Goal: Task Accomplishment & Management: Manage account settings

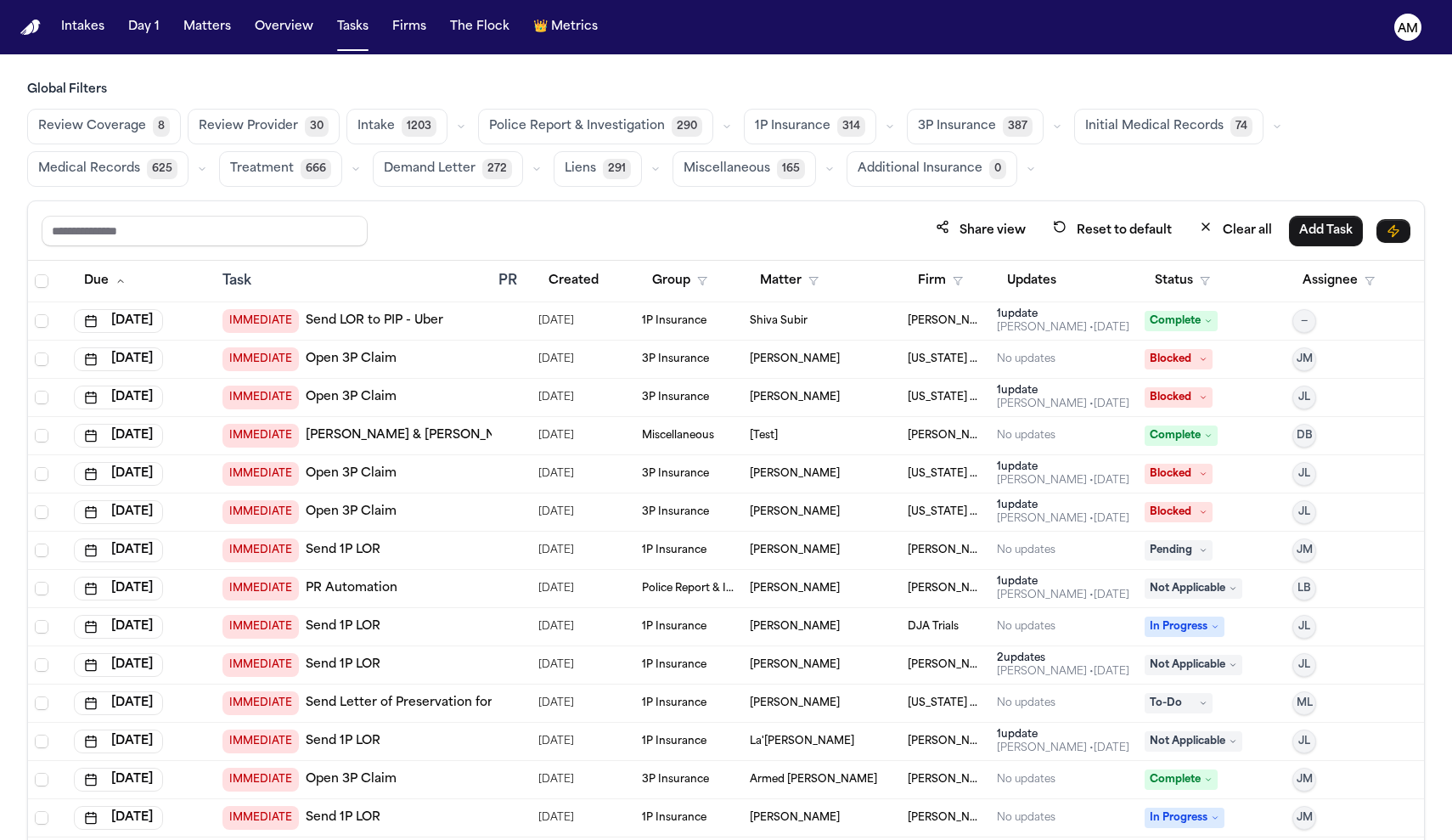
click at [142, 184] on button "Medical Records 625" at bounding box center [108, 170] width 161 height 36
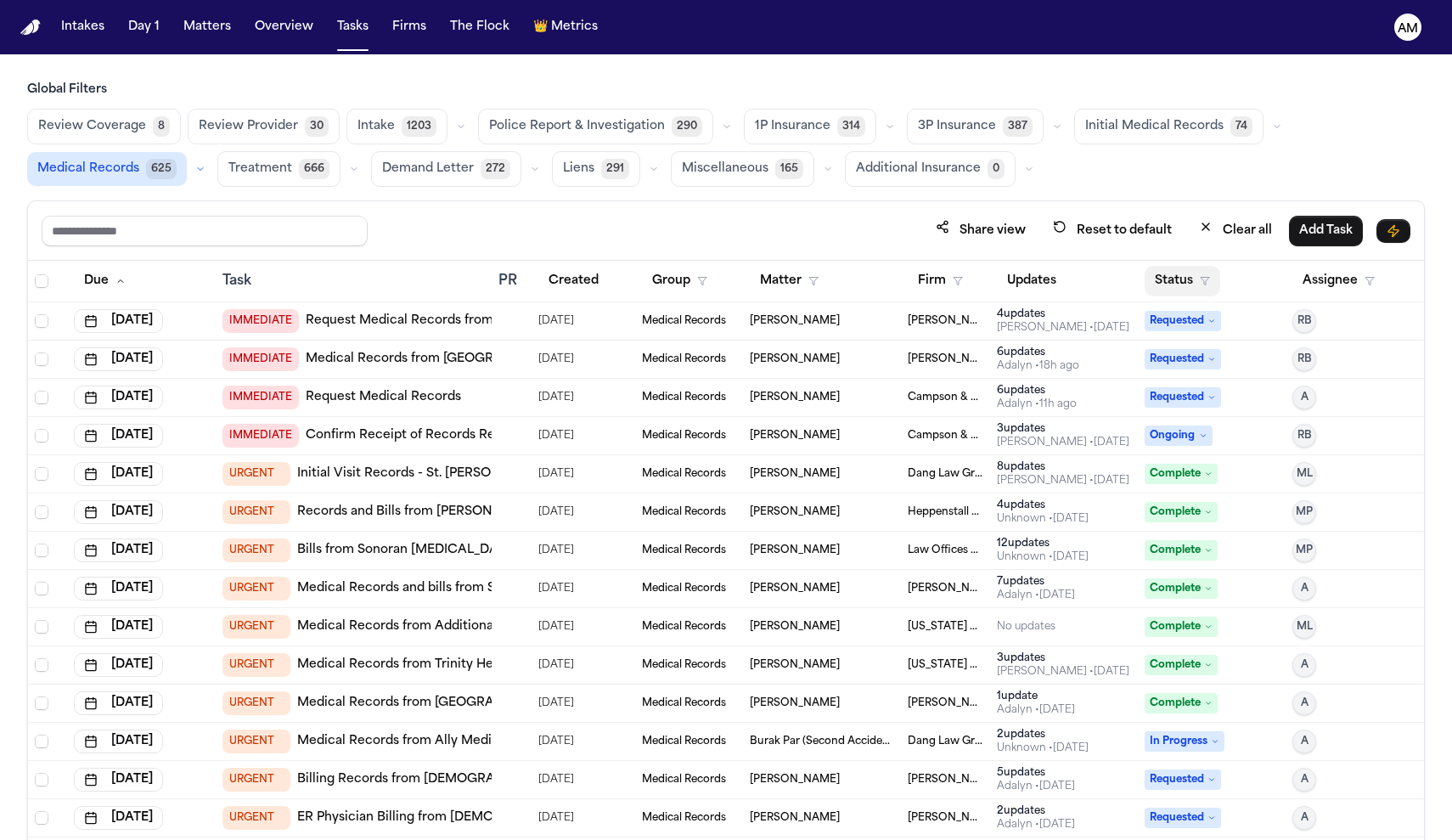
click at [1192, 279] on button "Status" at bounding box center [1182, 281] width 76 height 30
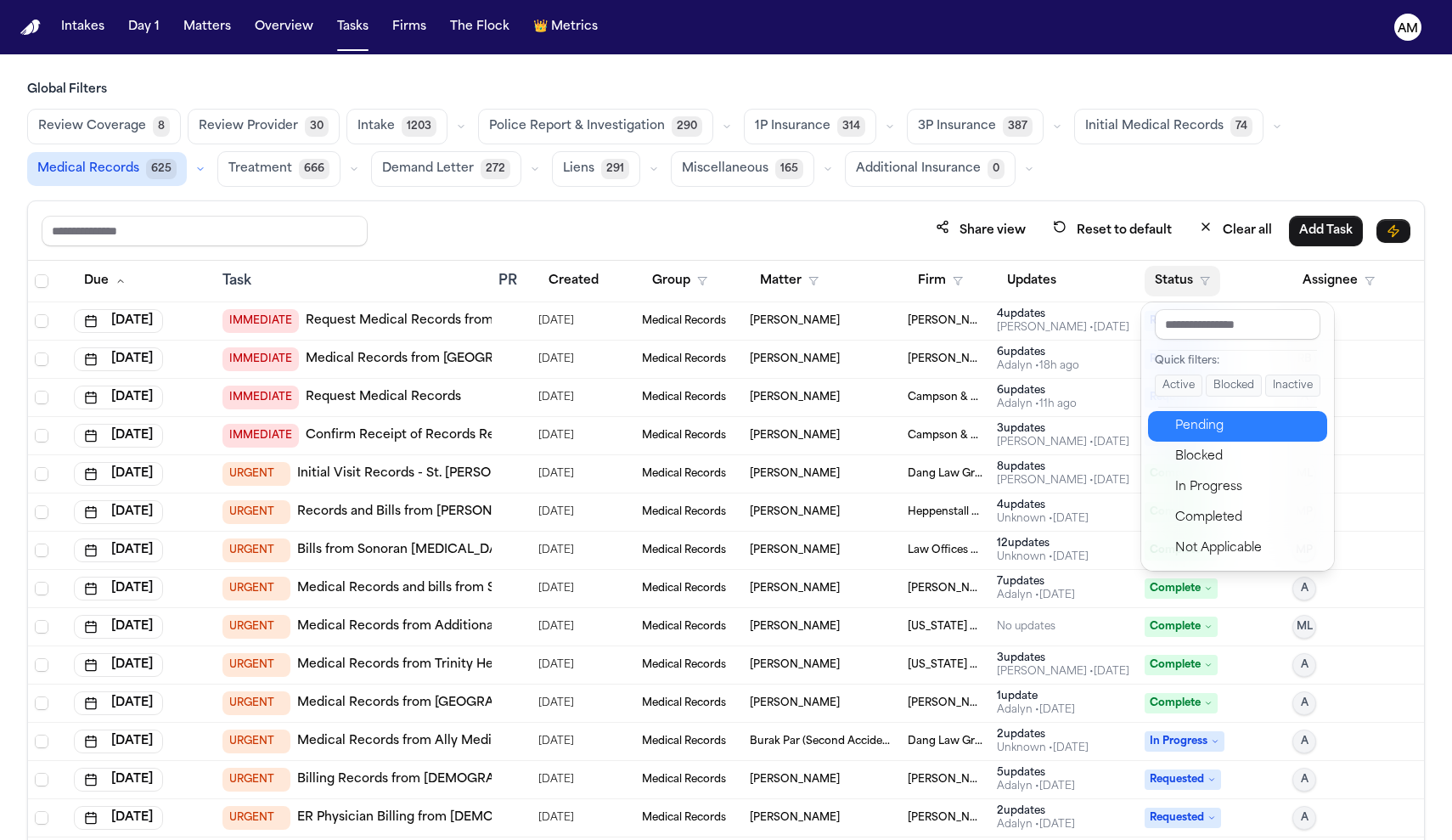
click at [1196, 429] on div "Pending" at bounding box center [1246, 426] width 142 height 21
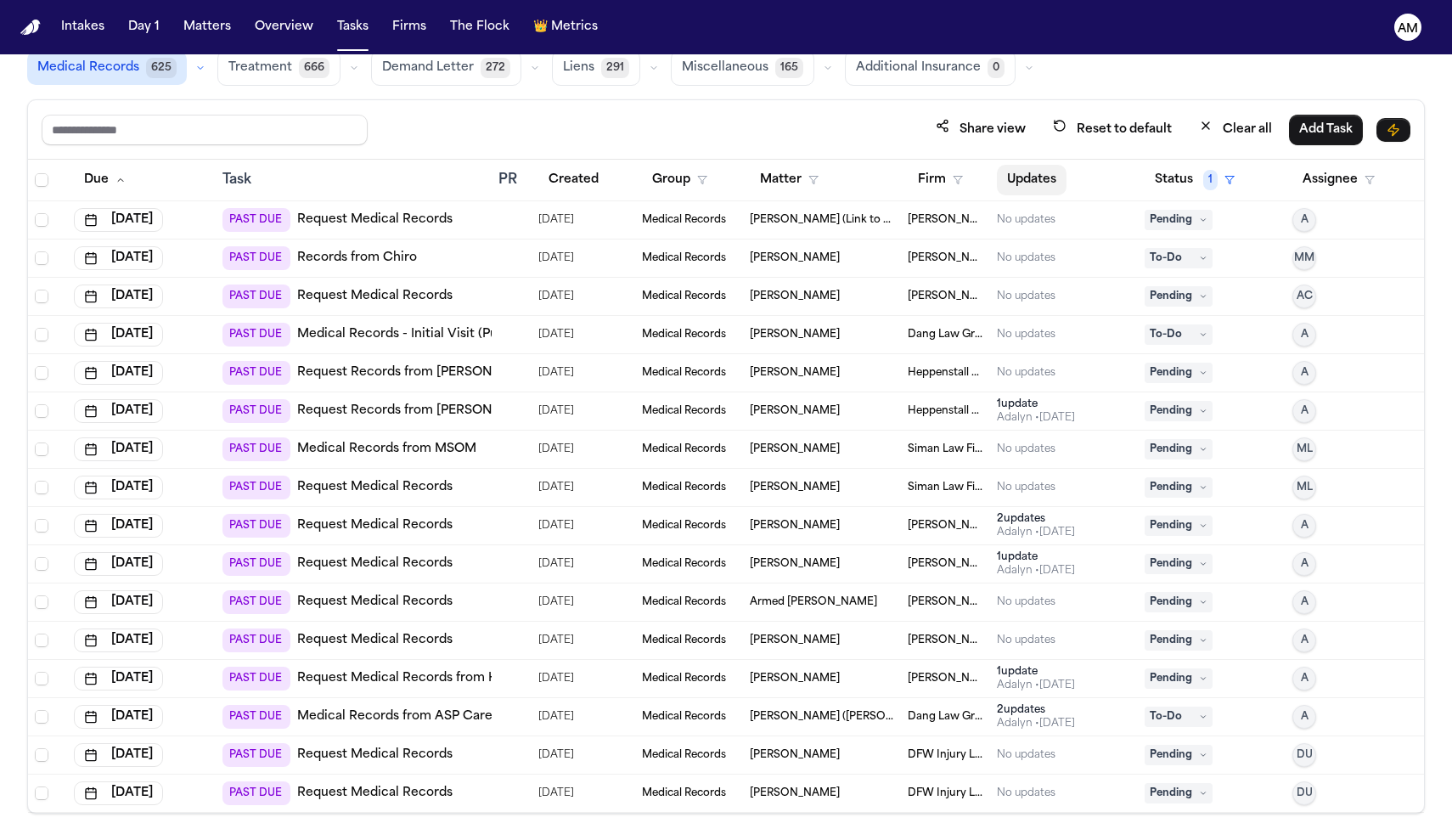
click at [1013, 193] on button "Updates" at bounding box center [1031, 180] width 70 height 30
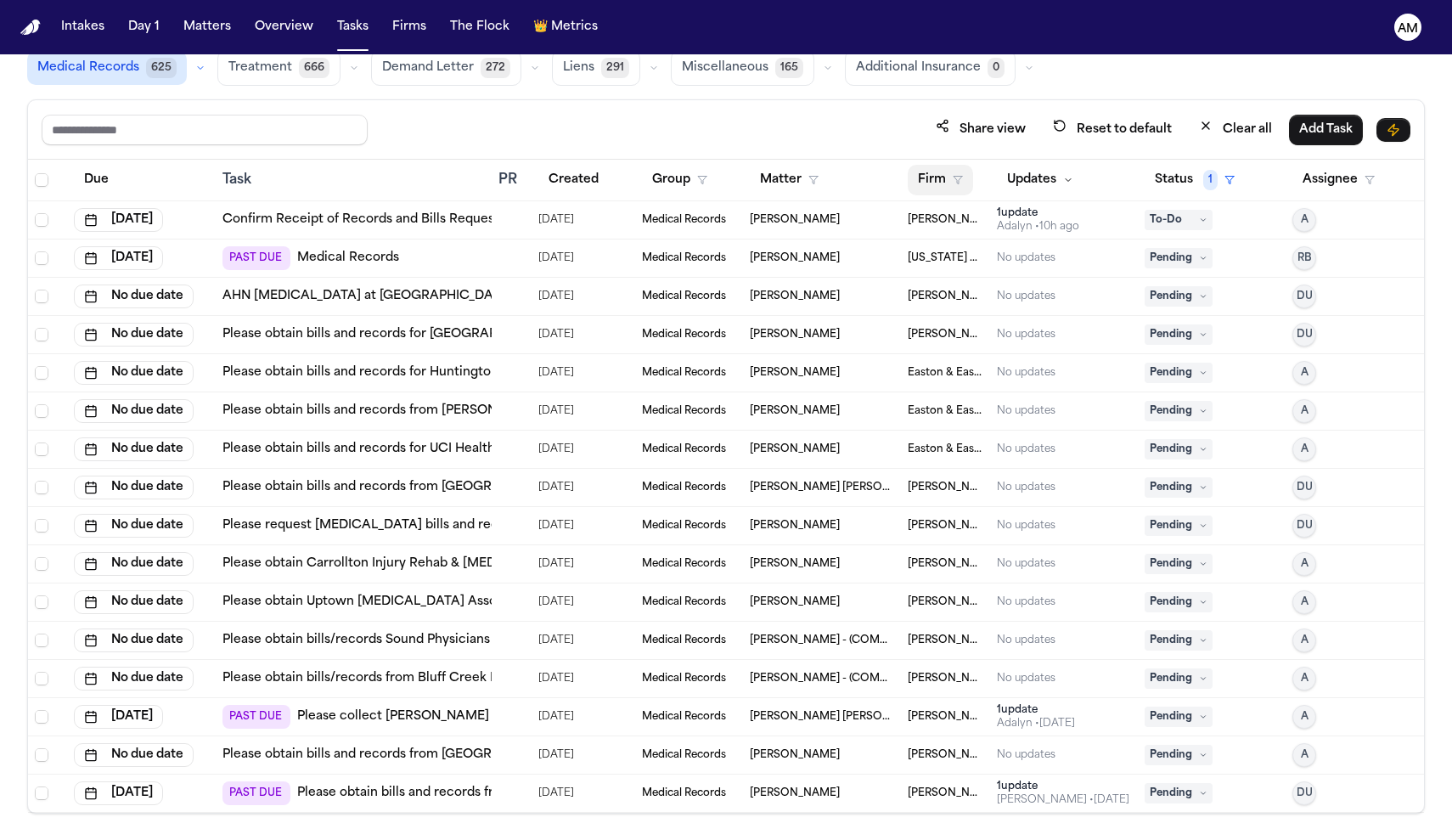
click at [963, 174] on button "Firm" at bounding box center [940, 180] width 65 height 30
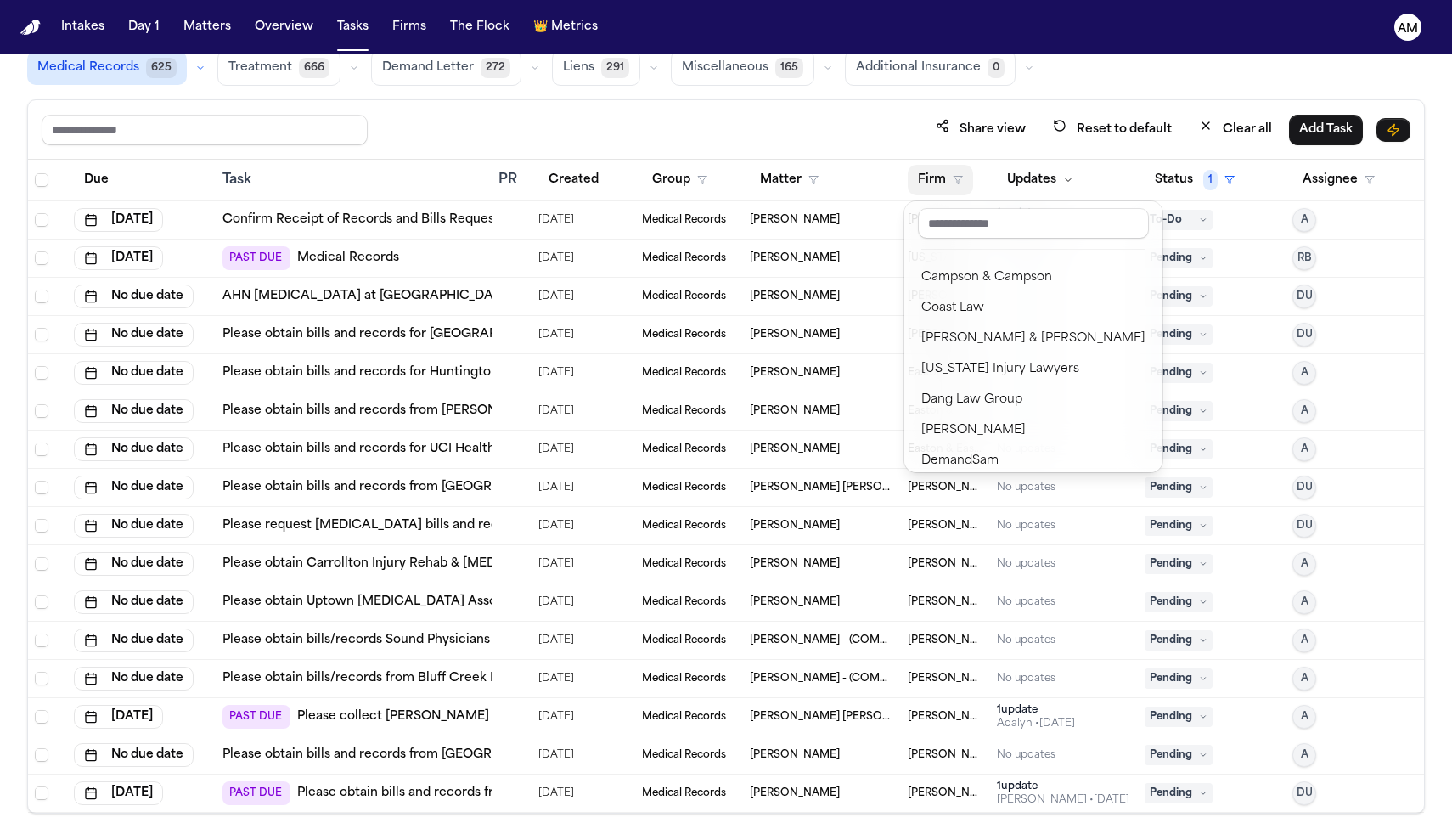
scroll to position [241, 0]
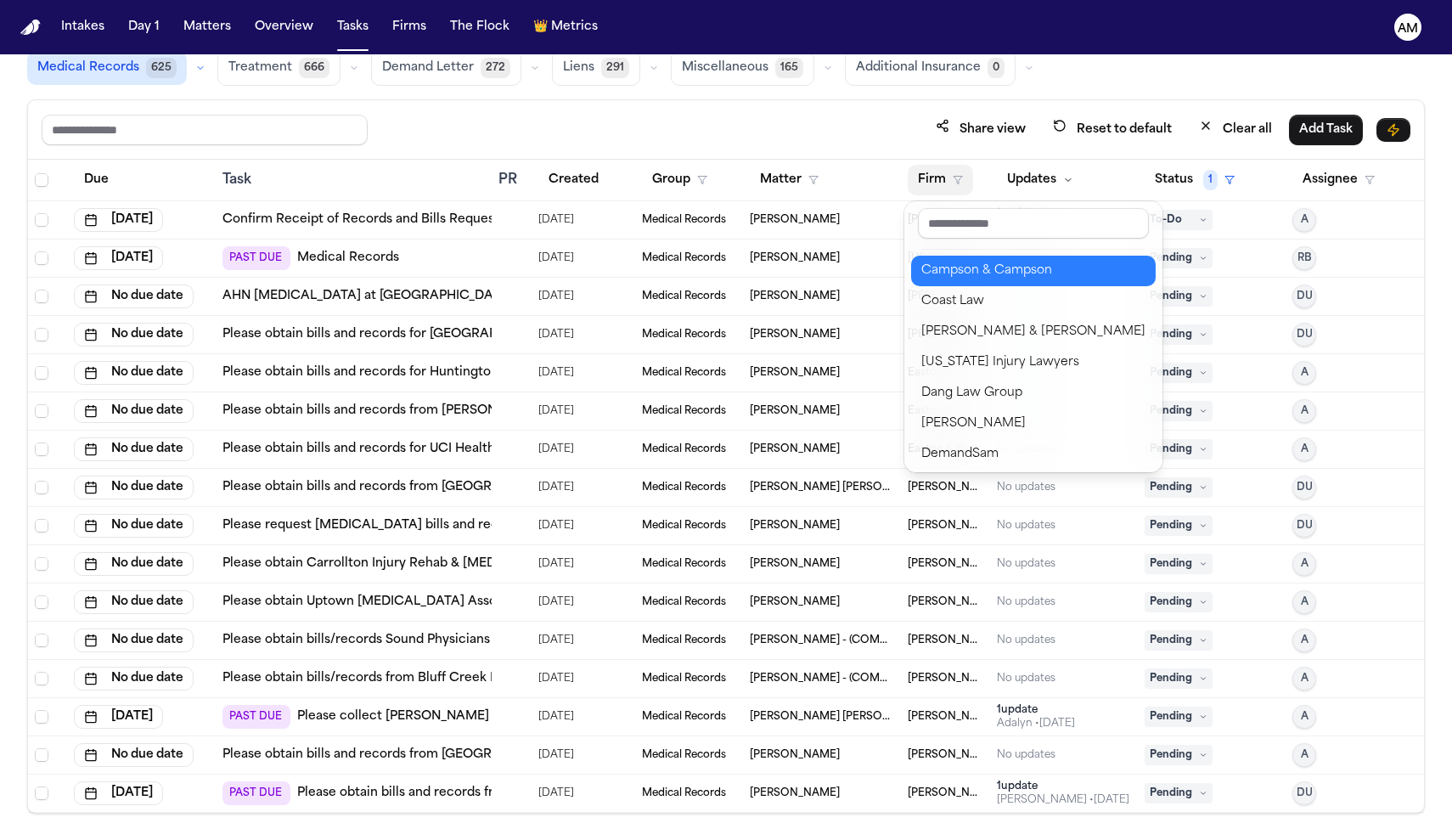
click at [1015, 261] on div "Campson & Campson" at bounding box center [1033, 271] width 224 height 21
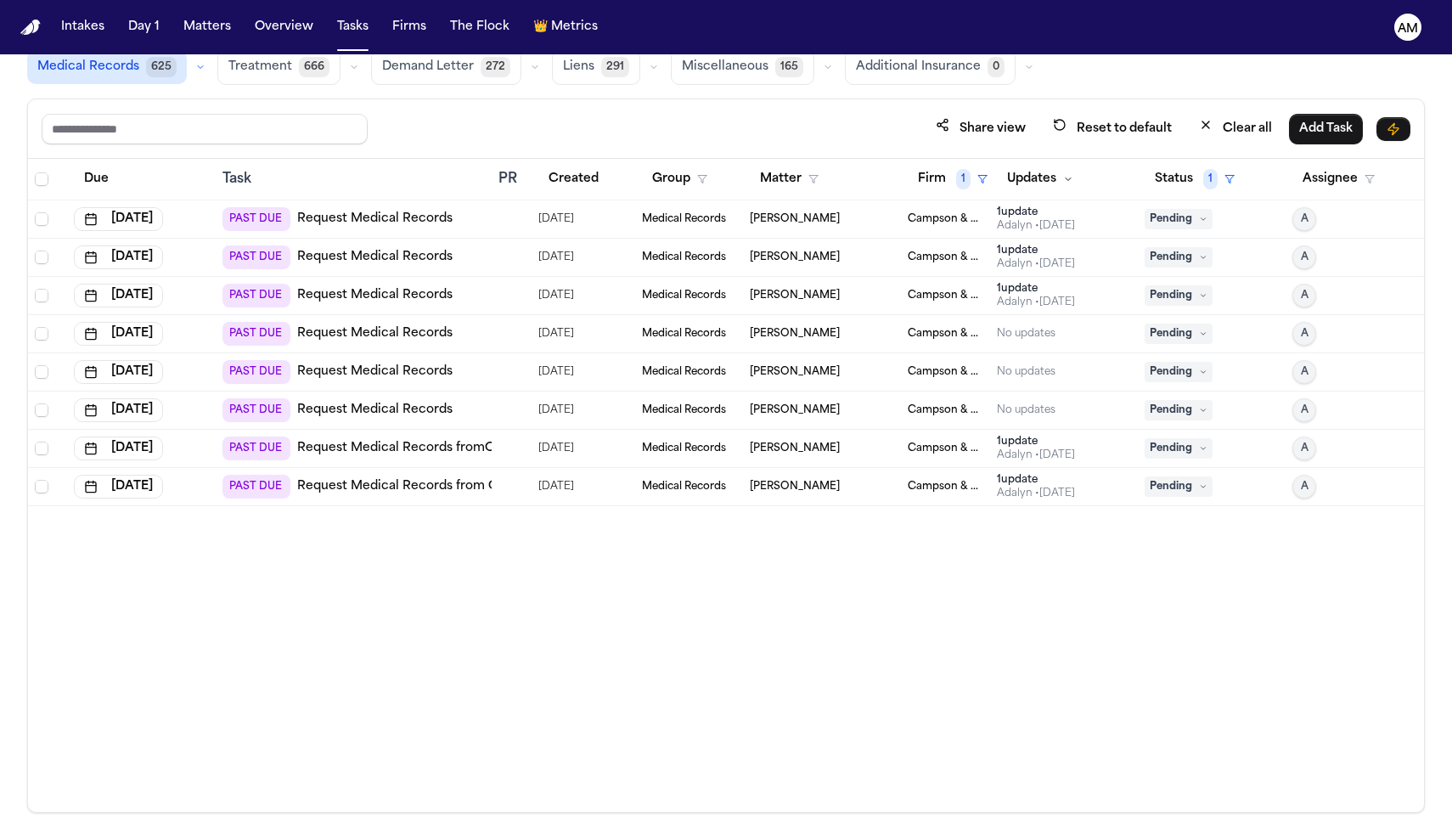
scroll to position [101, 0]
click at [382, 495] on div "PAST DUE Request Medical Records from Orlando Health" at bounding box center [401, 487] width 357 height 24
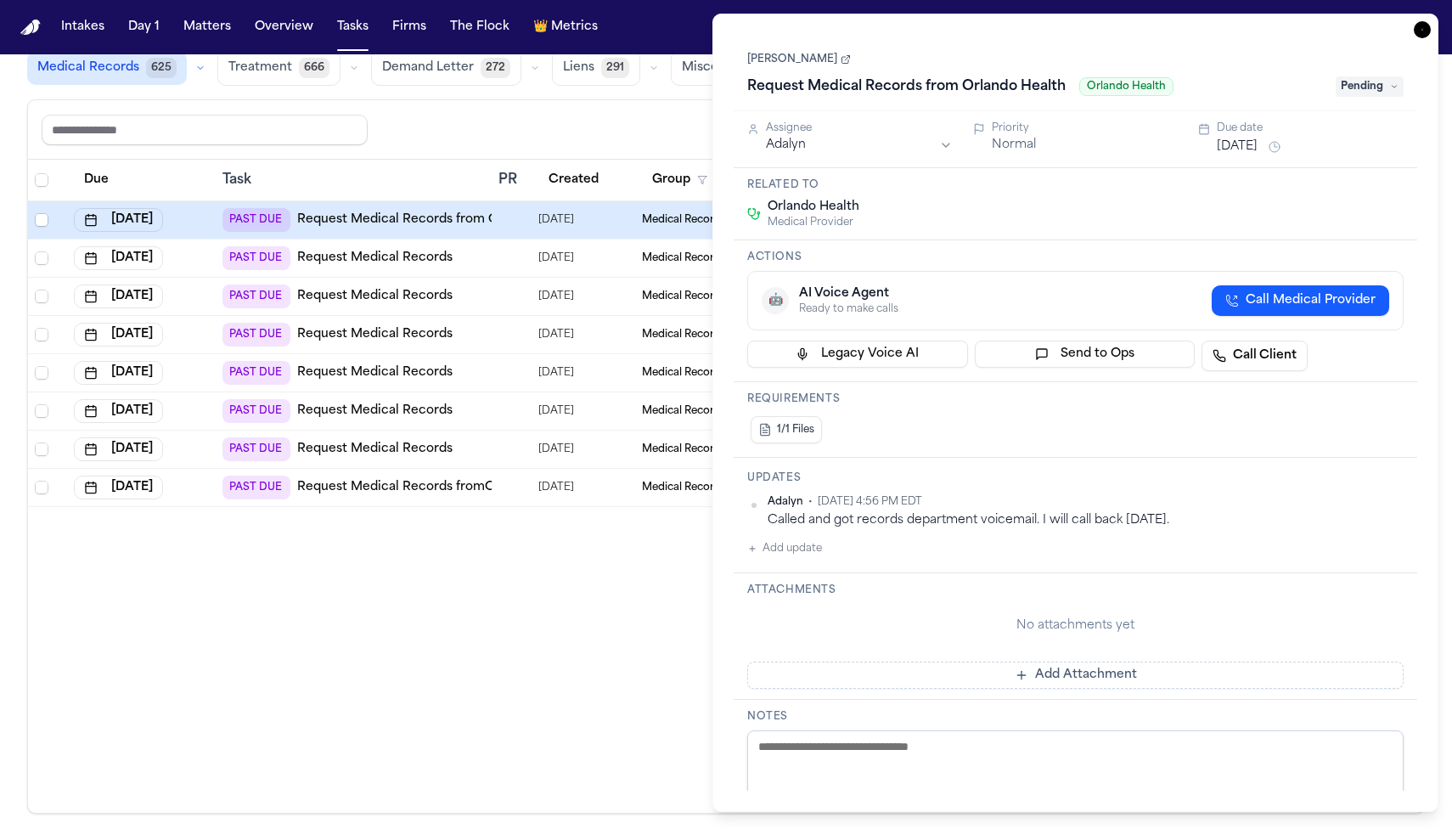
click at [337, 225] on link "Request Medical Records from Orlando Health" at bounding box center [439, 220] width 283 height 17
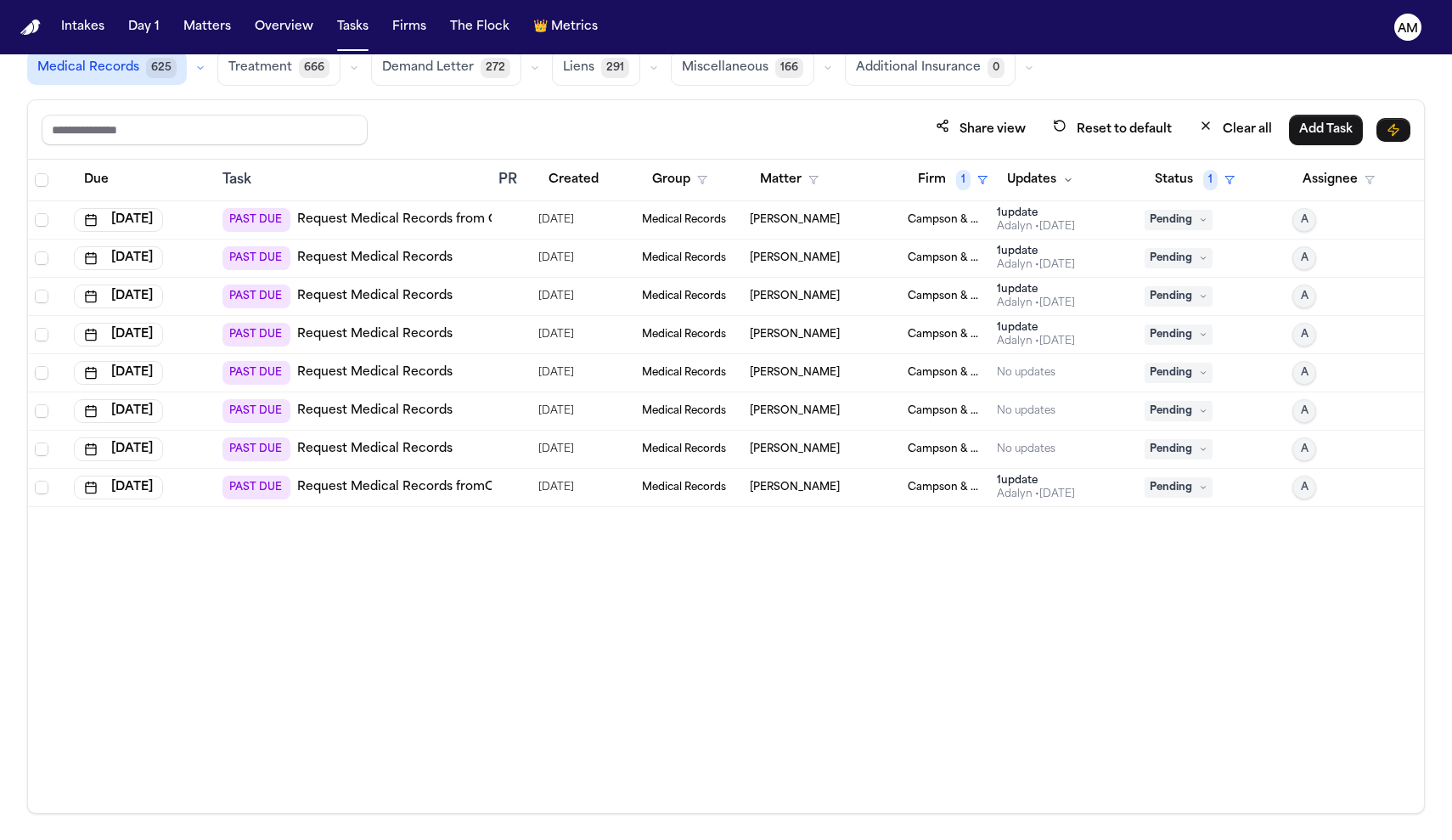
click at [425, 458] on div "PAST DUE Request Medical Records" at bounding box center [337, 449] width 230 height 24
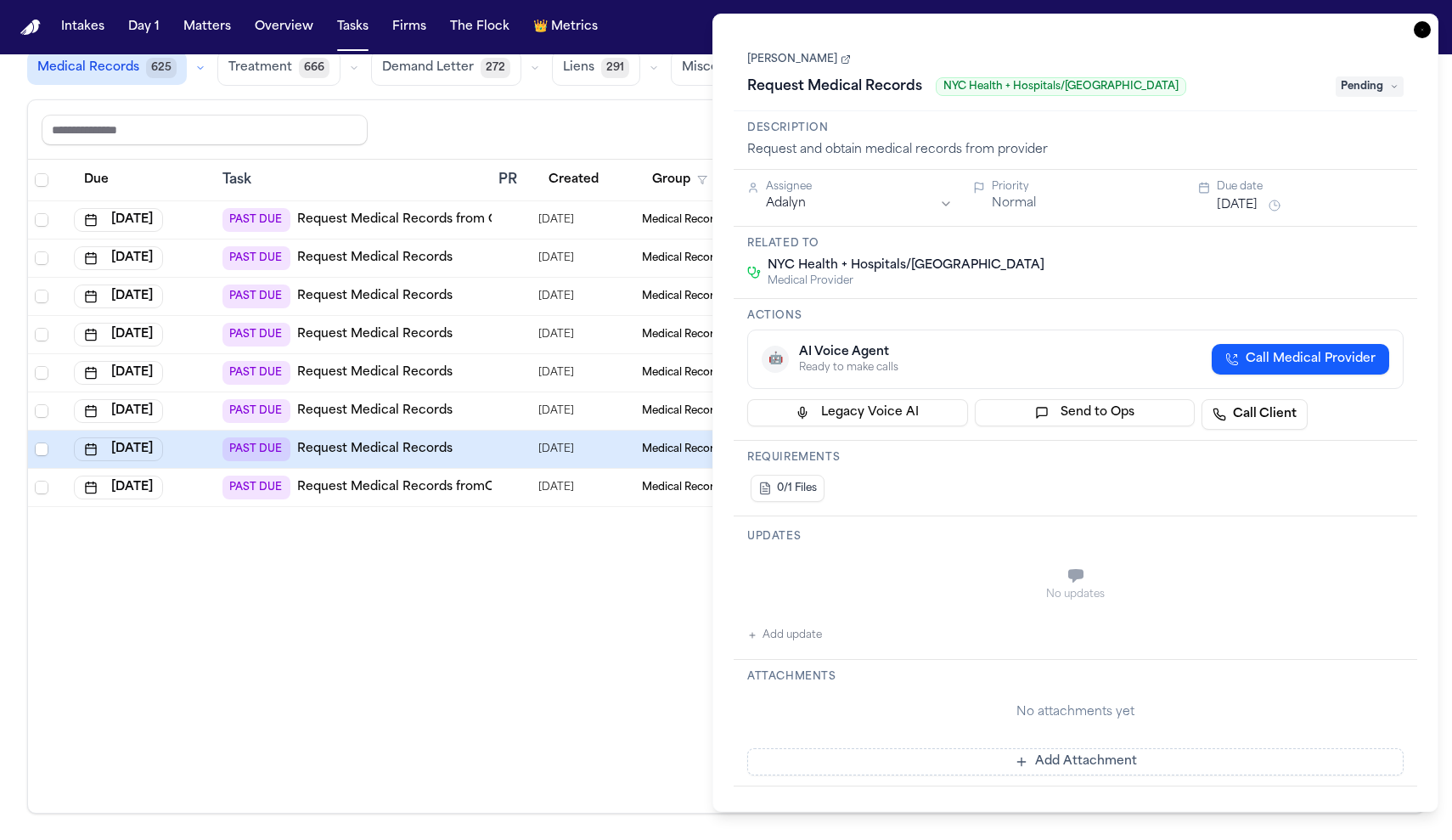
click at [418, 454] on link "Request Medical Records" at bounding box center [375, 449] width 155 height 17
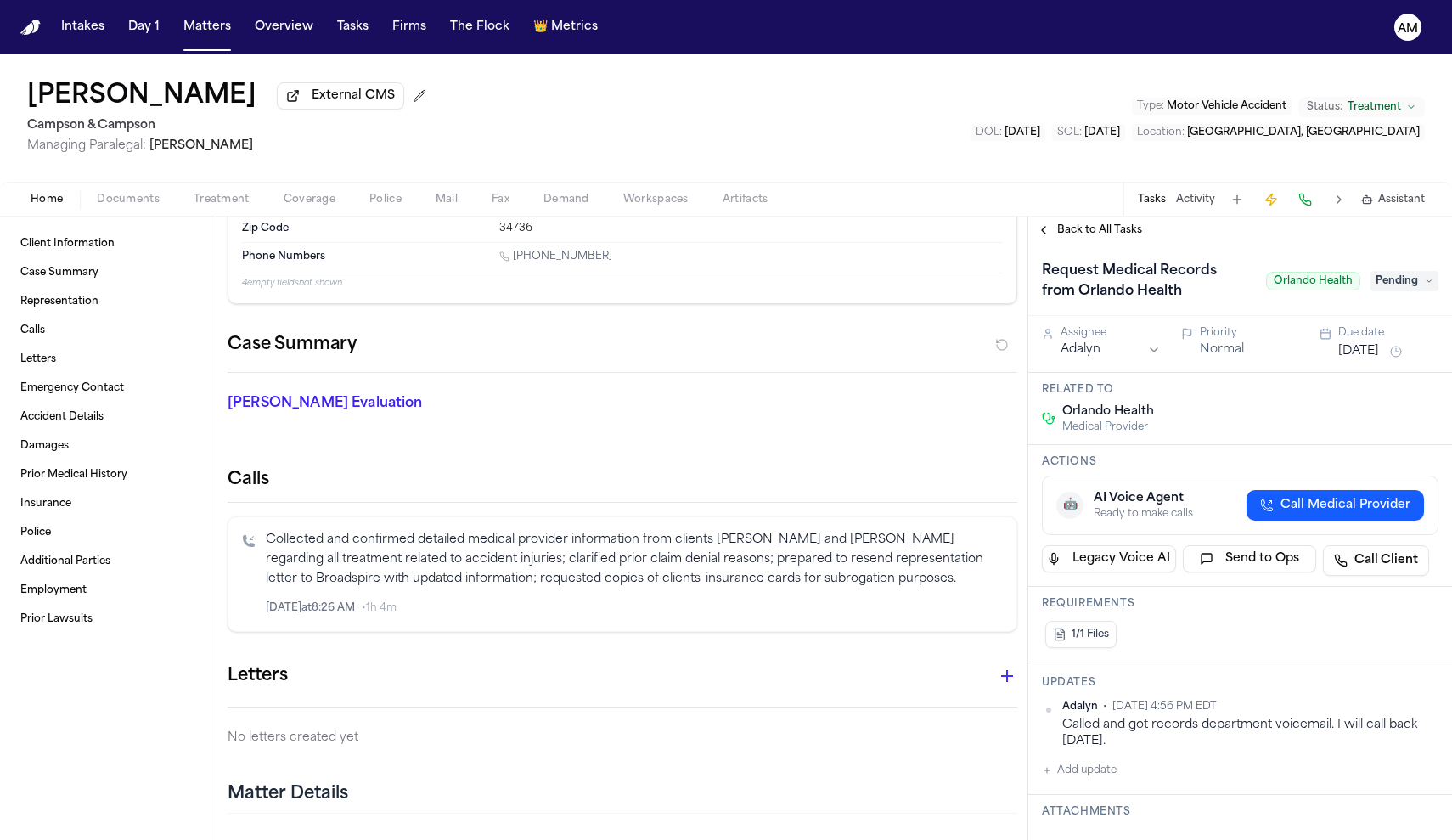
scroll to position [225, 0]
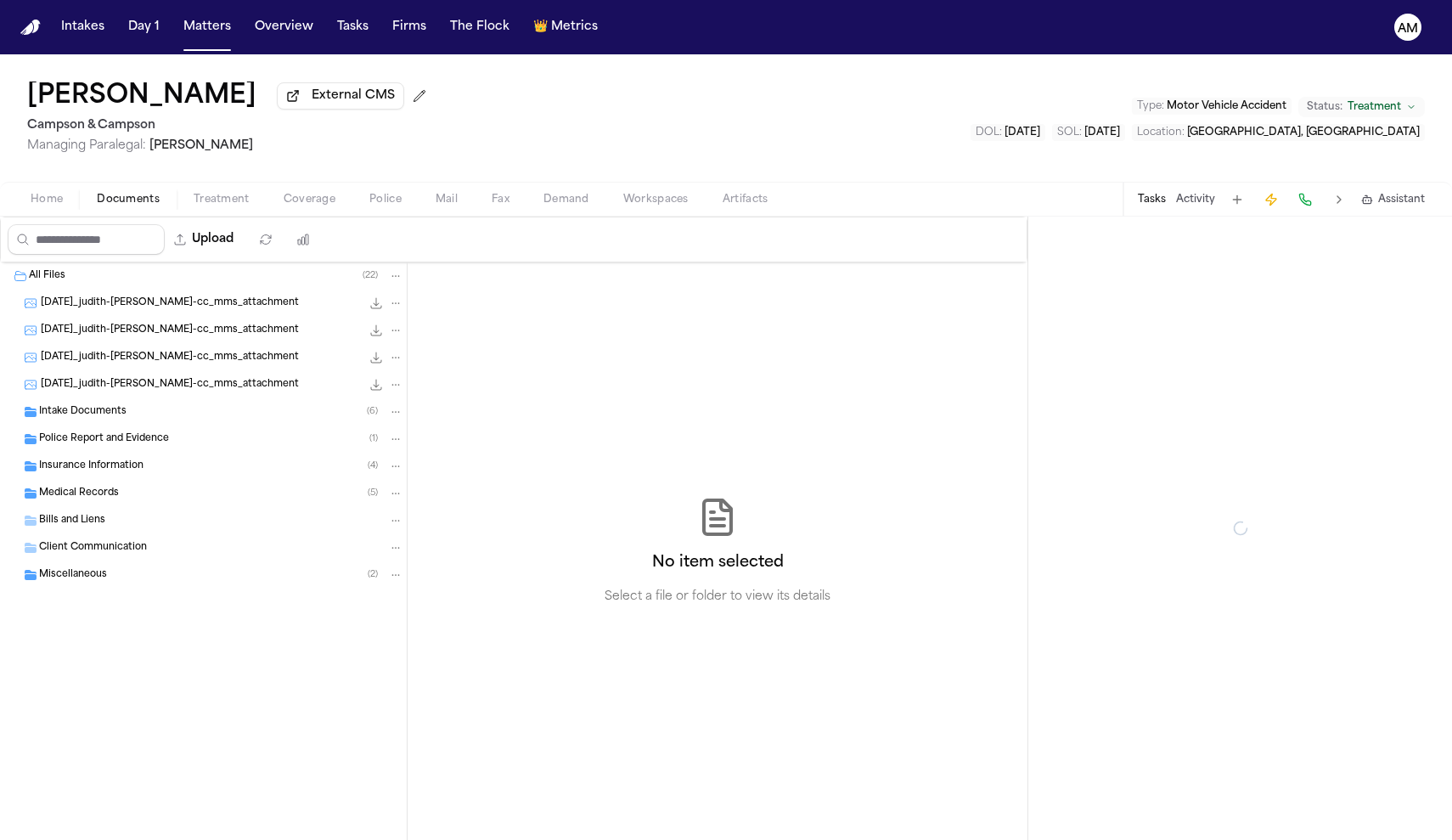
click at [150, 206] on span "Documents" at bounding box center [128, 199] width 63 height 13
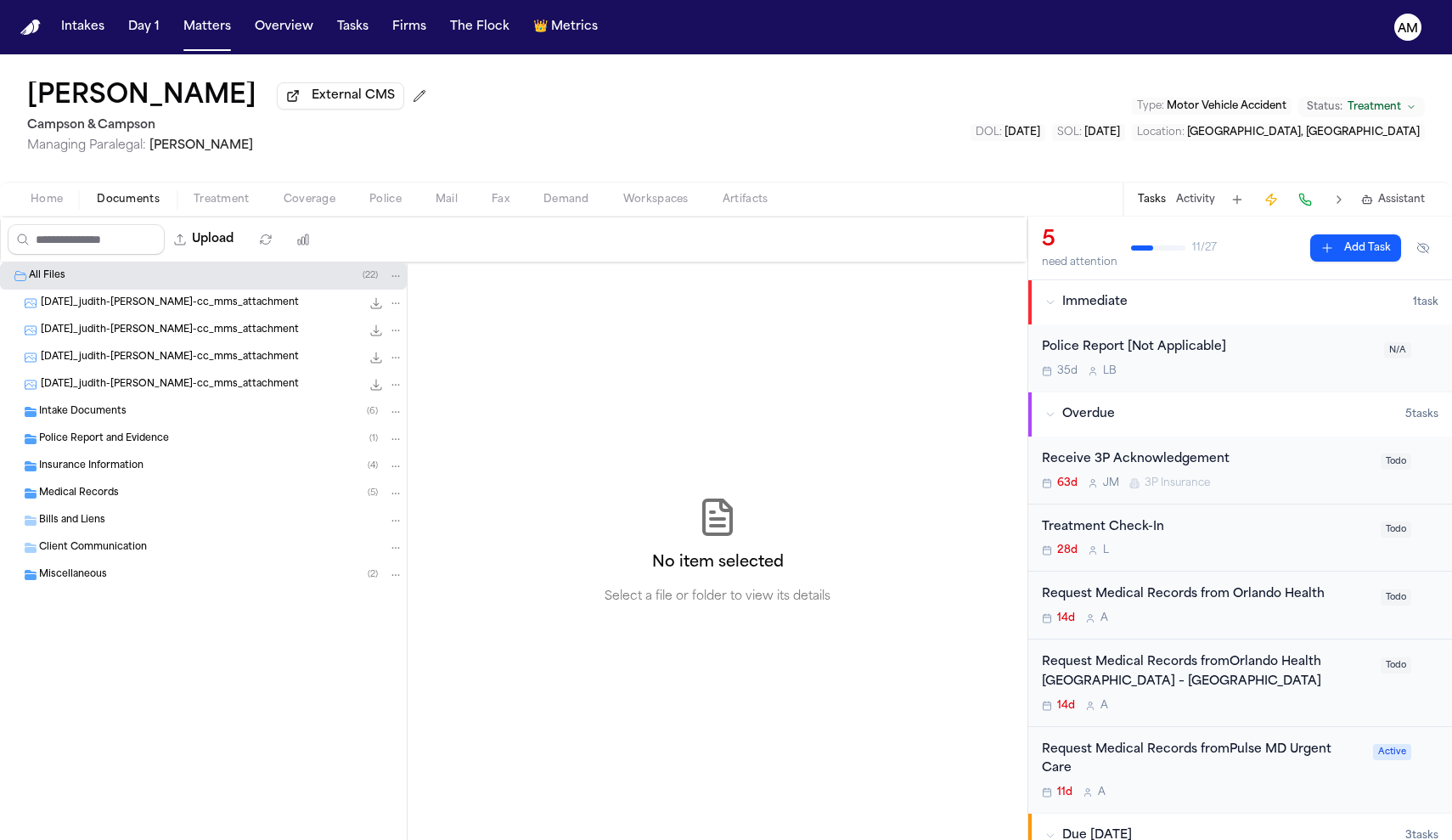
click at [80, 493] on span "Medical Records" at bounding box center [79, 493] width 80 height 14
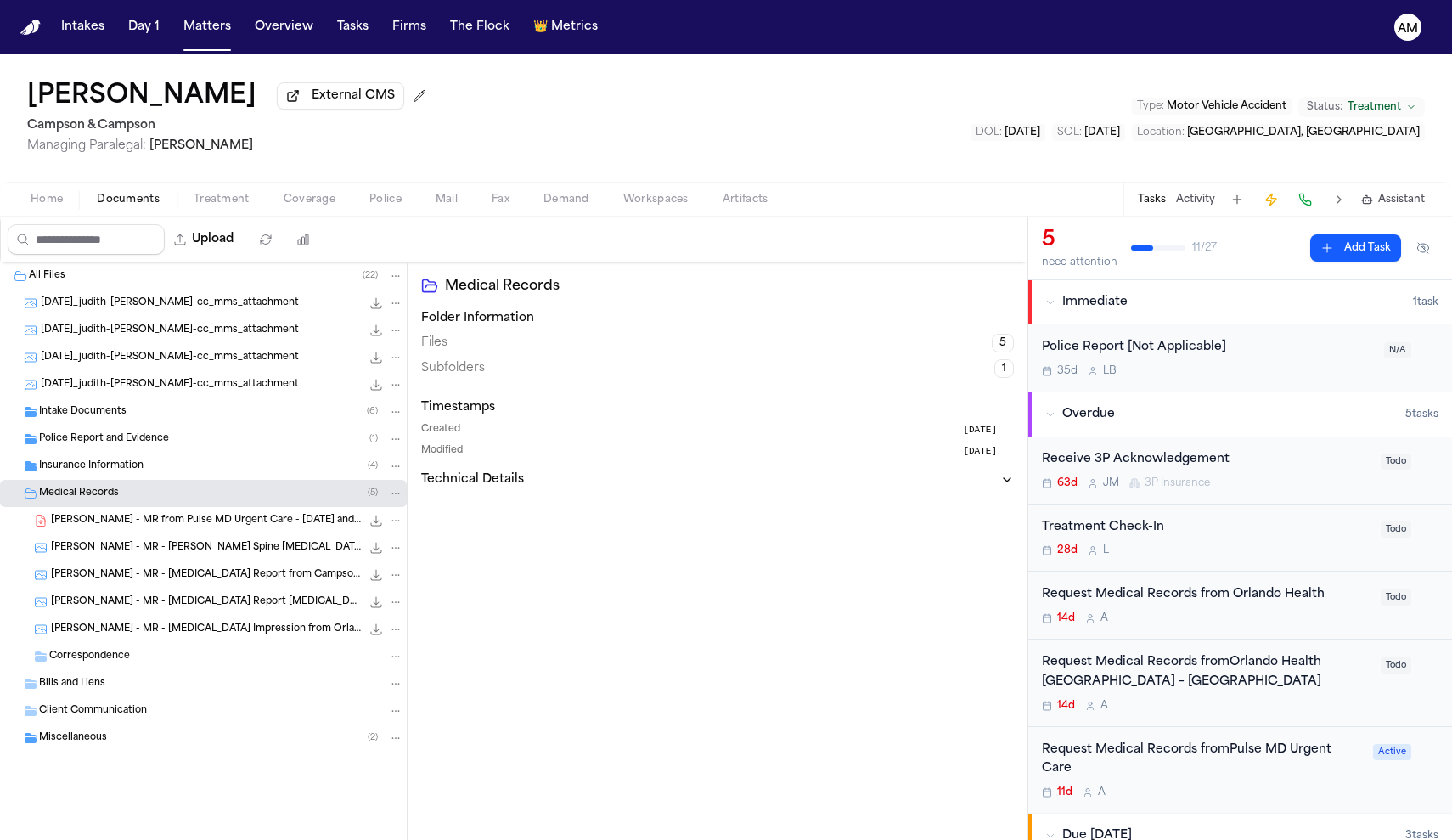
click at [99, 561] on div "J. Faivre - MR - Lumbar Spine MRI Report from Orlando Health - 1.22.25 875.1 KB…" at bounding box center [203, 547] width 406 height 27
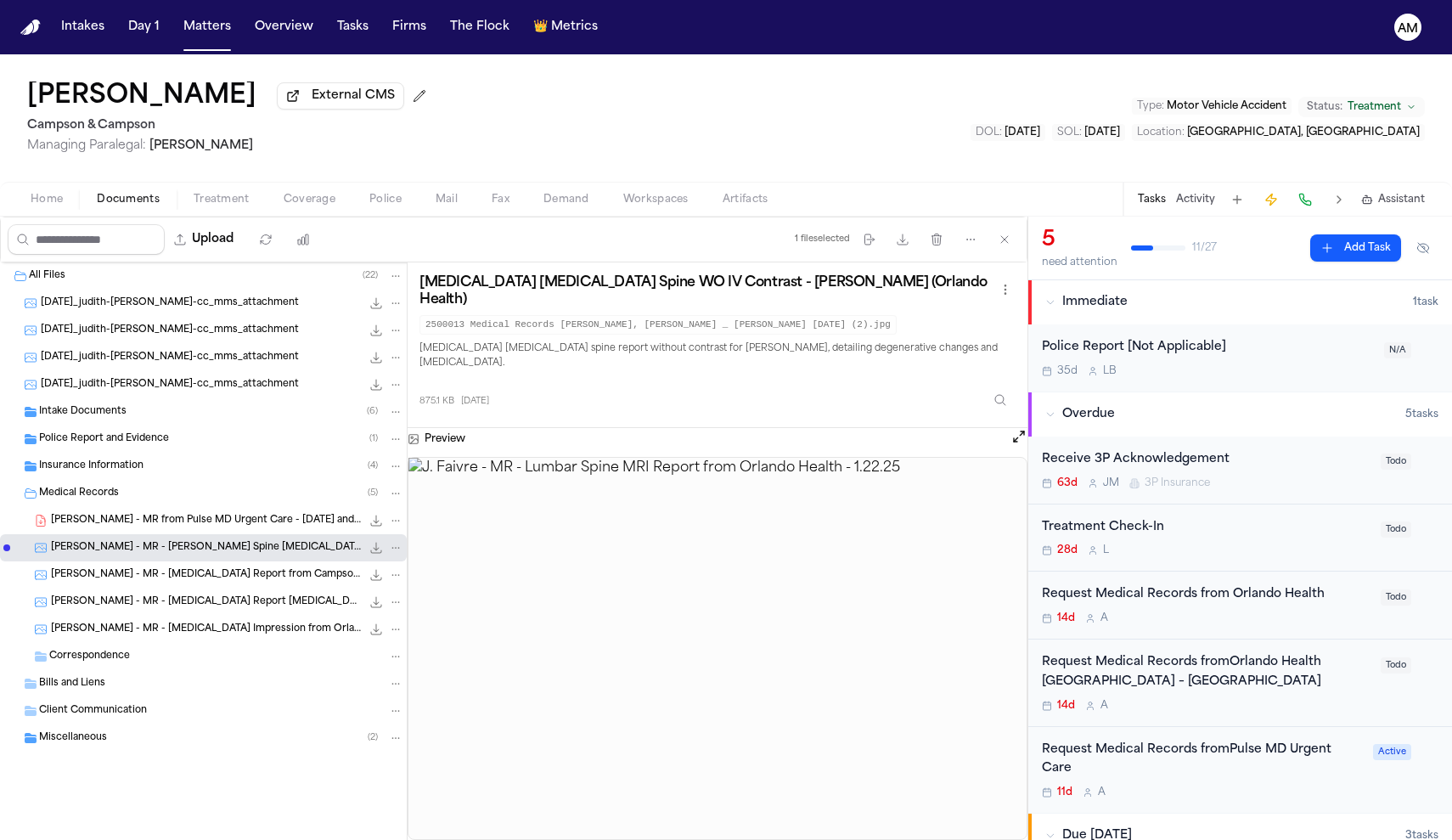
click at [164, 493] on div "Medical Records ( 5 )" at bounding box center [221, 493] width 365 height 15
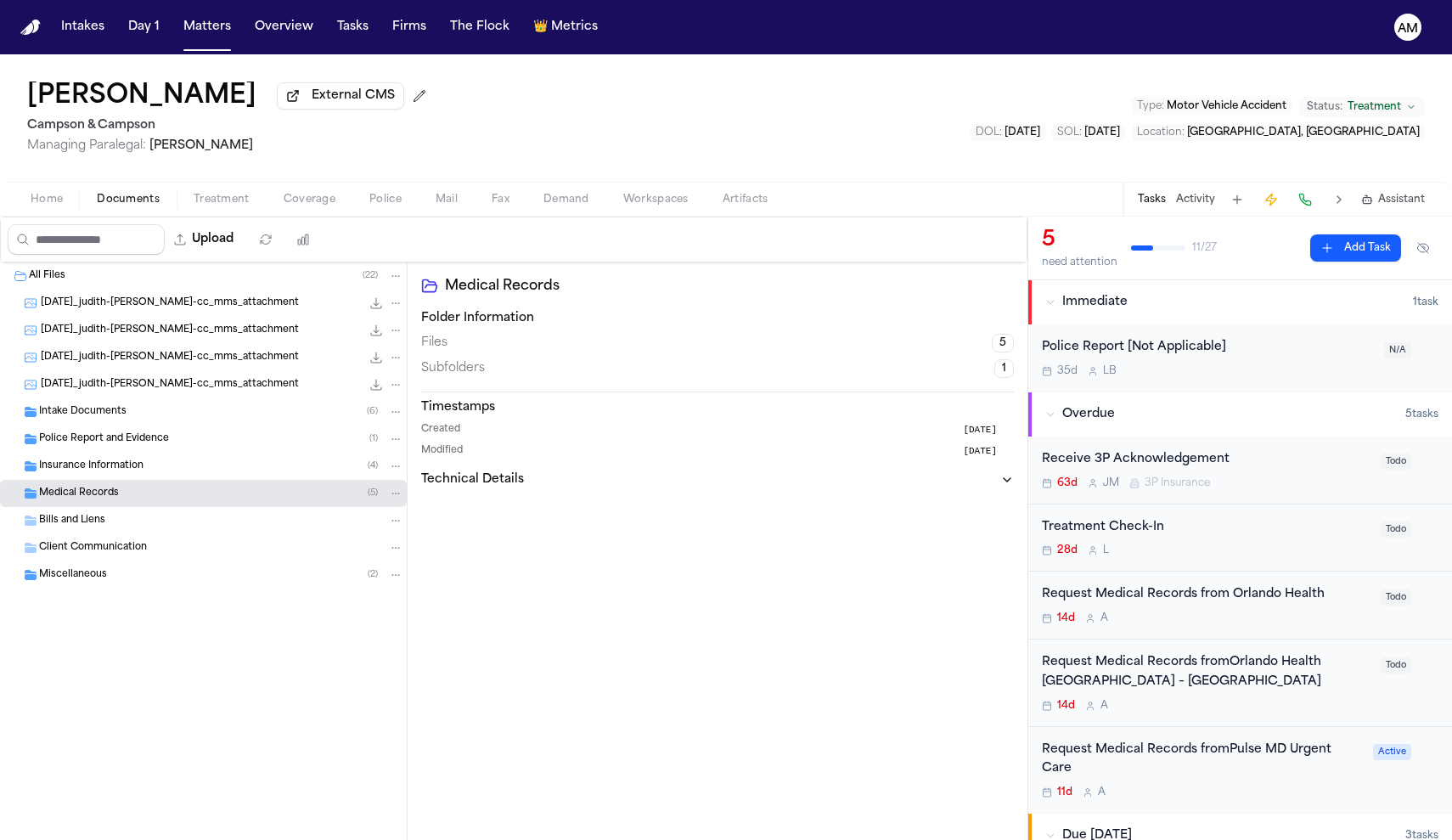
click at [141, 521] on div "Bills and Liens" at bounding box center [221, 520] width 365 height 15
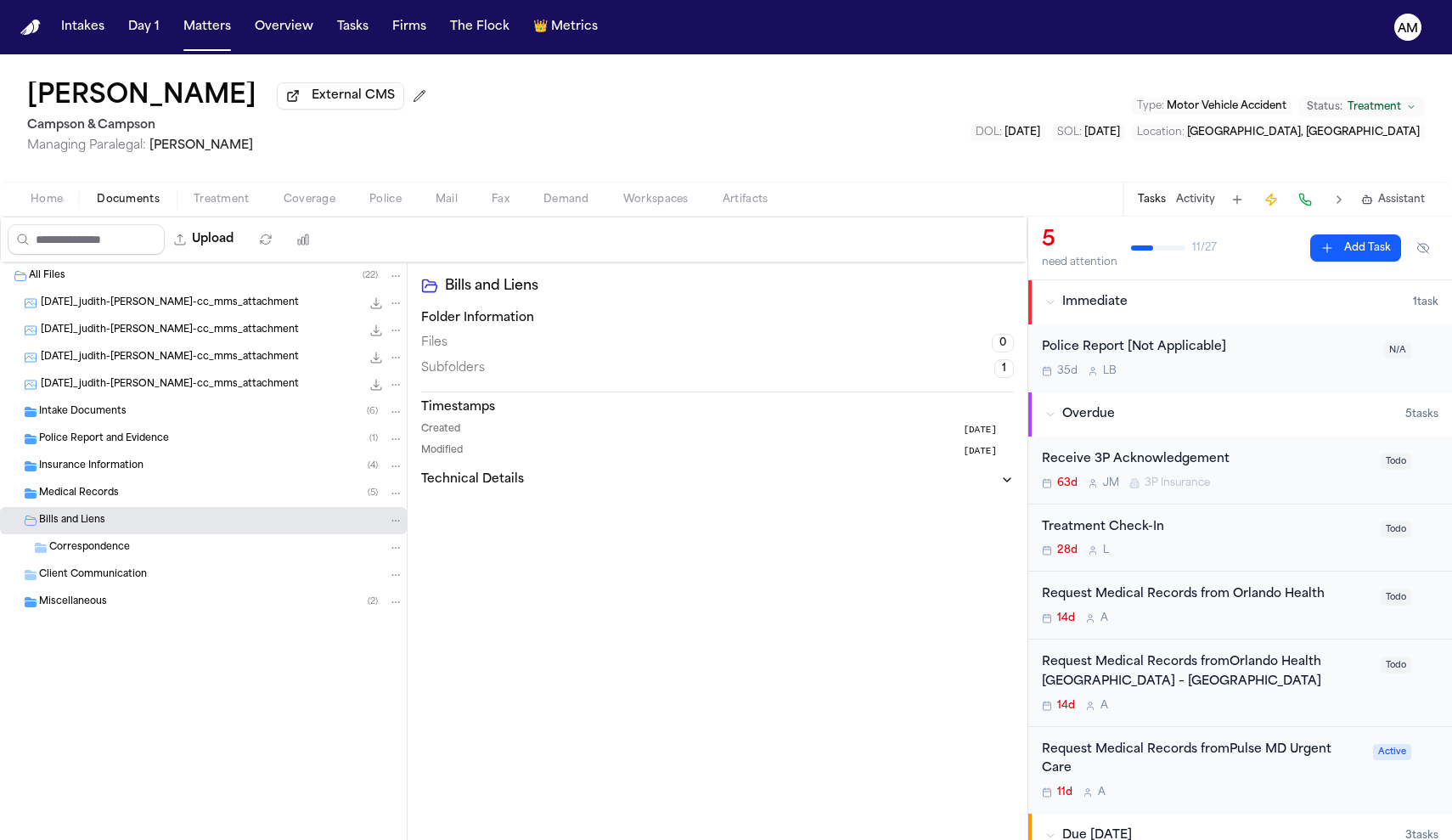
click at [141, 521] on div "Bills and Liens" at bounding box center [221, 520] width 365 height 15
click at [42, 204] on span "Home" at bounding box center [46, 199] width 32 height 13
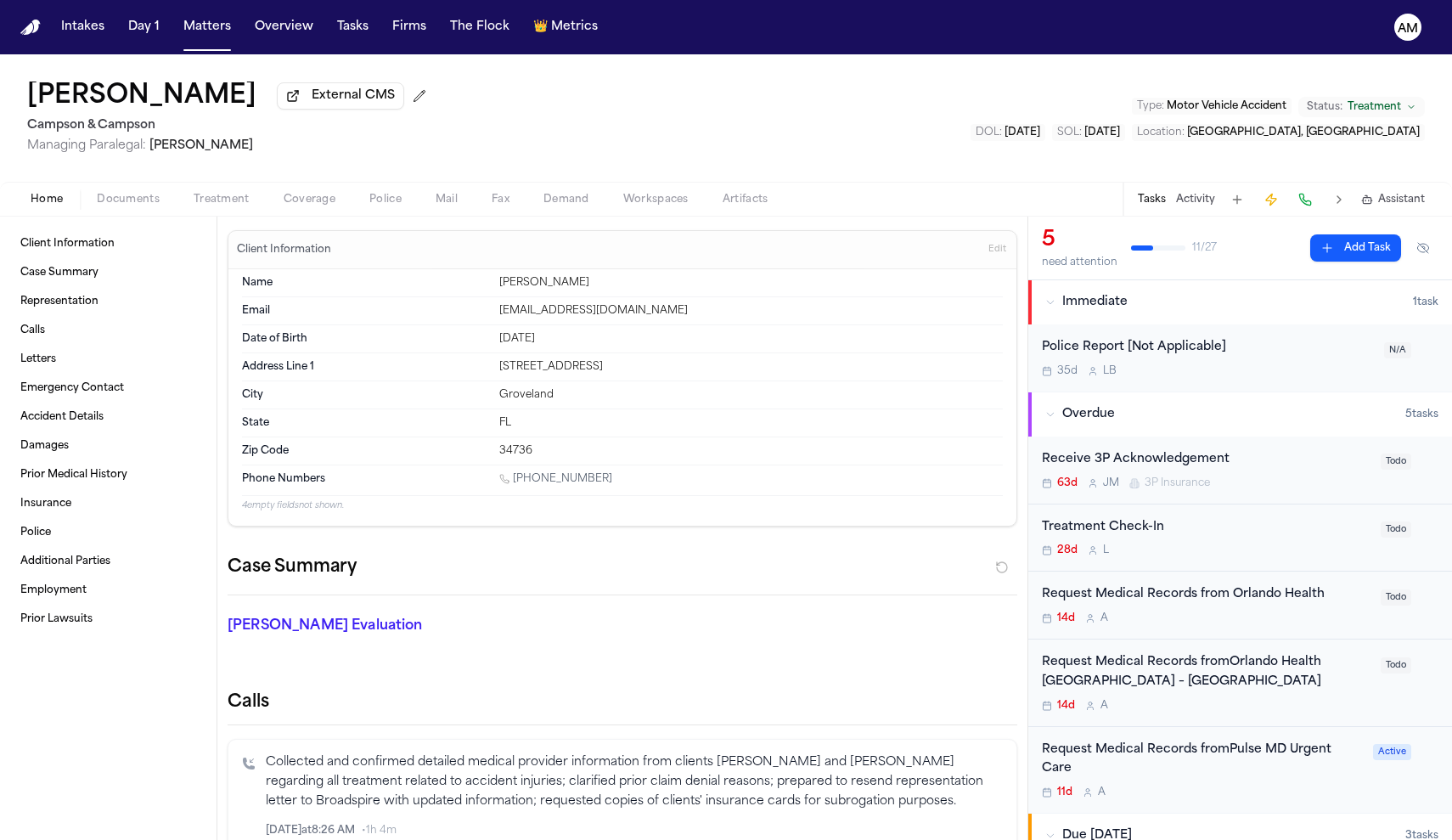
click at [1056, 422] on div "Overdue" at bounding box center [1226, 414] width 360 height 17
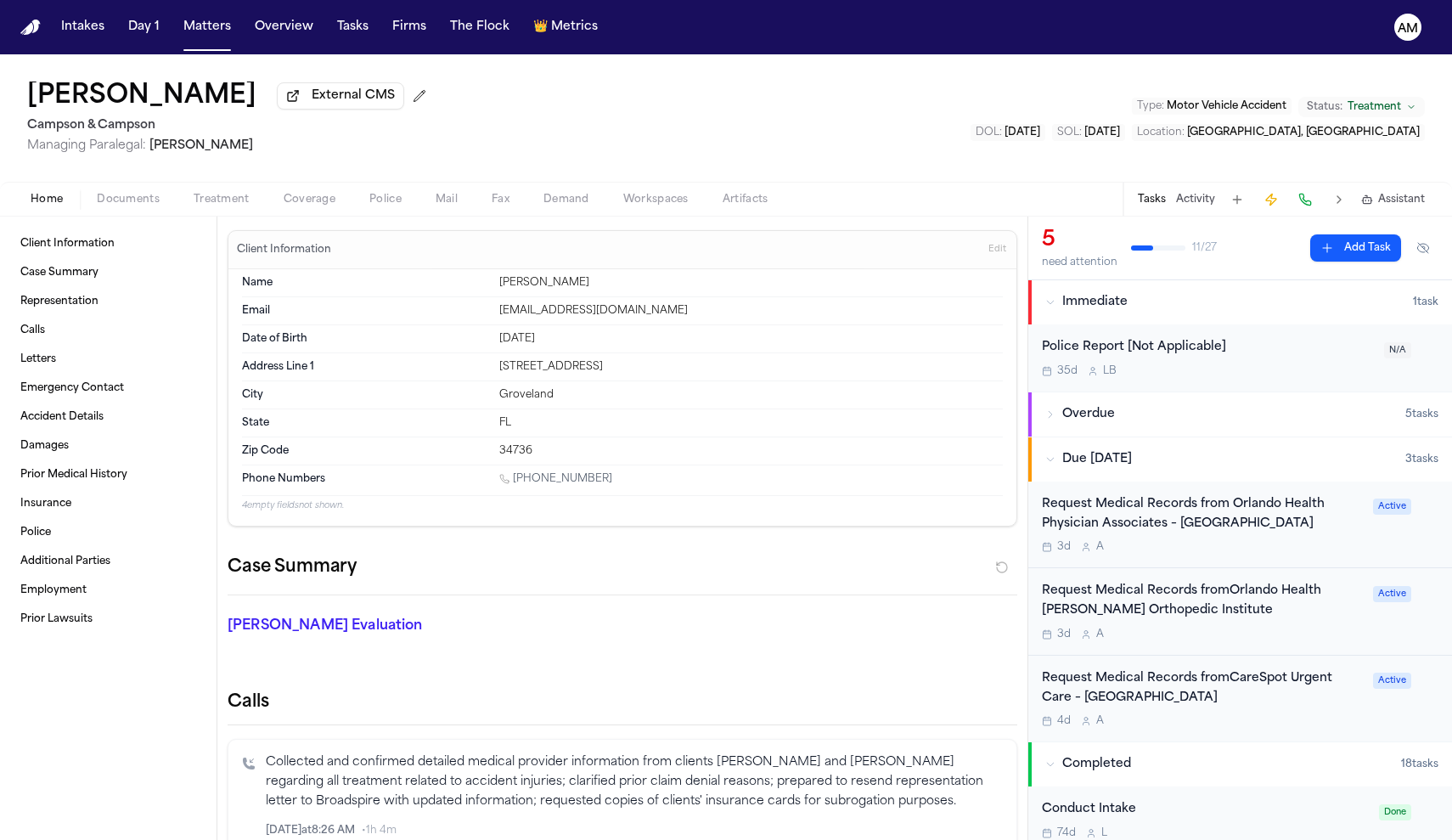
click at [1044, 468] on button "Due Within 5 Days 3 task s" at bounding box center [1240, 459] width 423 height 45
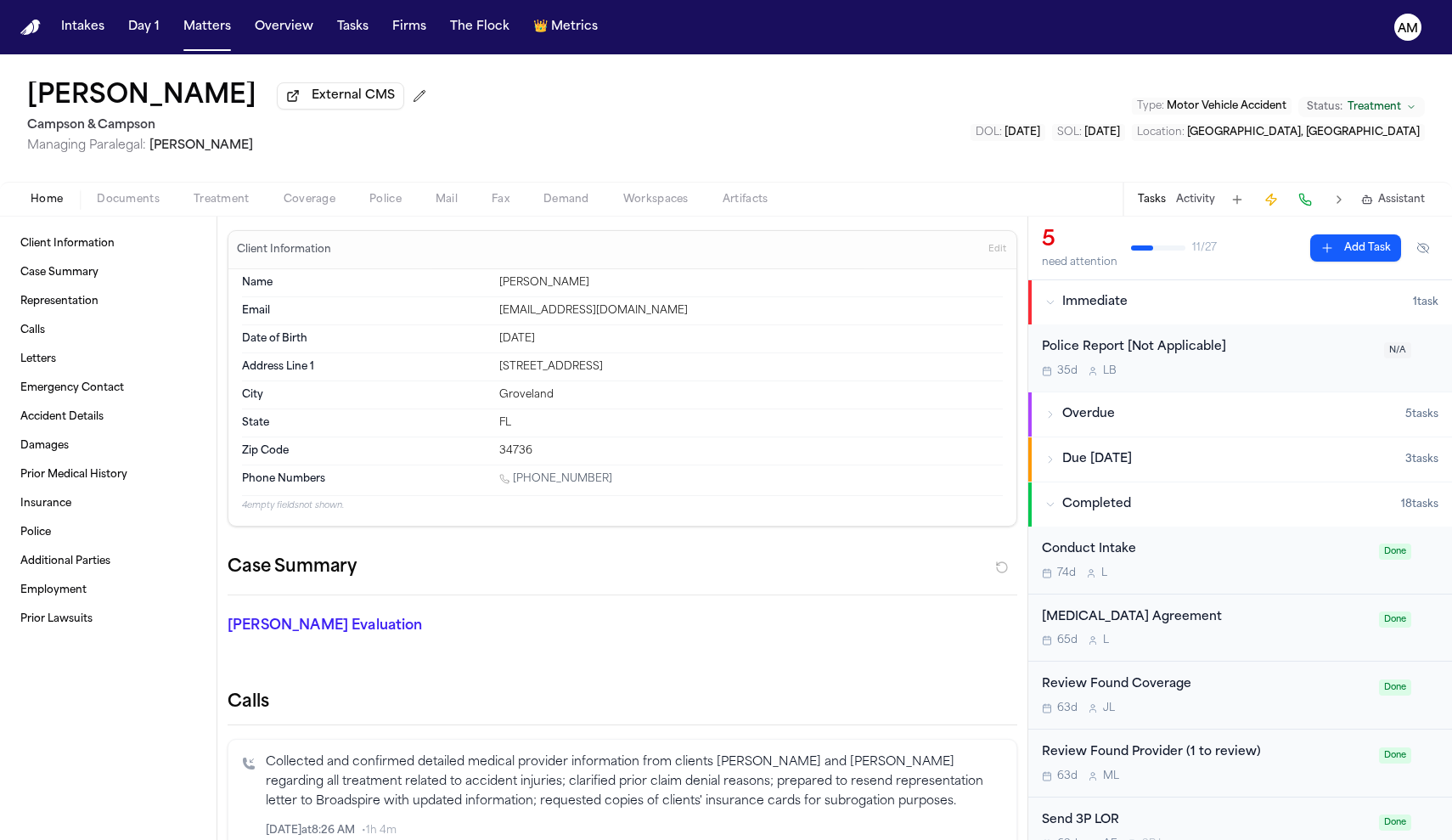
click at [1041, 501] on button "Completed 18 task s" at bounding box center [1240, 504] width 423 height 45
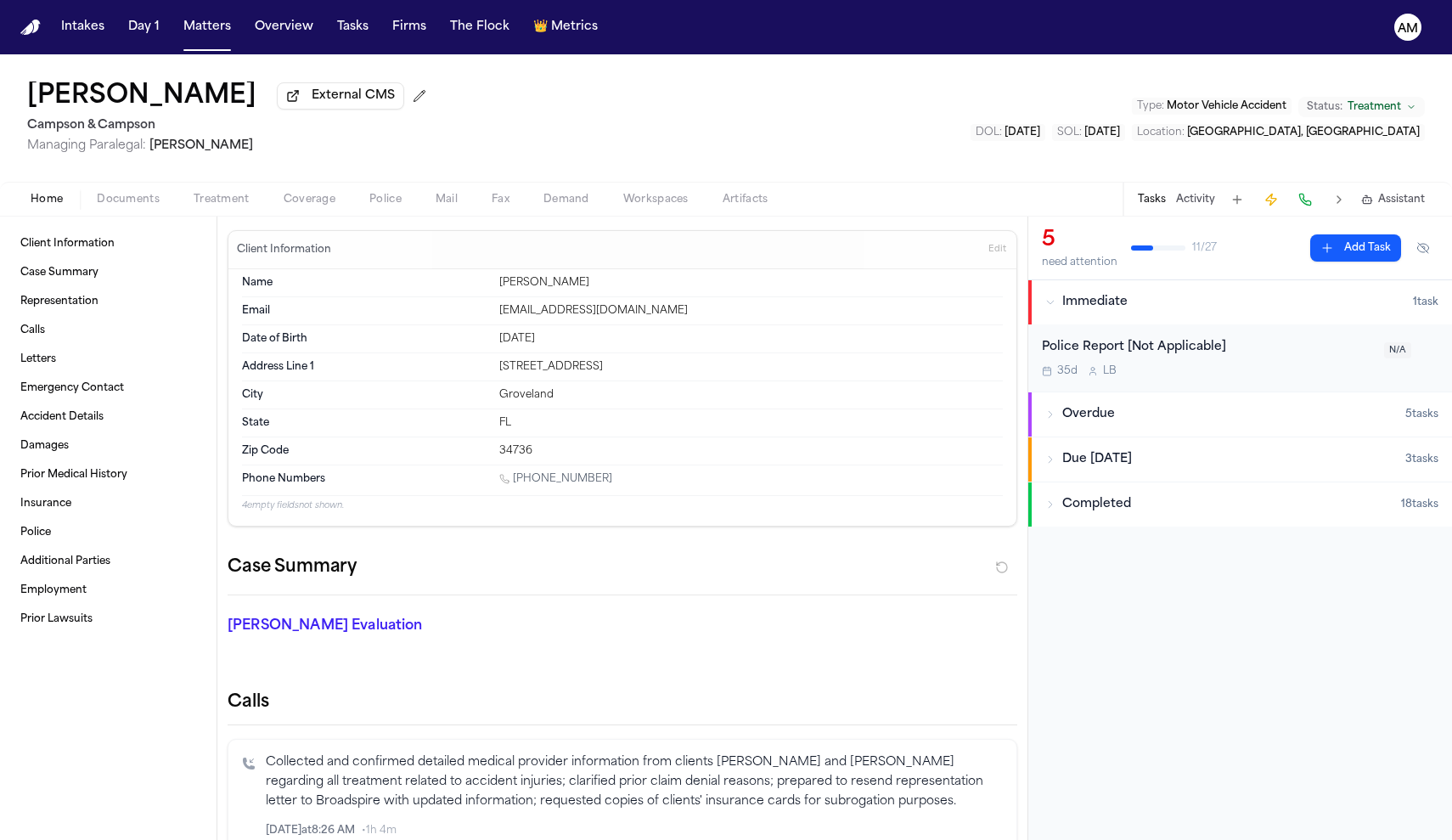
click at [1053, 306] on icon "button" at bounding box center [1050, 302] width 10 height 10
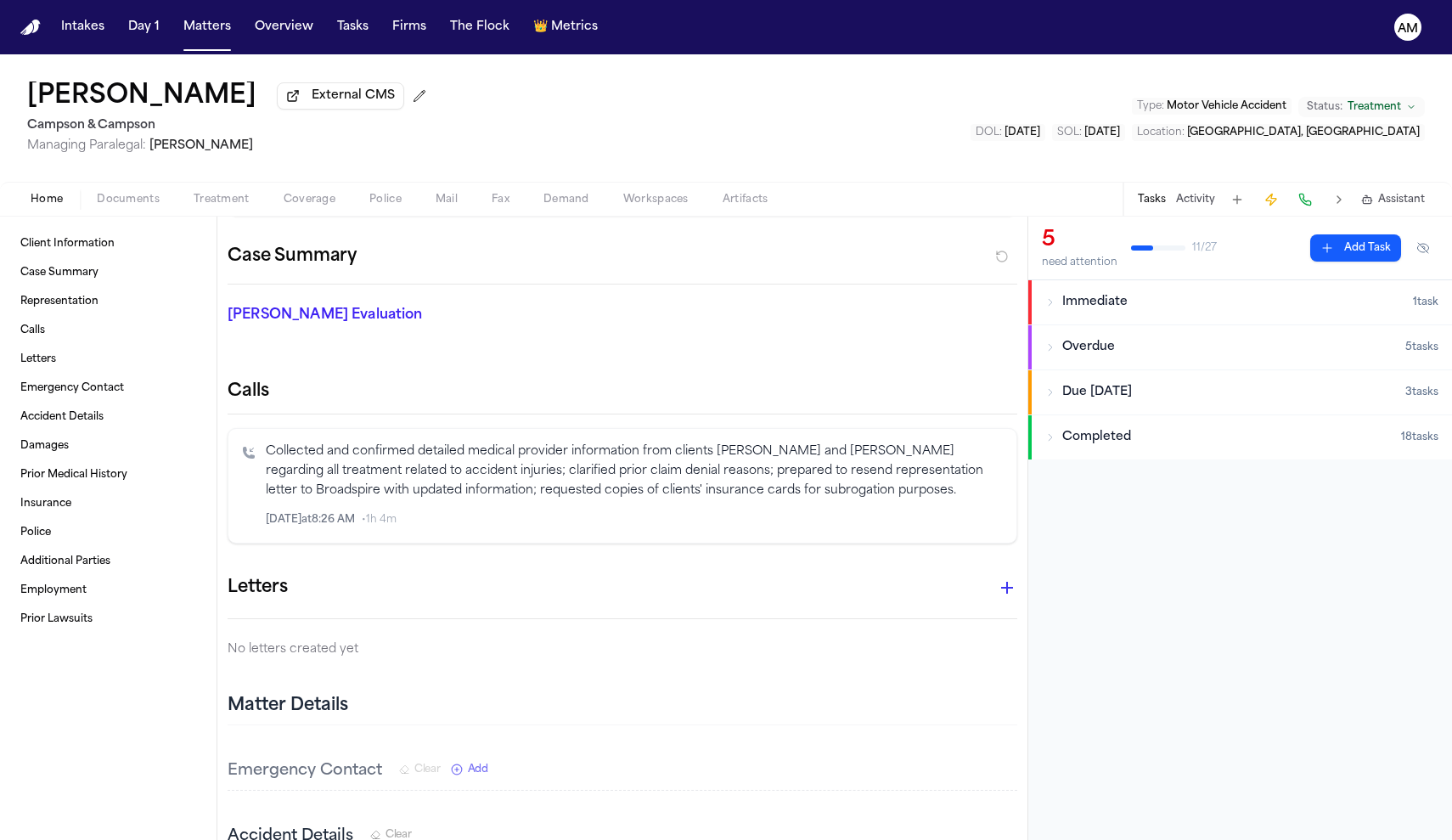
scroll to position [447, 0]
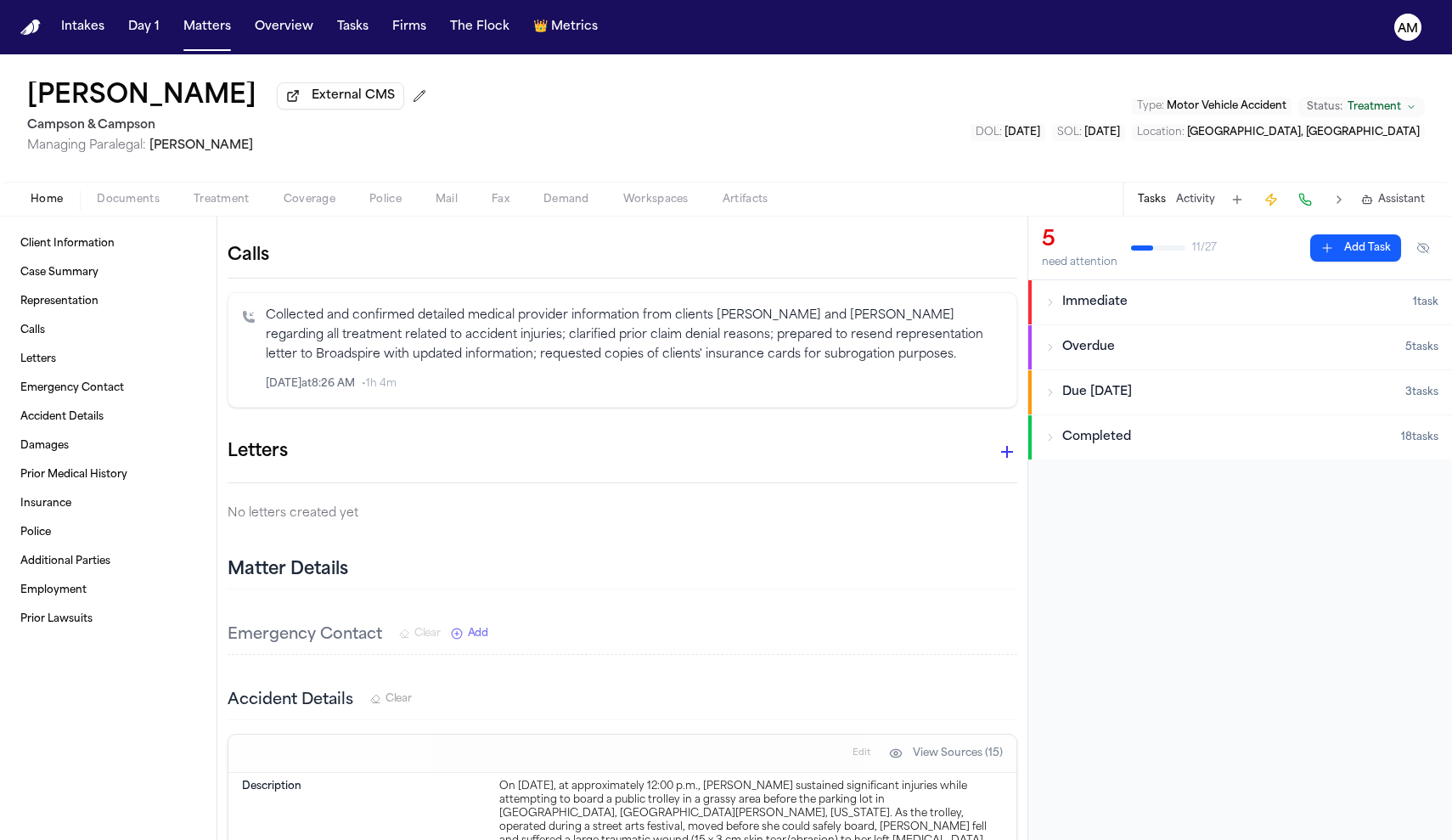
click at [1153, 206] on button "Tasks" at bounding box center [1152, 199] width 28 height 13
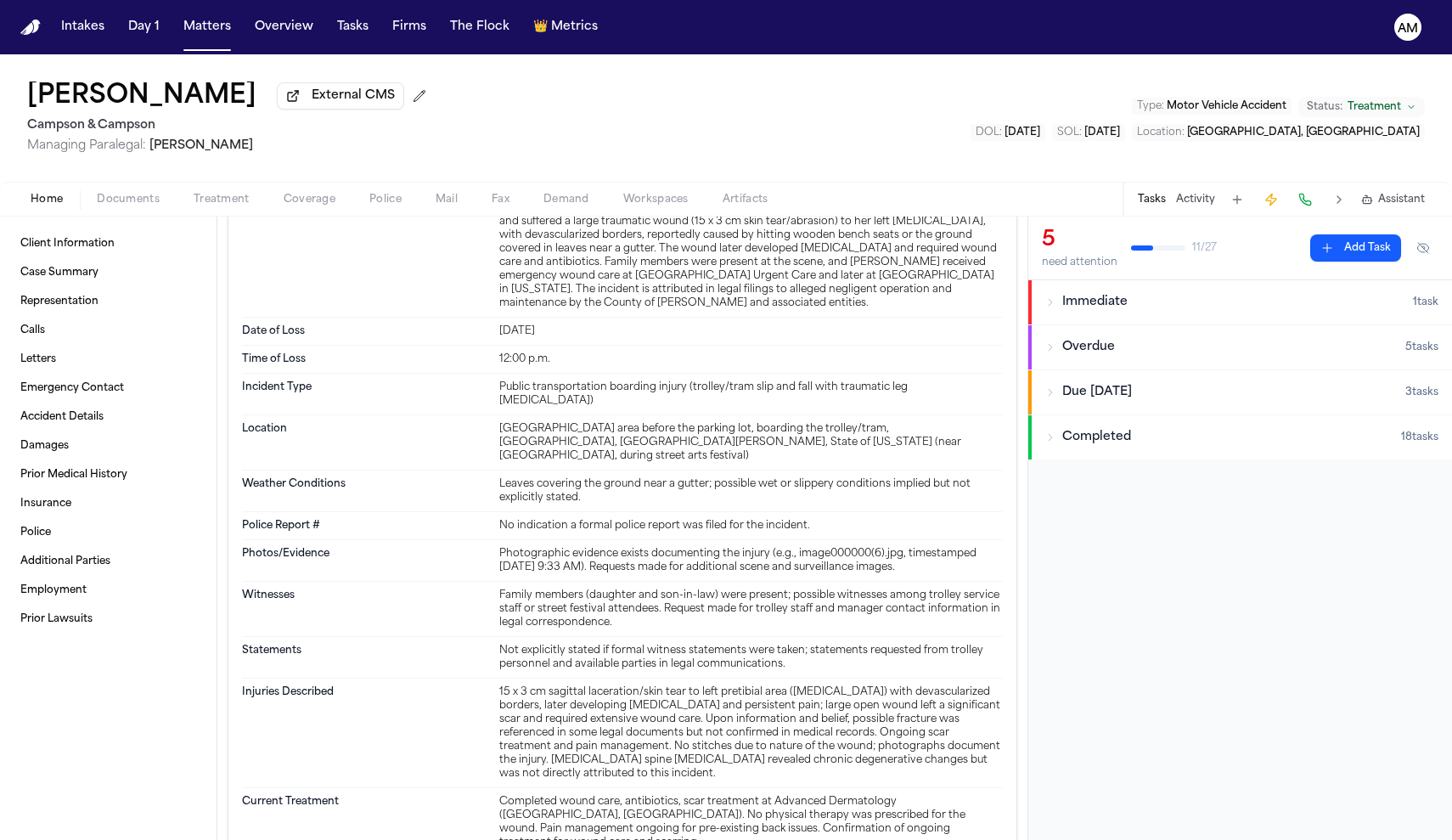
scroll to position [1125, 0]
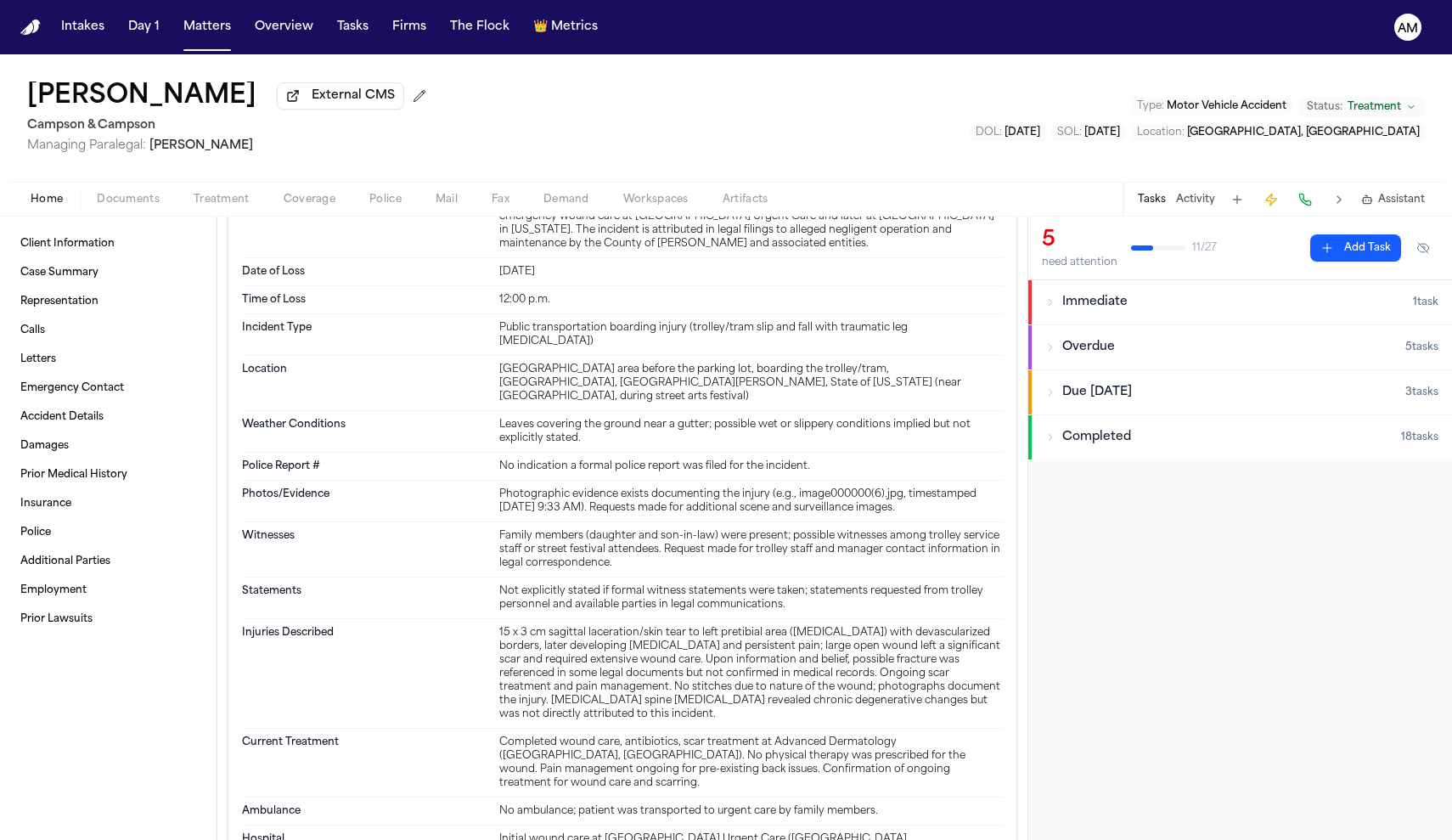
click at [145, 216] on div "Home Documents Treatment Coverage Police Mail Fax Demand Workspaces Artifacts T…" at bounding box center [726, 199] width 1452 height 34
click at [116, 206] on span "Documents" at bounding box center [128, 199] width 63 height 13
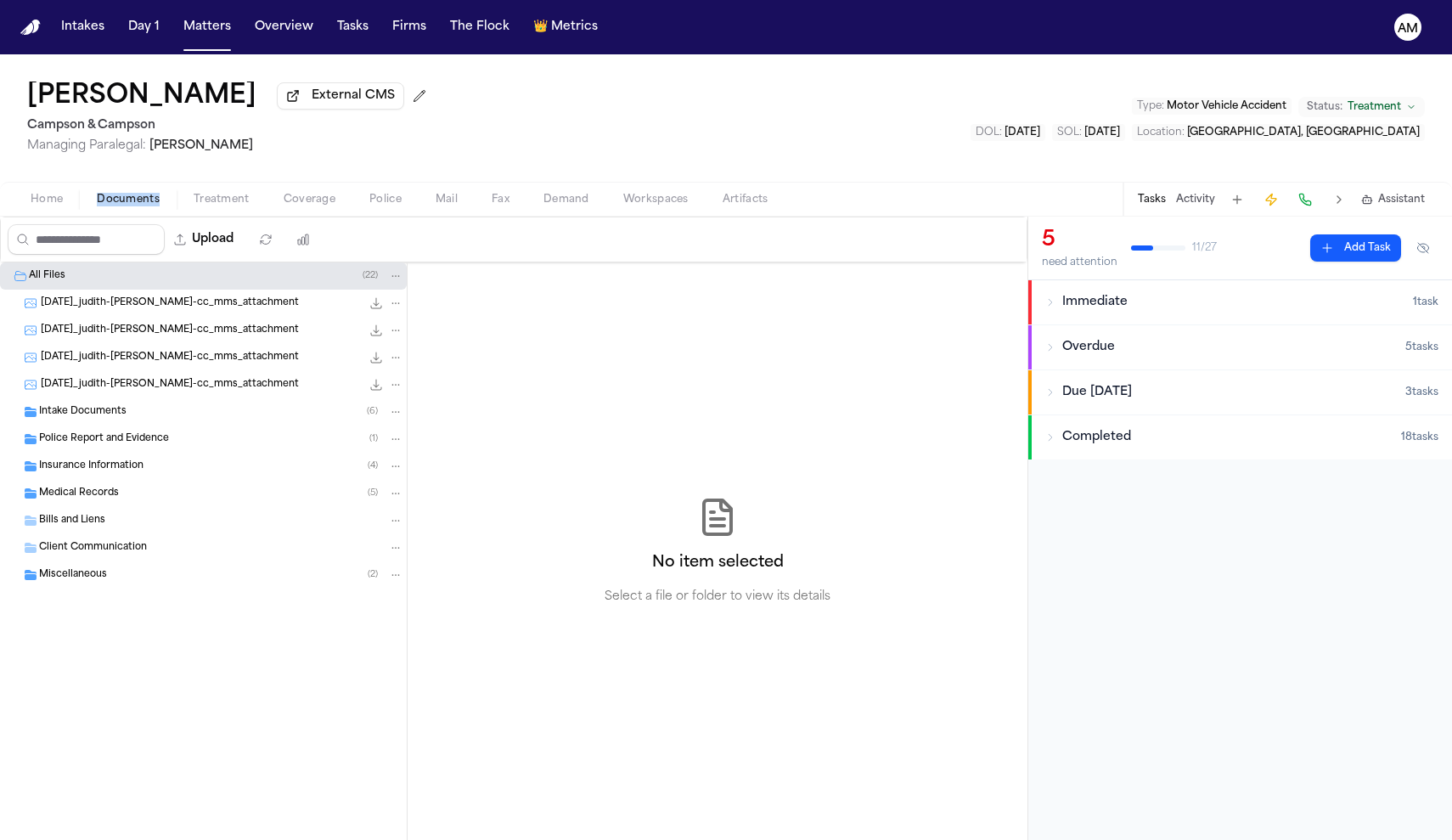
click at [50, 200] on span "Home" at bounding box center [46, 199] width 32 height 13
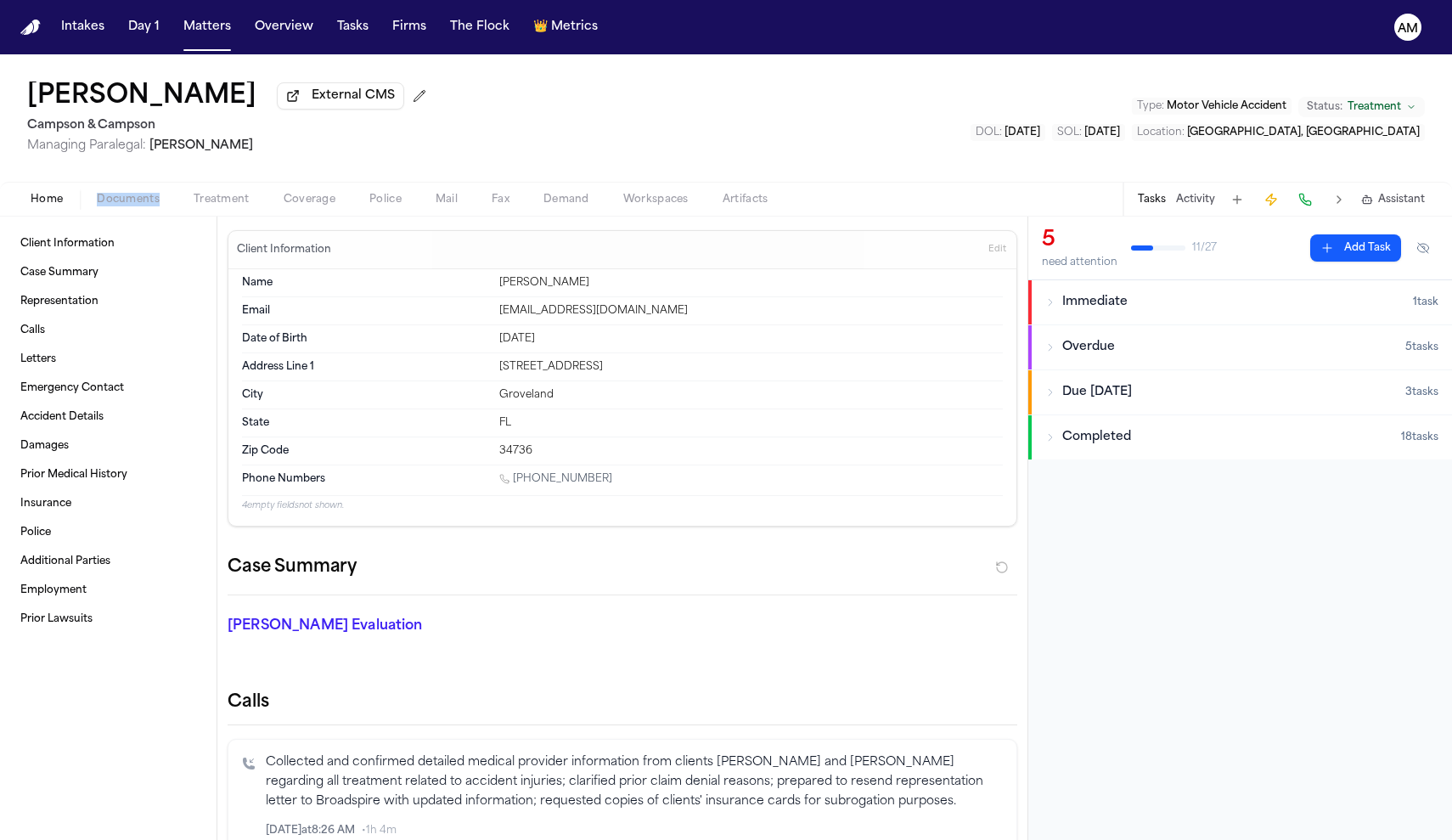
click at [617, 353] on div "Date of Birth Sep 15, 1949" at bounding box center [621, 339] width 761 height 28
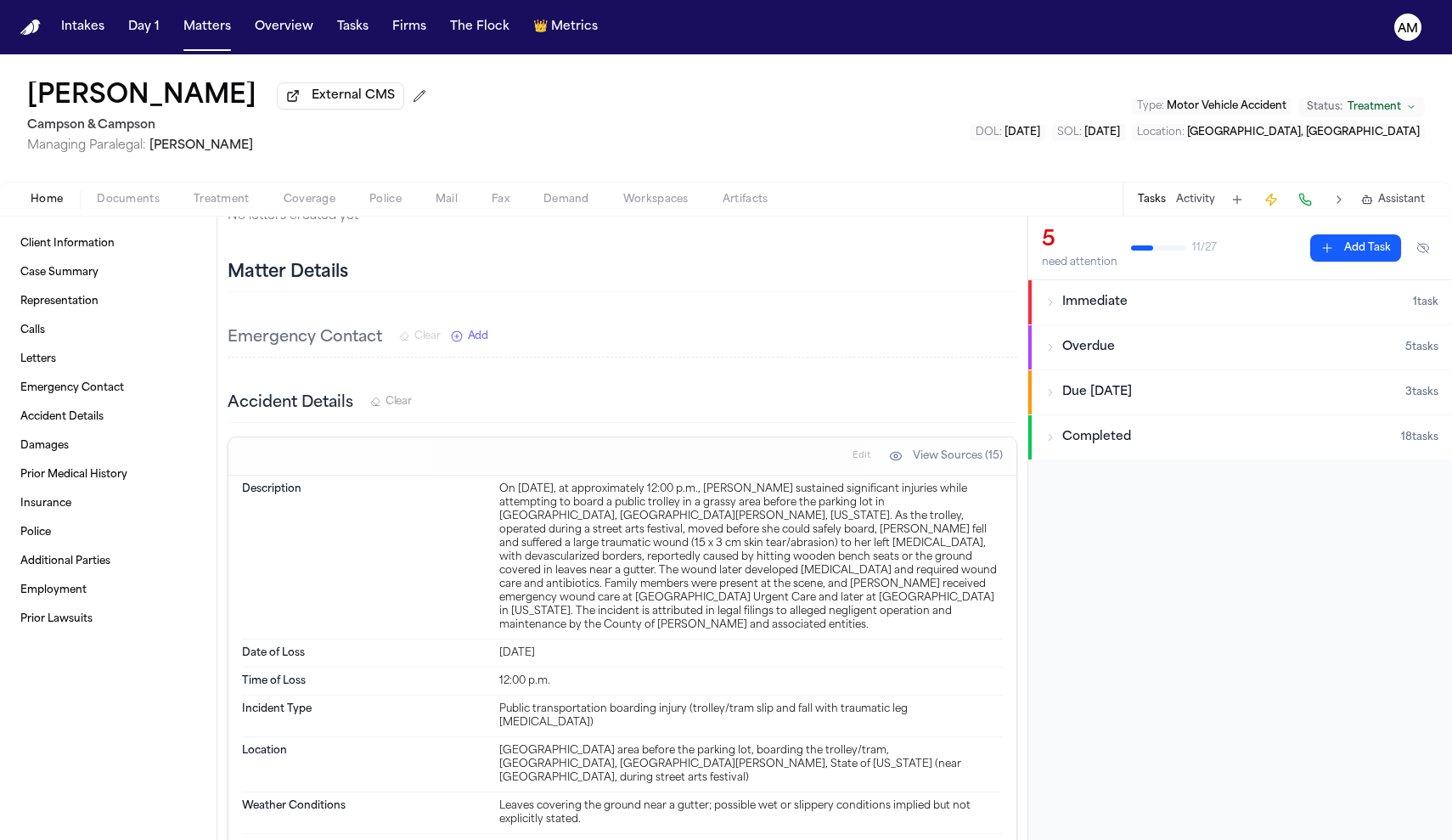
scroll to position [794, 0]
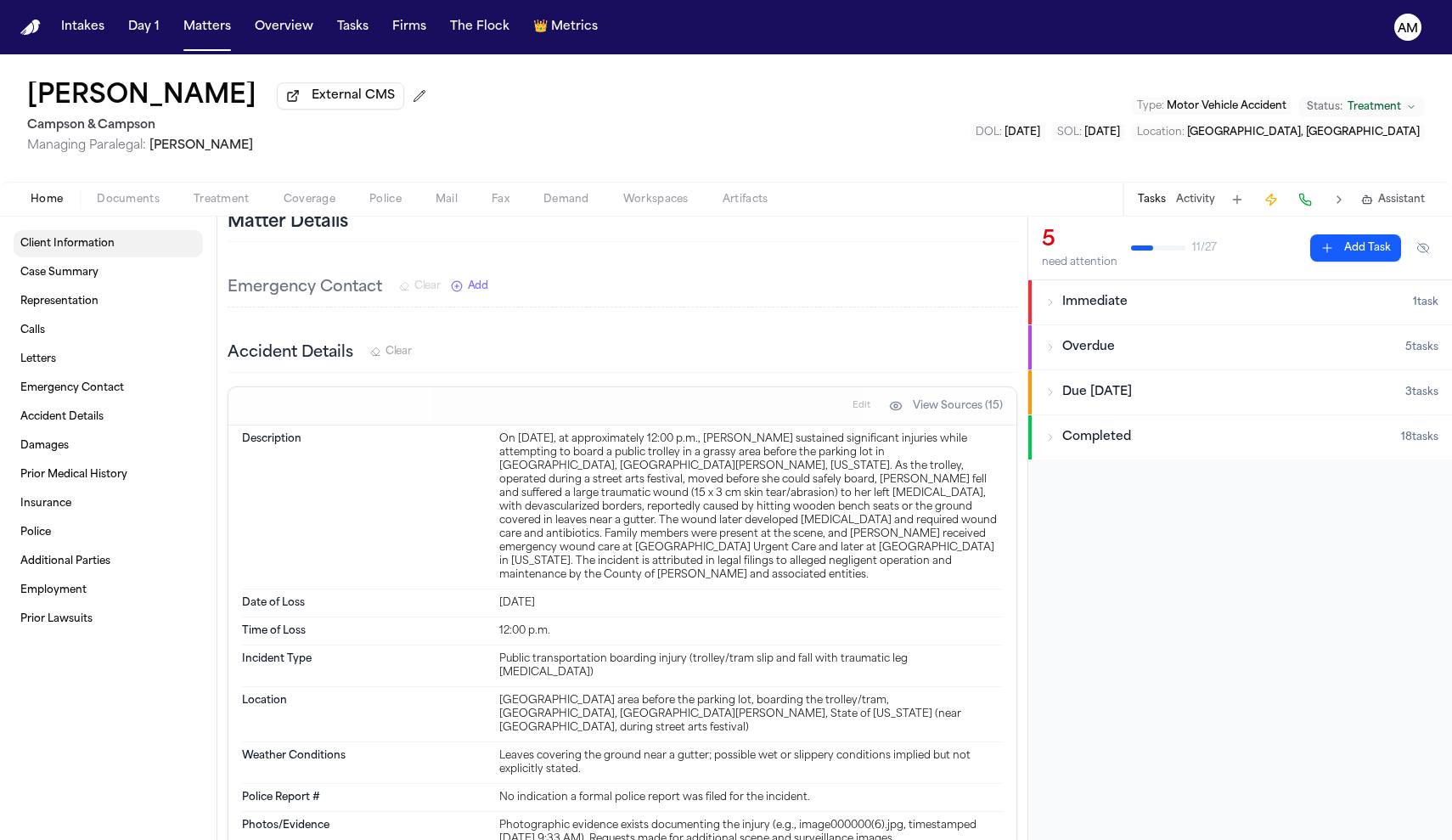
click at [140, 239] on link "Client Information" at bounding box center [108, 243] width 189 height 27
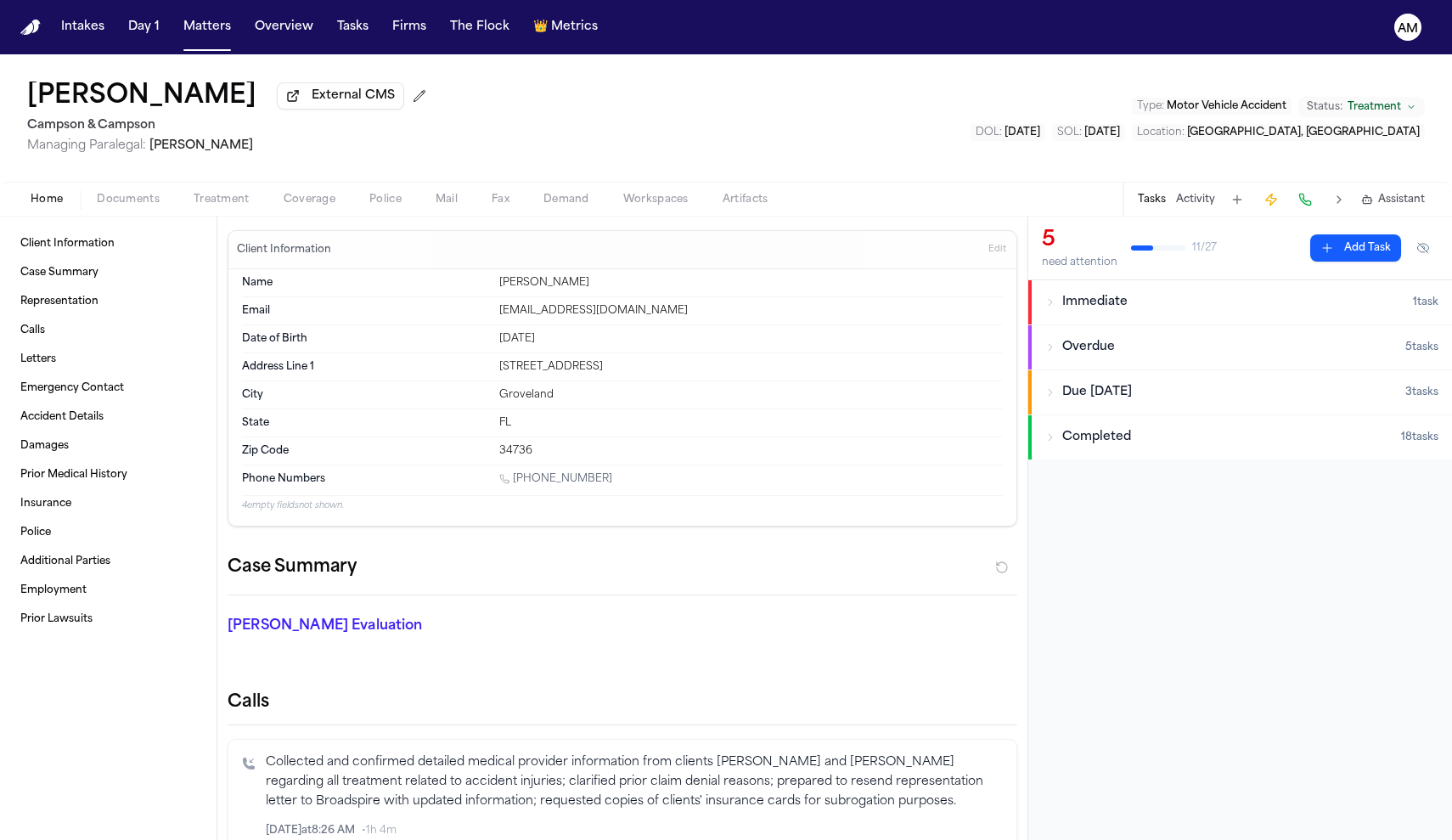
click at [1039, 353] on button "Overdue 5 task s" at bounding box center [1240, 347] width 423 height 45
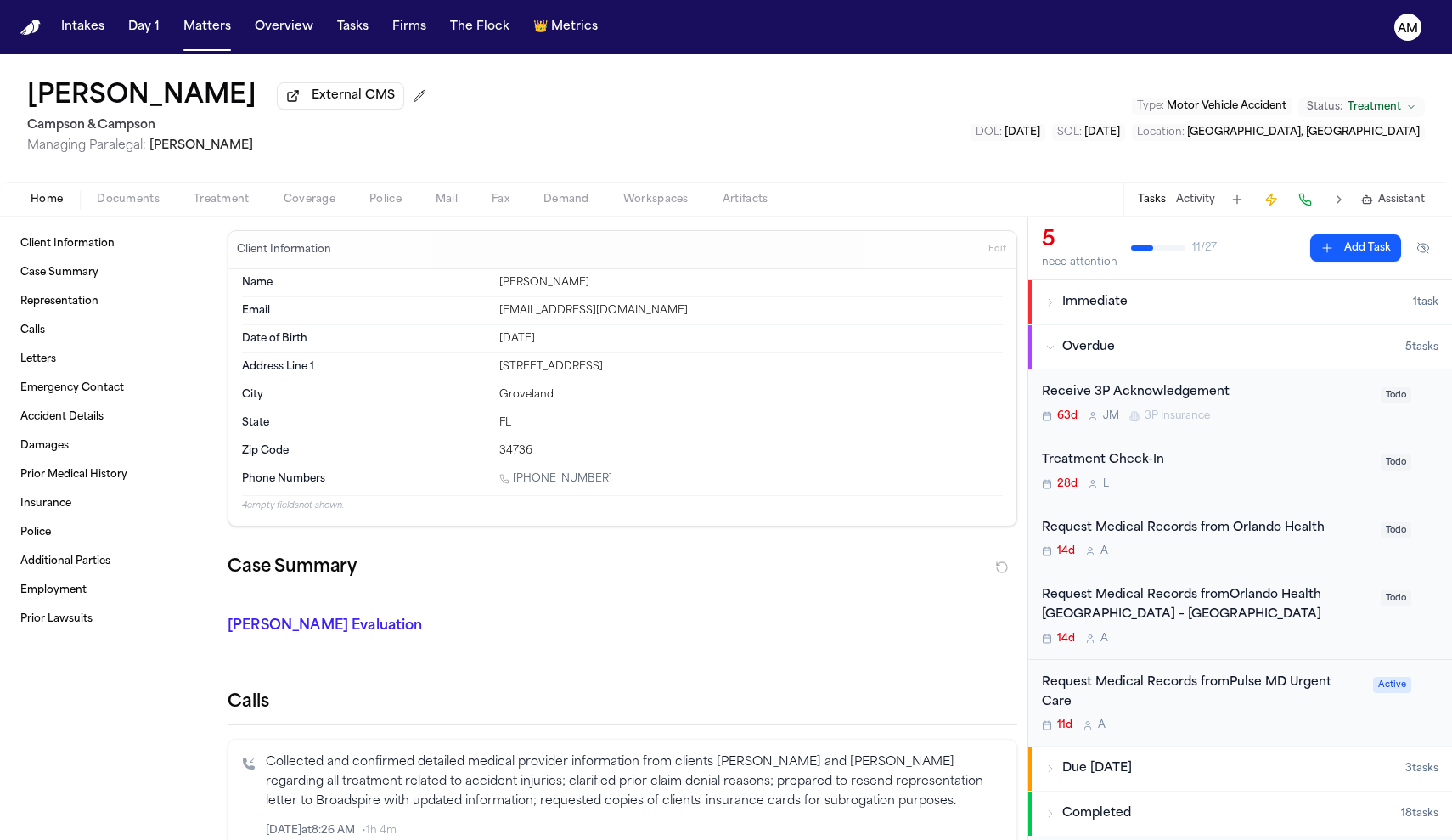
click at [1144, 517] on div "Request Medical Records from Orlando Health 14d A Todo" at bounding box center [1240, 539] width 423 height 68
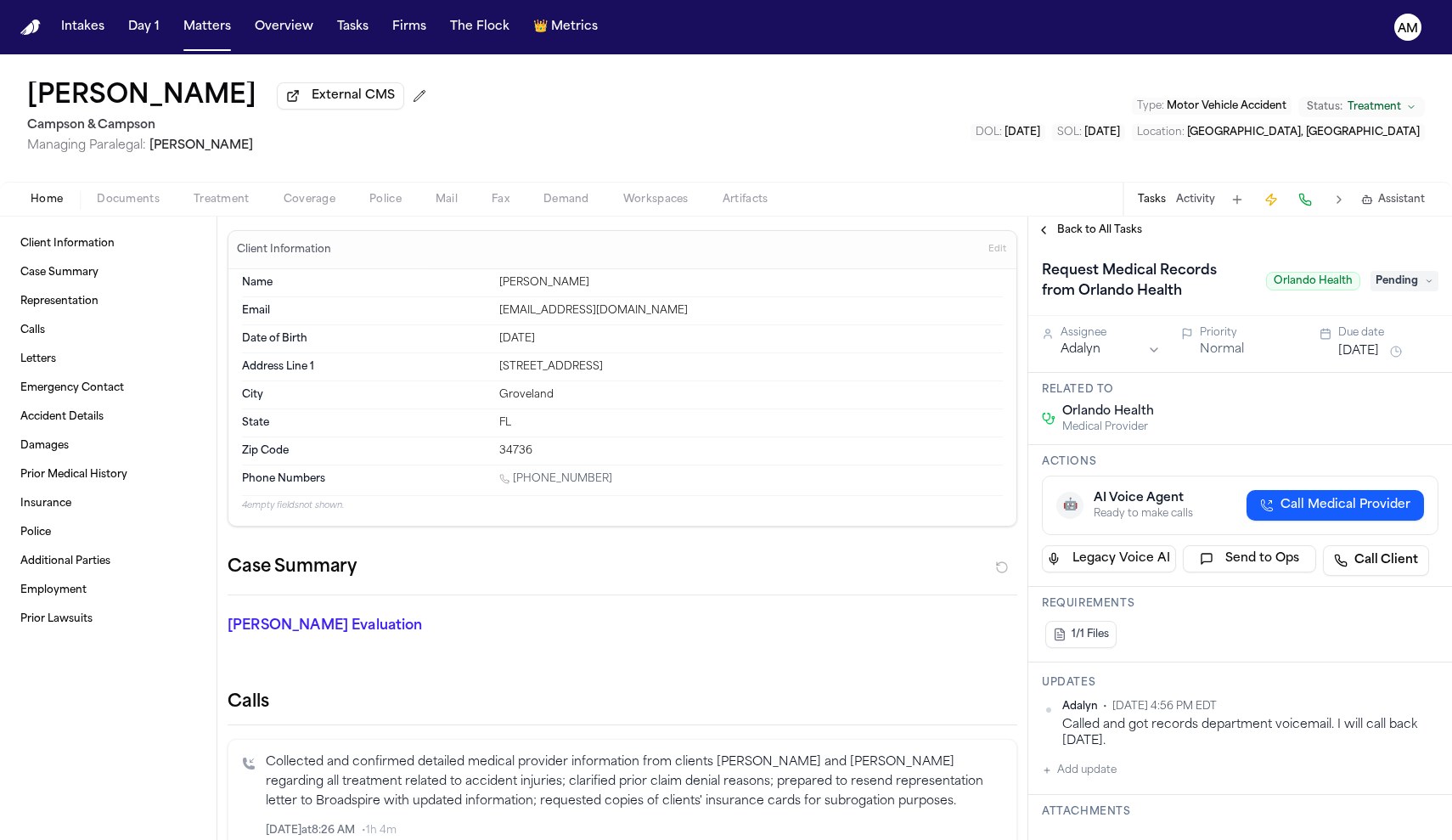
click at [231, 213] on div "Home Documents Treatment Coverage Police Mail Fax Demand Workspaces Artifacts T…" at bounding box center [726, 199] width 1452 height 34
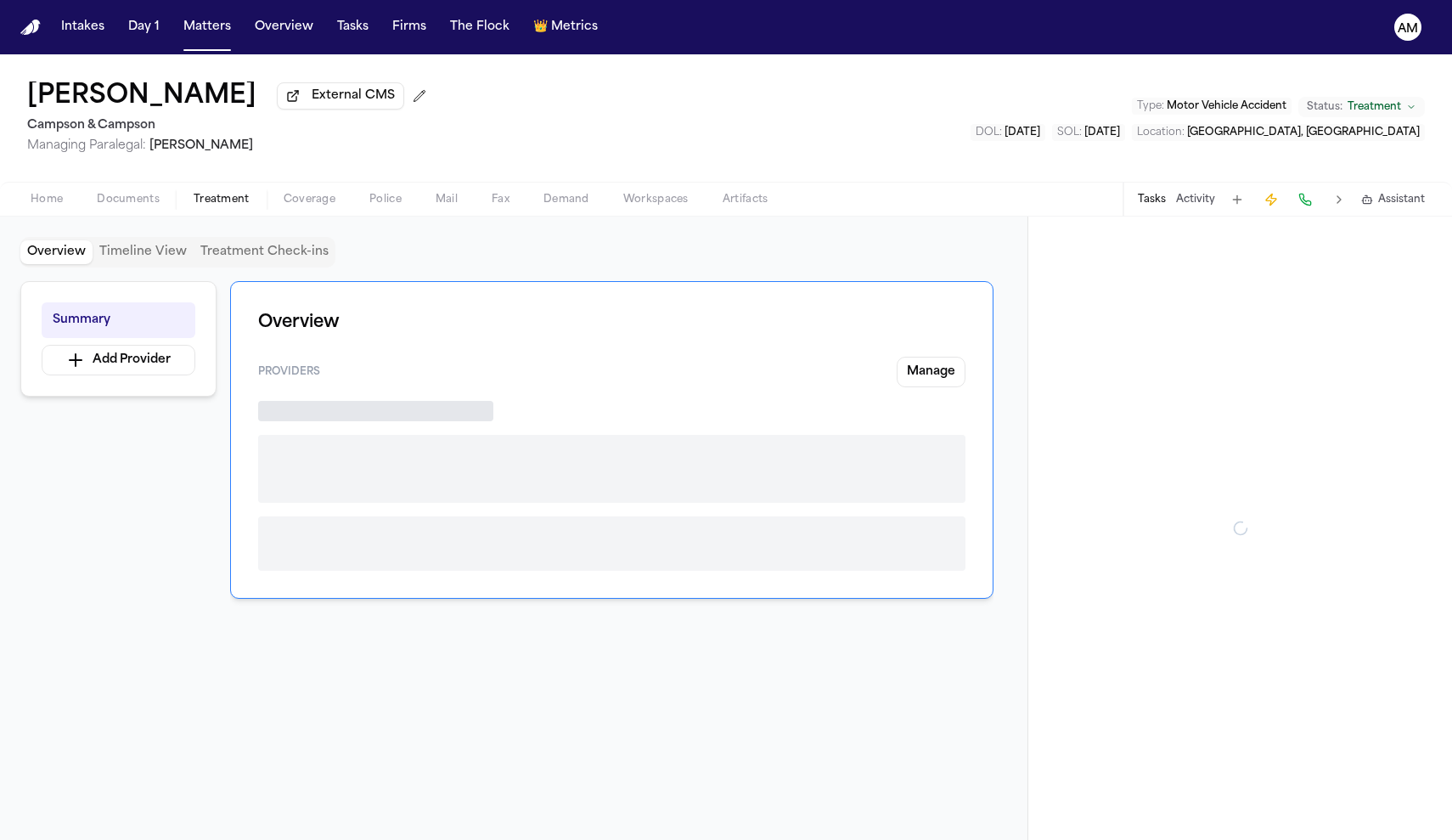
click at [229, 200] on span "Treatment" at bounding box center [221, 199] width 56 height 13
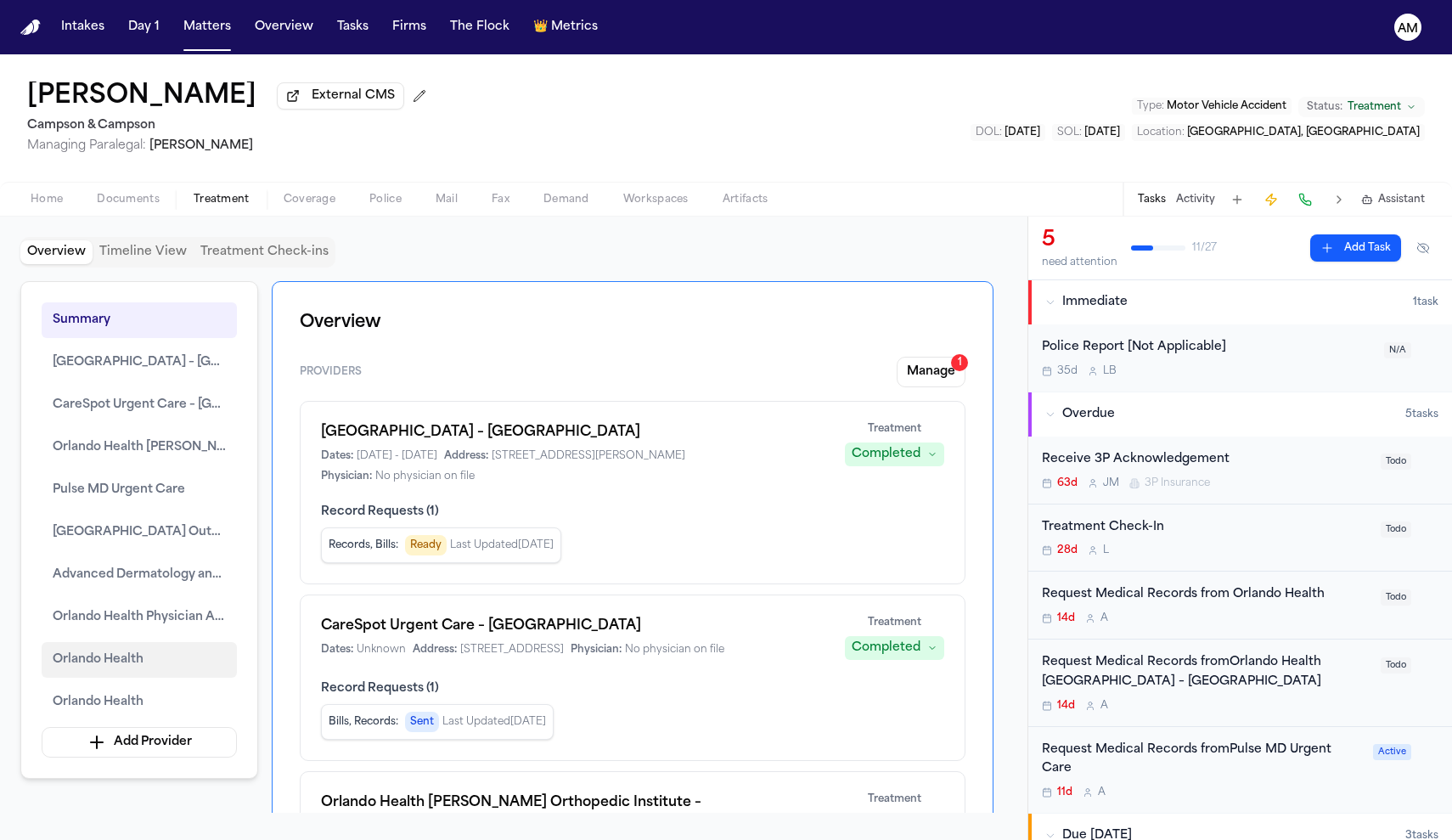
click at [135, 660] on span "Orlando Health" at bounding box center [99, 660] width 91 height 21
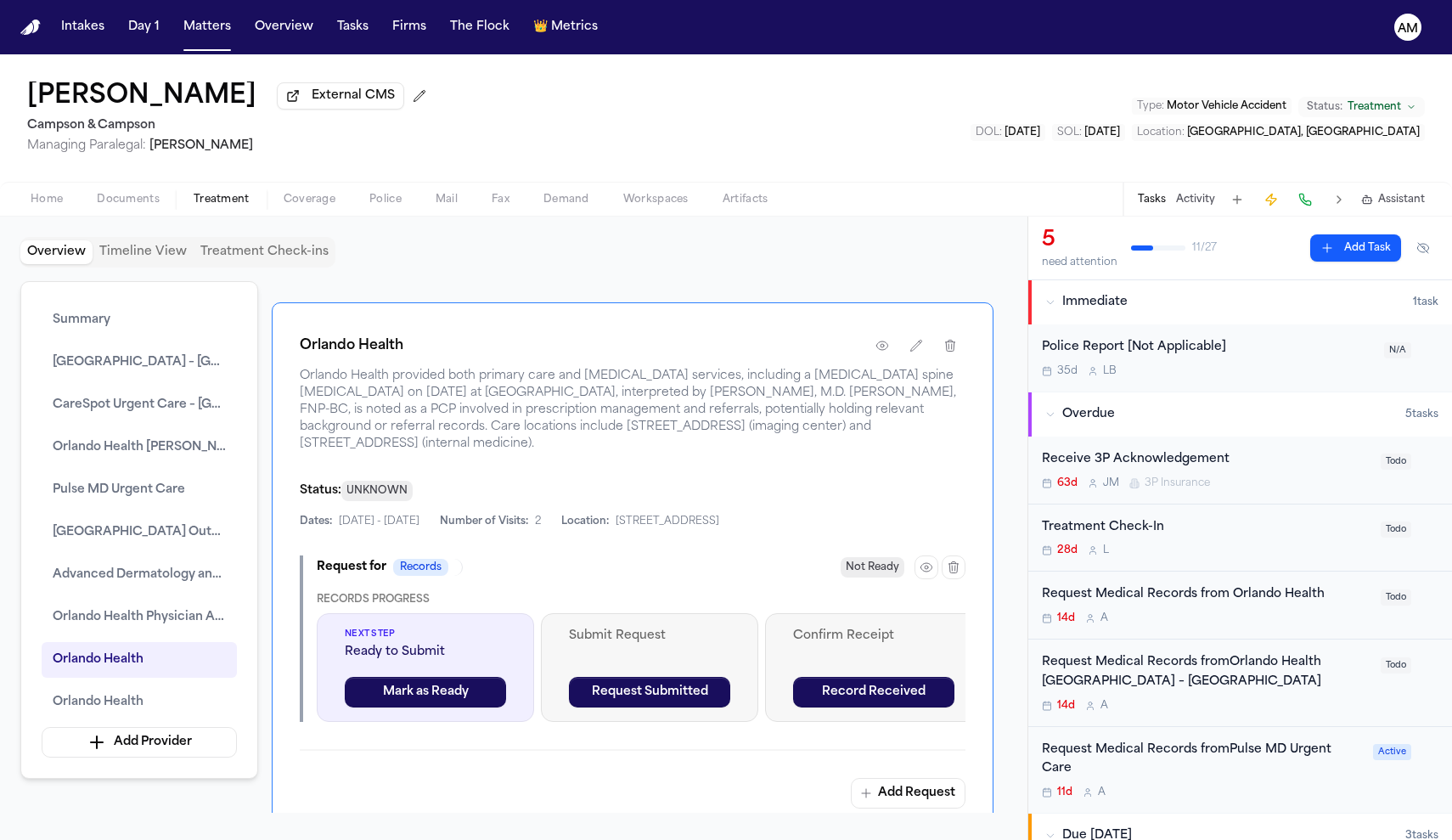
scroll to position [5762, 0]
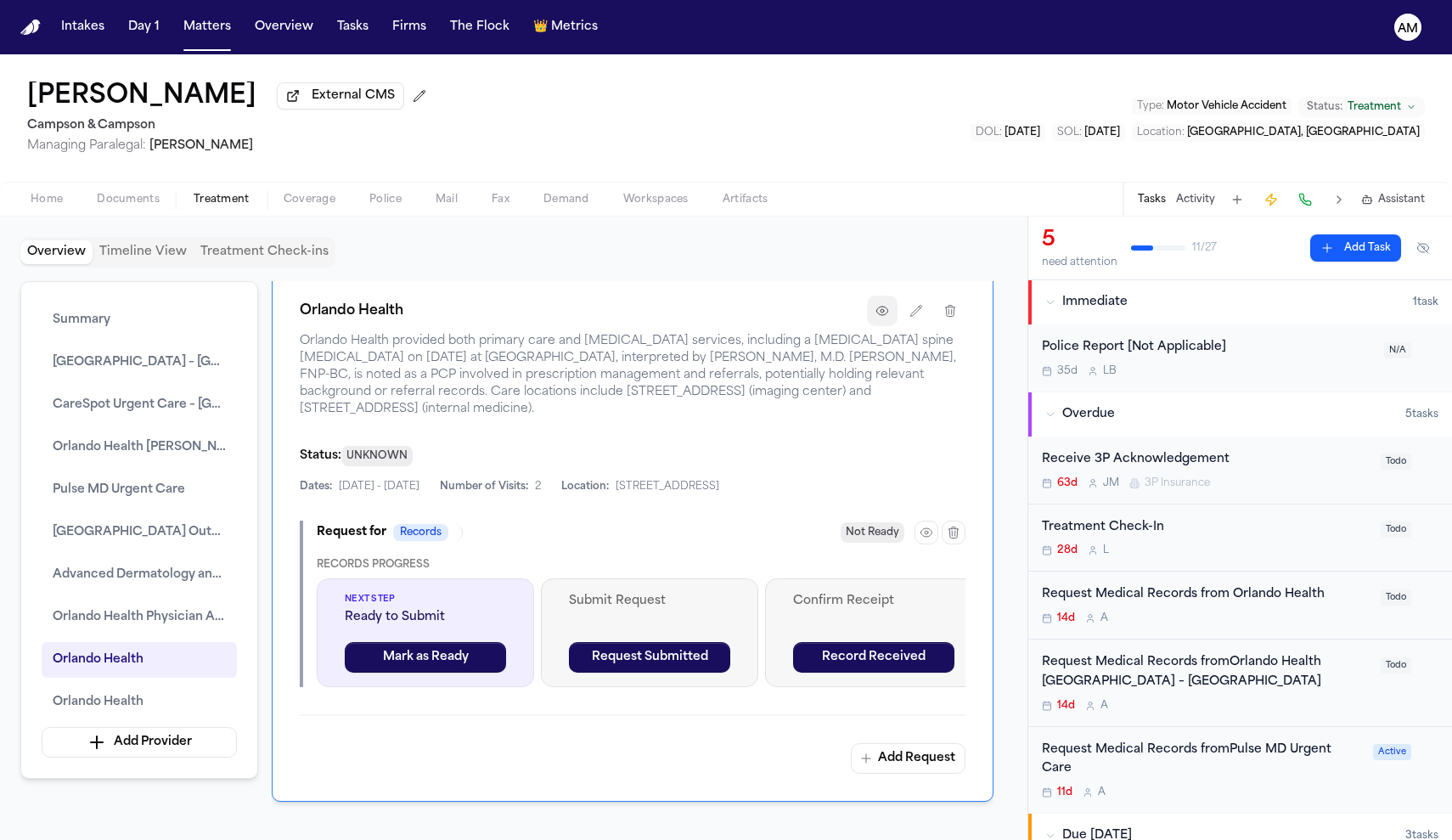
click at [873, 326] on button "button" at bounding box center [882, 311] width 30 height 30
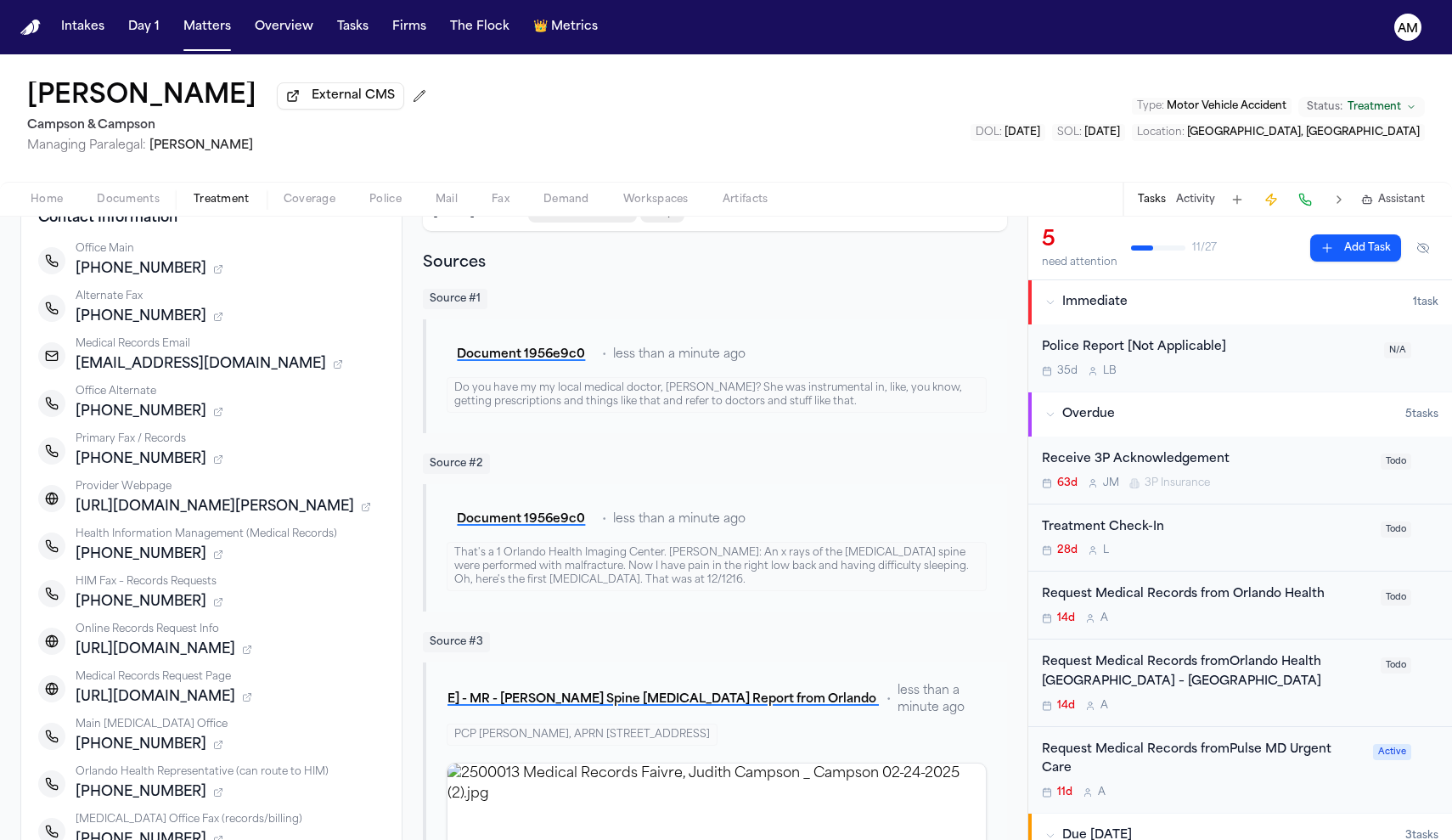
scroll to position [225, 0]
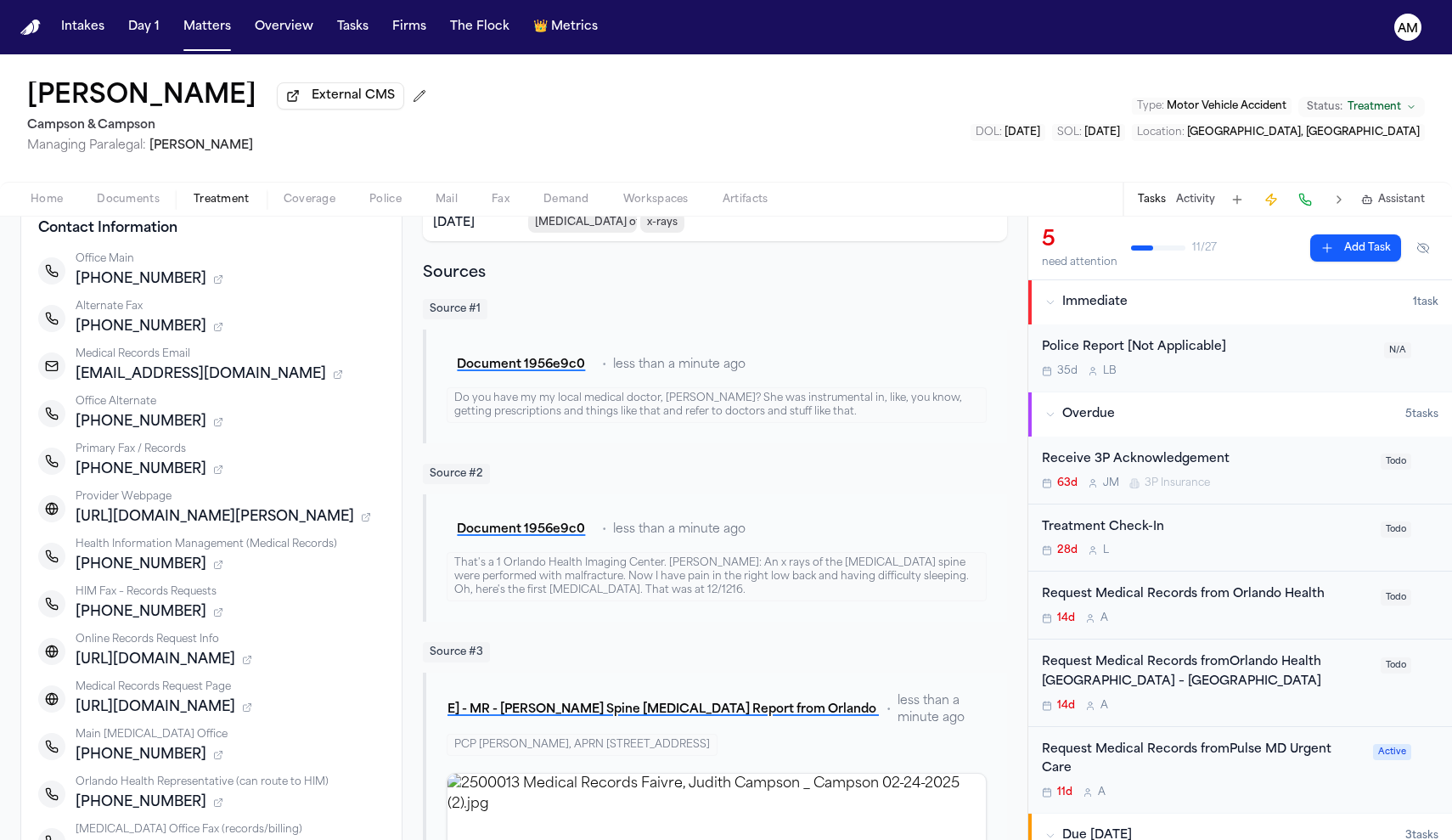
click at [1301, 672] on div "Request Medical Records fromOrlando Health [GEOGRAPHIC_DATA] – [GEOGRAPHIC_DATA]" at bounding box center [1206, 671] width 329 height 39
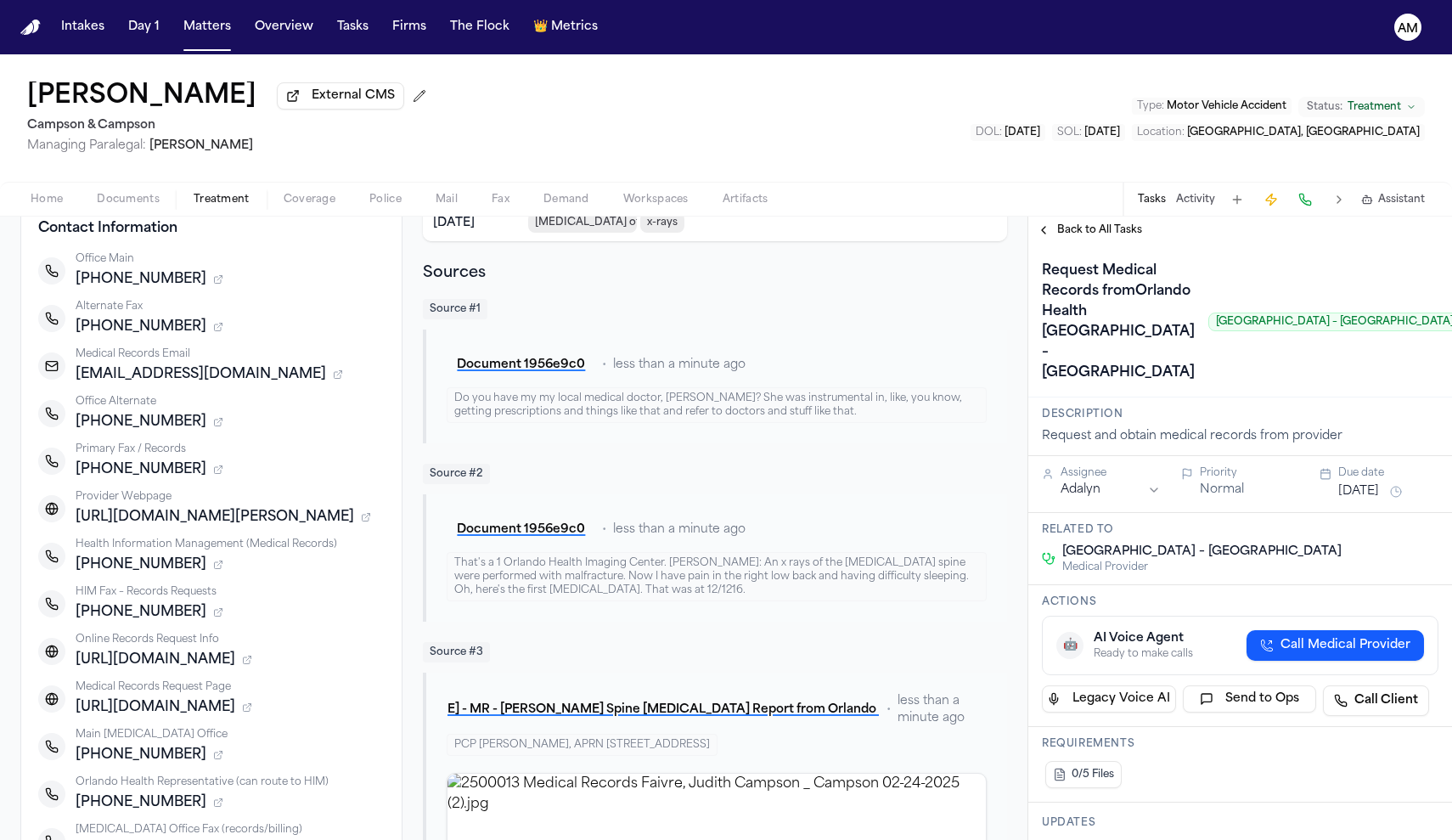
click at [1033, 236] on button "Back to All Tasks" at bounding box center [1089, 230] width 122 height 13
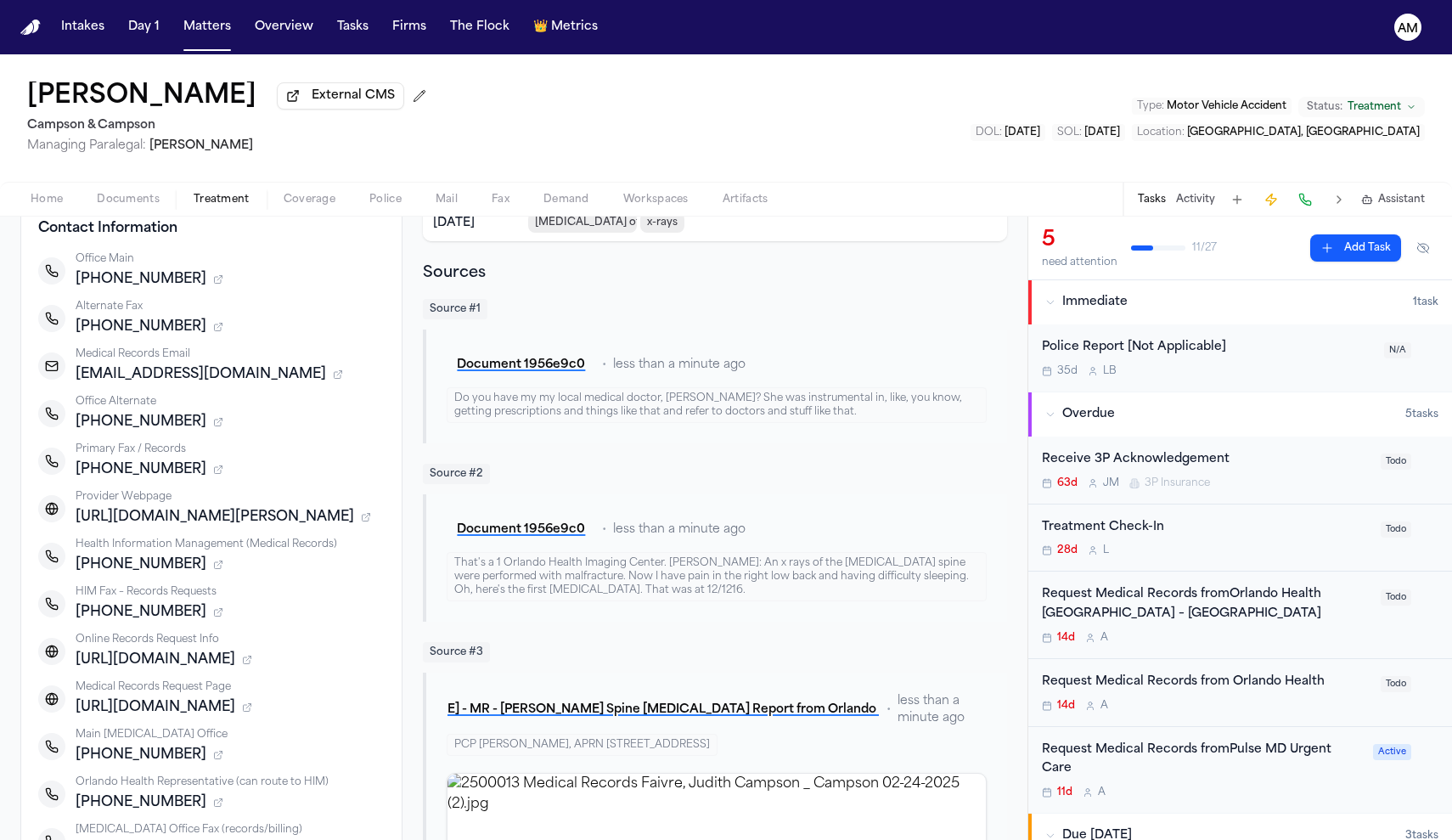
scroll to position [30, 0]
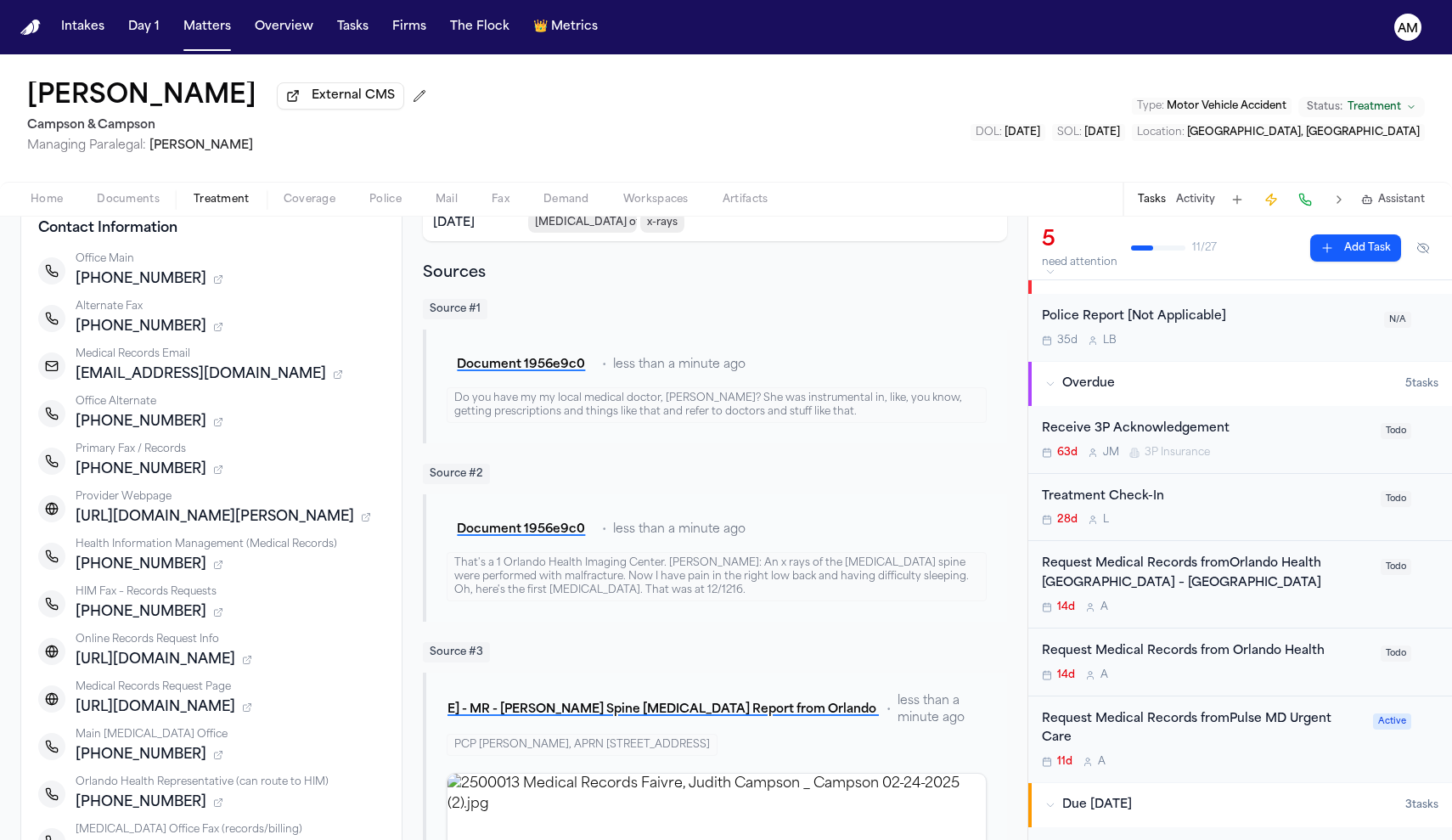
click at [1200, 644] on div "Request Medical Records from Orlando Health" at bounding box center [1206, 652] width 329 height 20
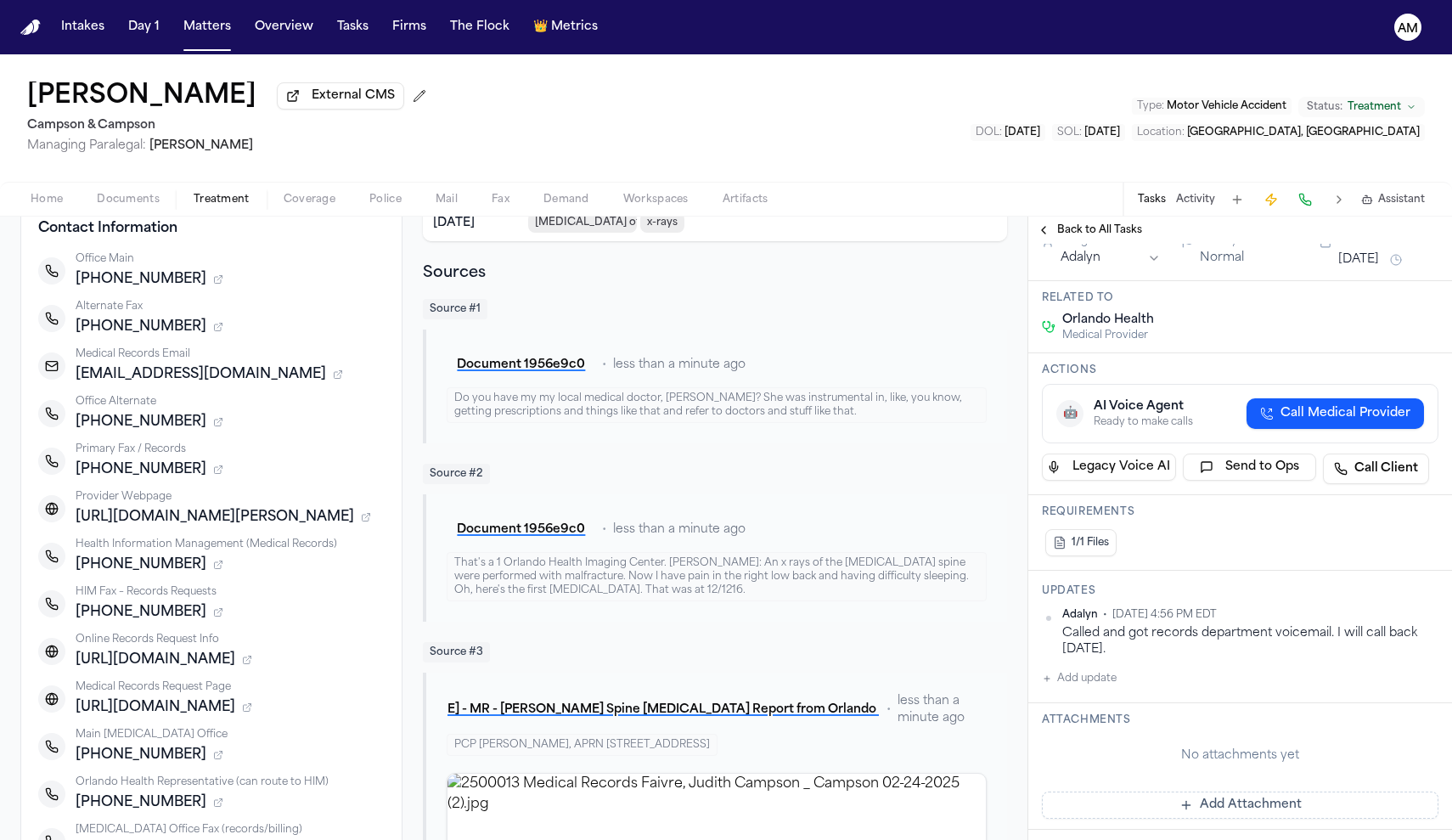
scroll to position [95, 0]
click at [1076, 544] on span "1/1 Files" at bounding box center [1089, 539] width 37 height 13
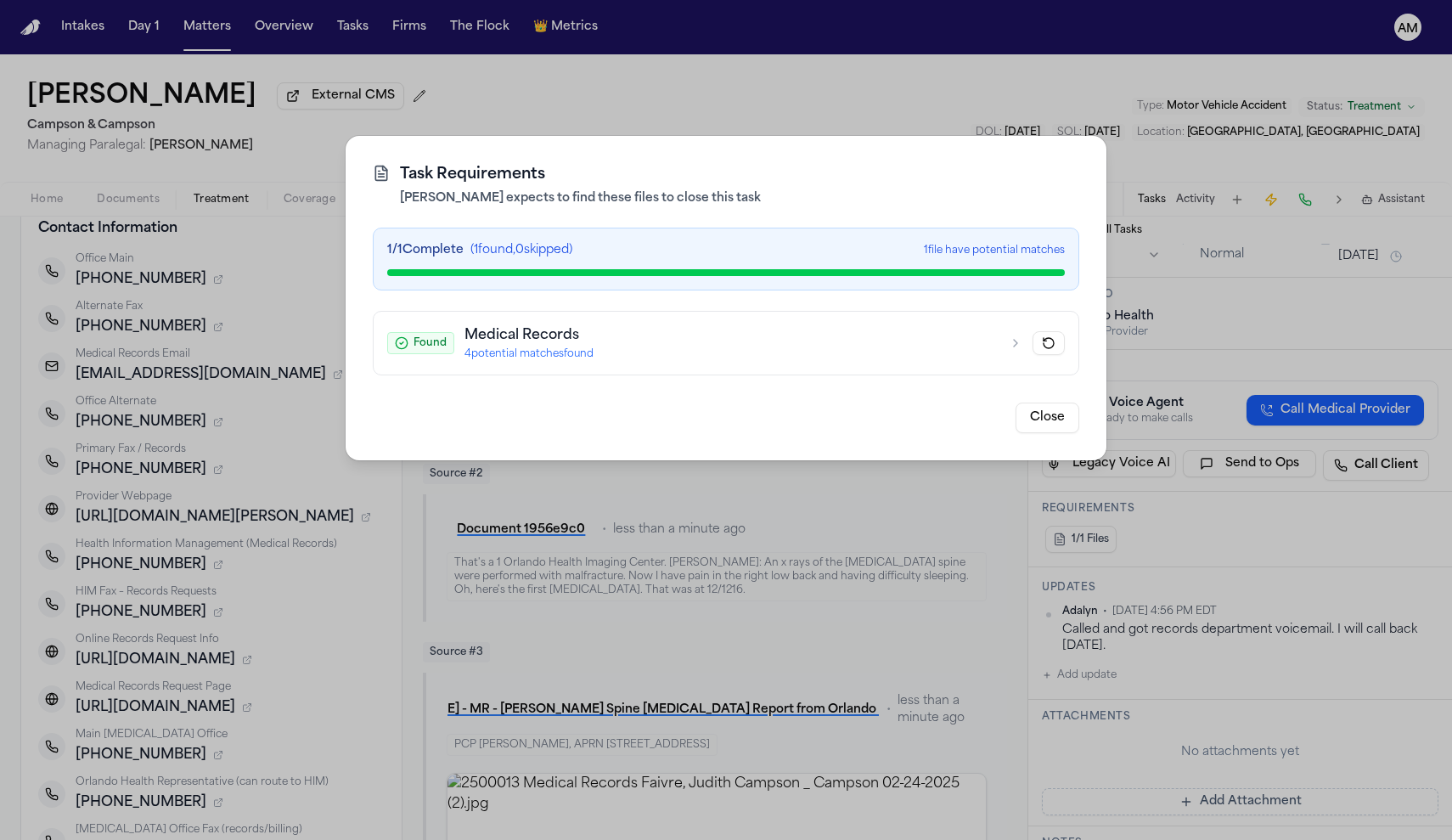
click at [1066, 413] on button "Close" at bounding box center [1047, 418] width 63 height 30
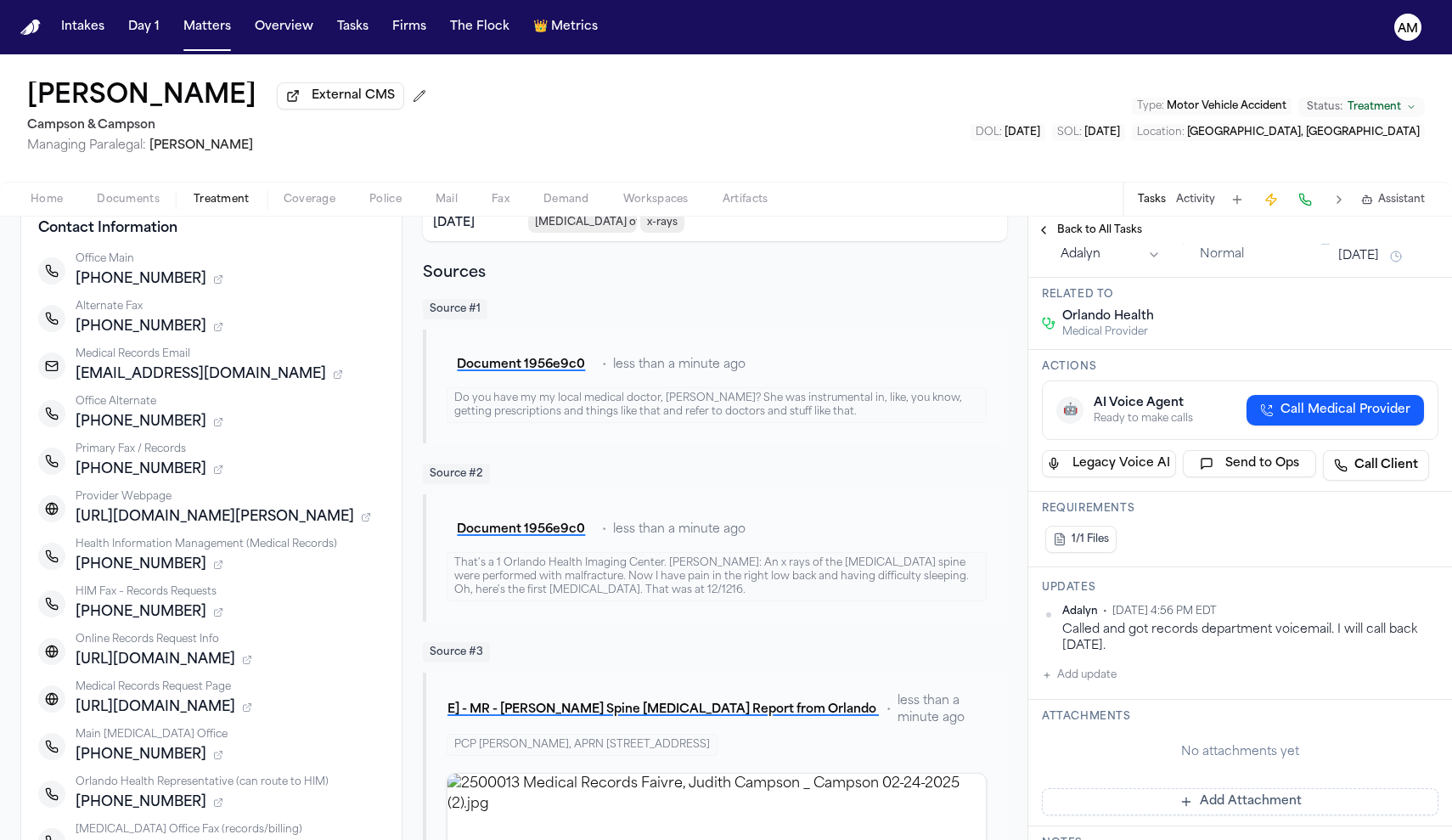
click at [1077, 685] on button "Add update" at bounding box center [1079, 675] width 75 height 21
click at [1072, 732] on button "Private" at bounding box center [1076, 729] width 13 height 13
click at [1114, 693] on textarea "Add your update" at bounding box center [1250, 688] width 363 height 34
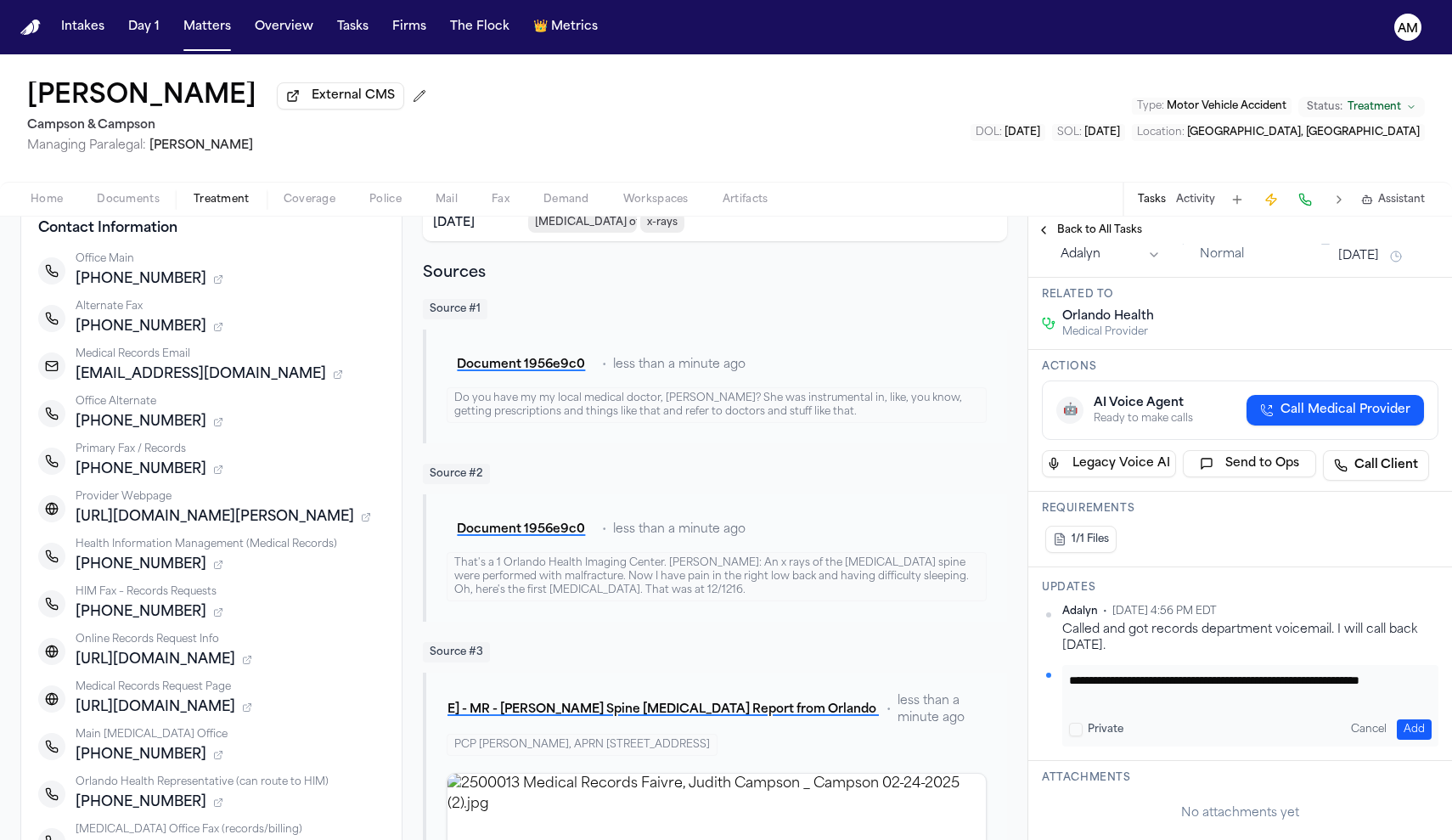
scroll to position [0, 0]
type textarea "**********"
click at [1414, 721] on button "Add" at bounding box center [1414, 729] width 35 height 21
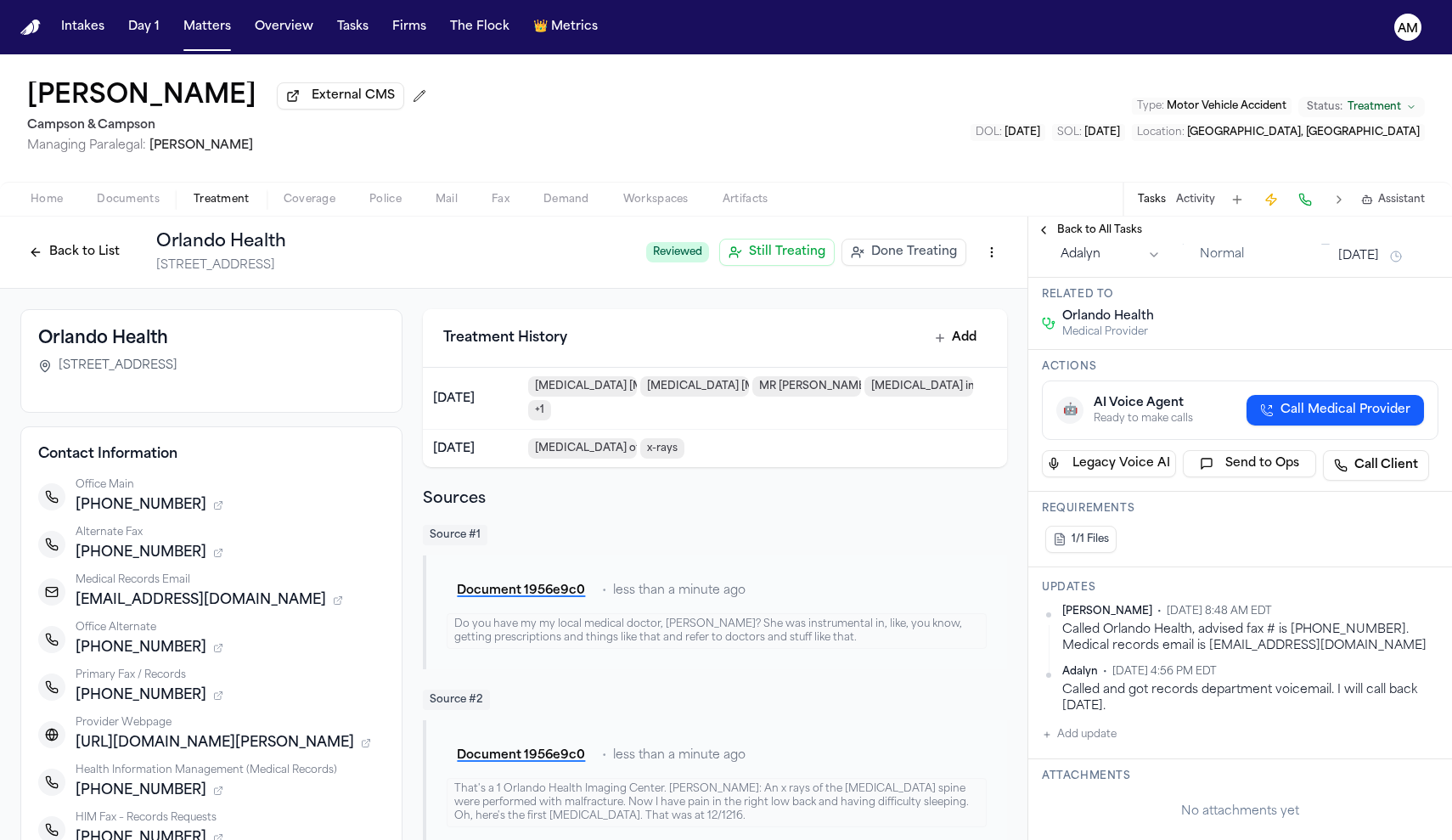
drag, startPoint x: 263, startPoint y: 370, endPoint x: 56, endPoint y: 373, distance: 207.0
copy span "25 W Crystal Lake Street, Suite 190"
drag, startPoint x: 78, startPoint y: 609, endPoint x: 330, endPoint y: 605, distance: 252.0
click at [326, 605] on span "MedicalRecords@OrlandoHealth.com" at bounding box center [201, 600] width 250 height 21
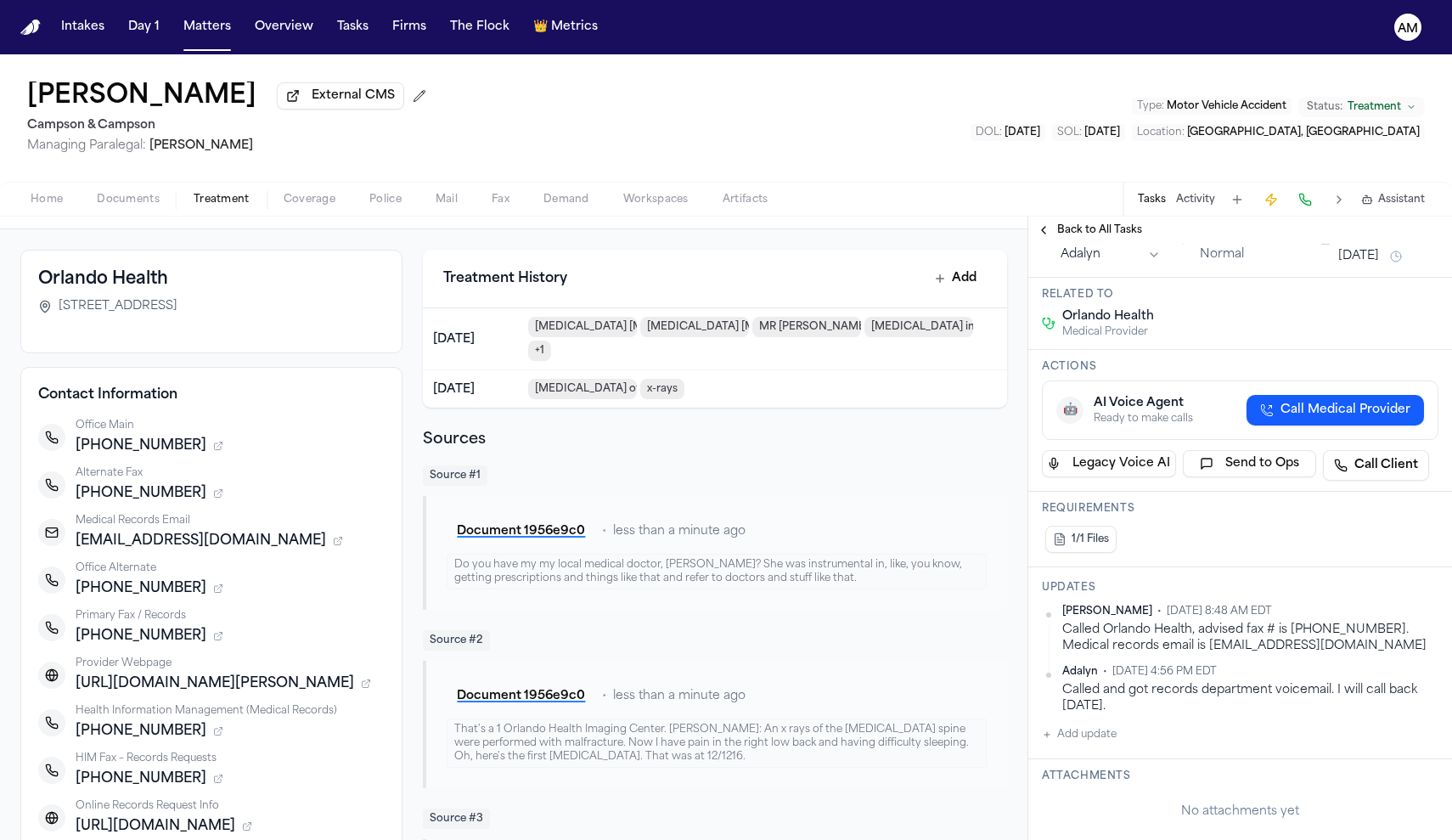
scroll to position [61, 0]
click at [1432, 611] on html "Intakes Day 1 Matters Overview Tasks Firms The Flock 👑 Metrics AM Judith Faivre…" at bounding box center [726, 420] width 1452 height 840
click at [1394, 635] on div "Edit" at bounding box center [1384, 640] width 100 height 24
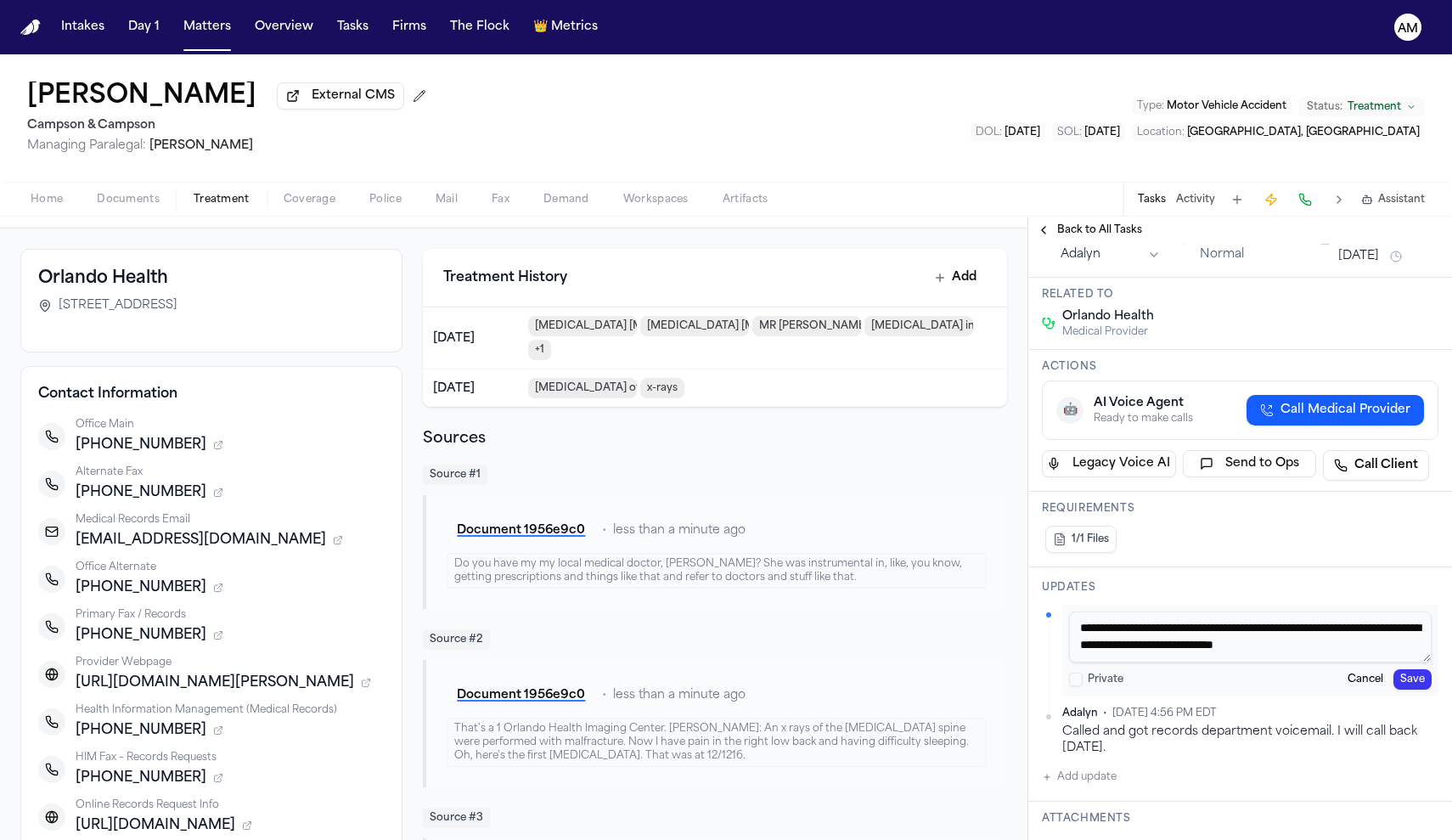
click at [1345, 660] on textarea "**********" at bounding box center [1250, 636] width 363 height 51
paste textarea "*********"
type textarea "**********"
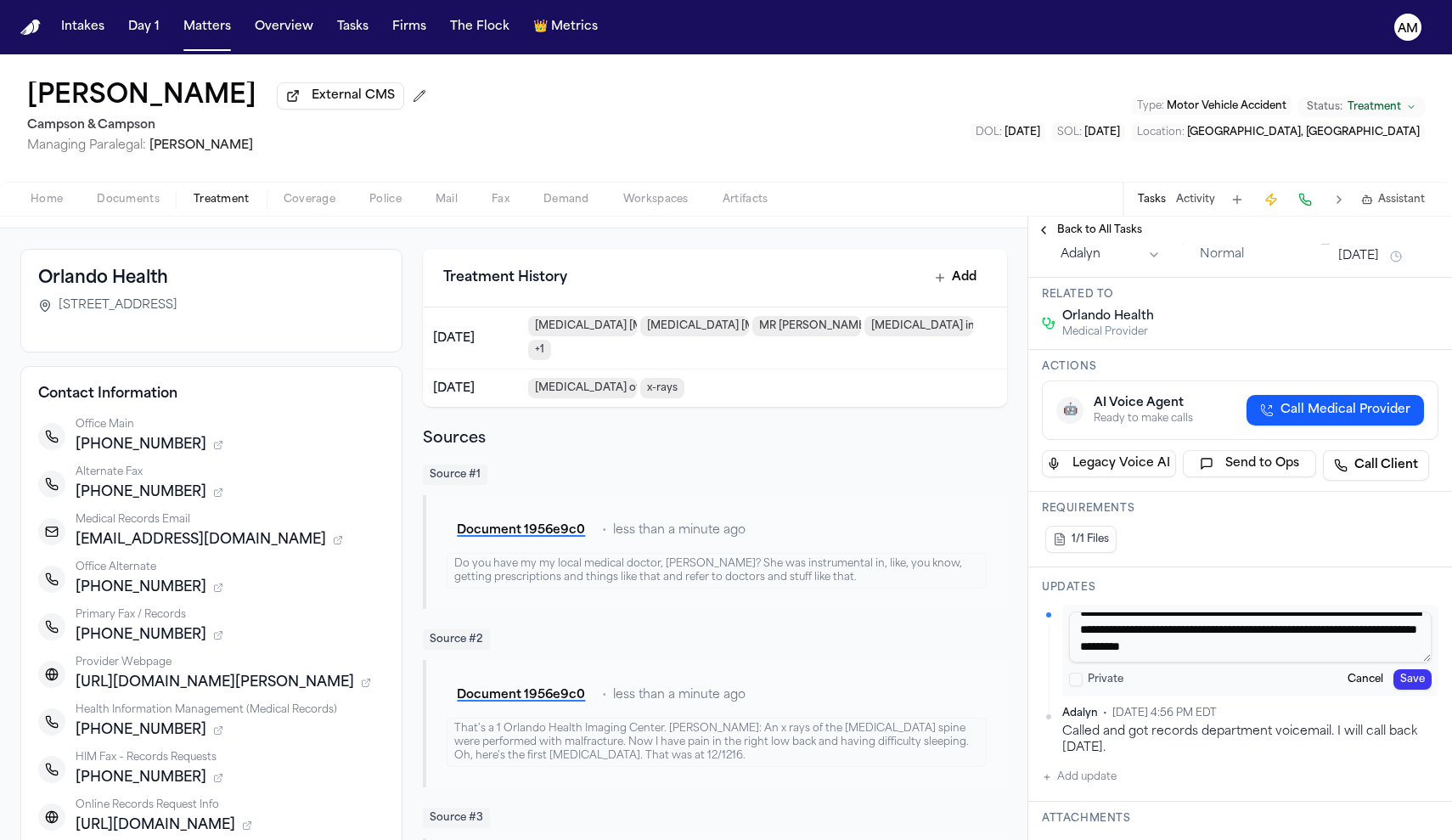
click at [1407, 680] on button "Save" at bounding box center [1412, 679] width 38 height 21
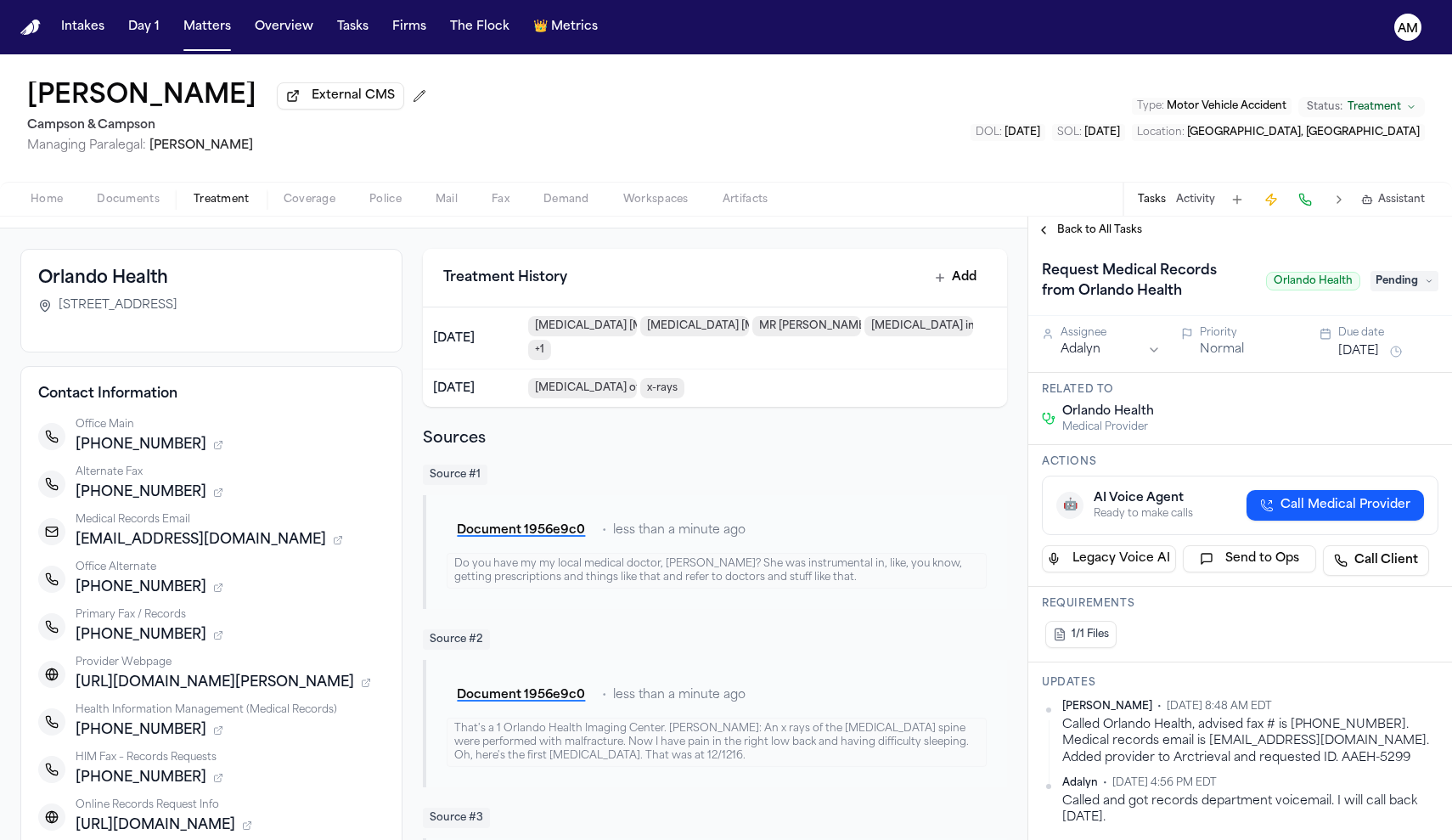
scroll to position [0, 0]
click at [1415, 278] on span "Pending" at bounding box center [1405, 281] width 68 height 21
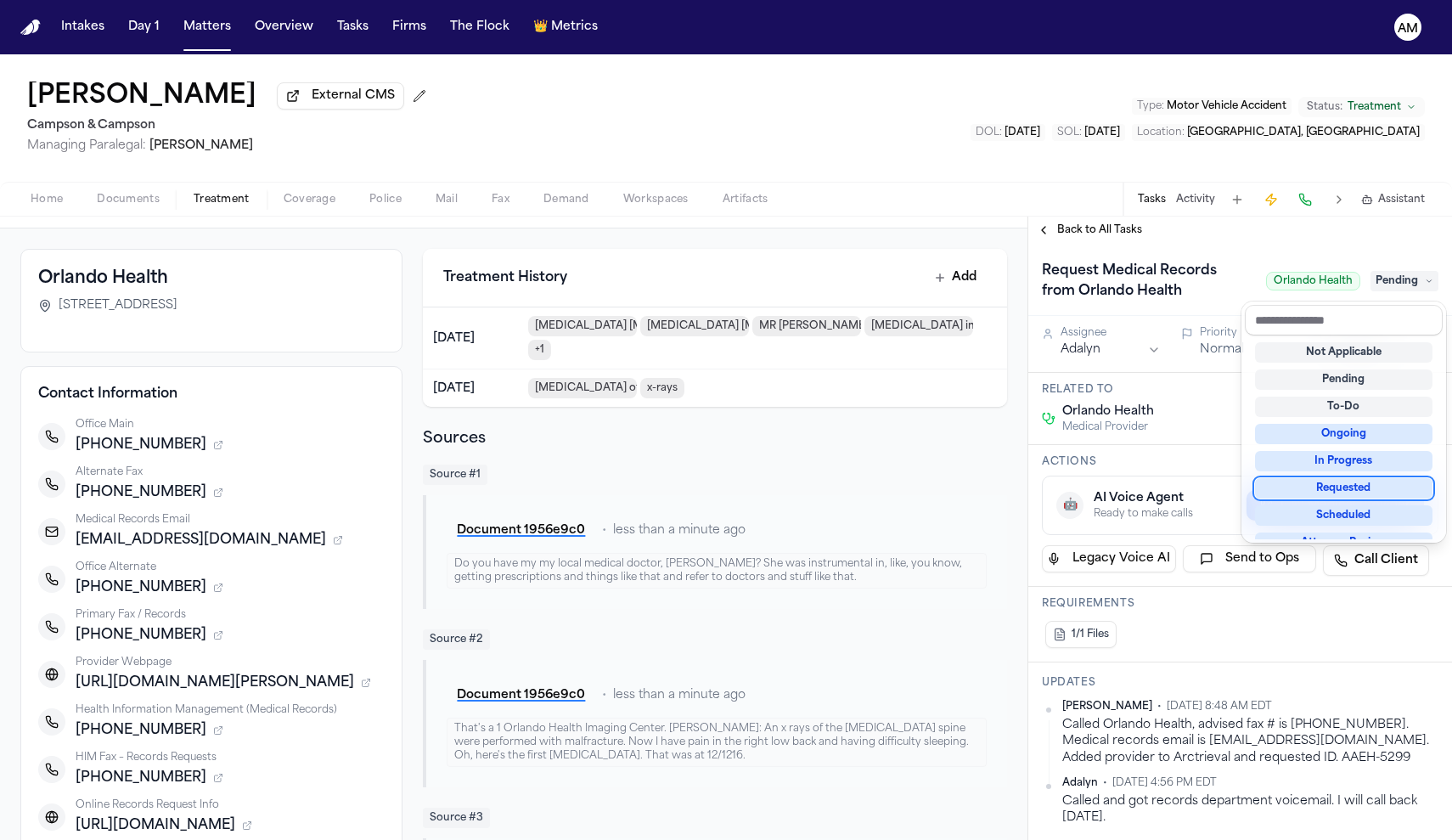
click at [1336, 489] on div "Requested" at bounding box center [1343, 489] width 177 height 21
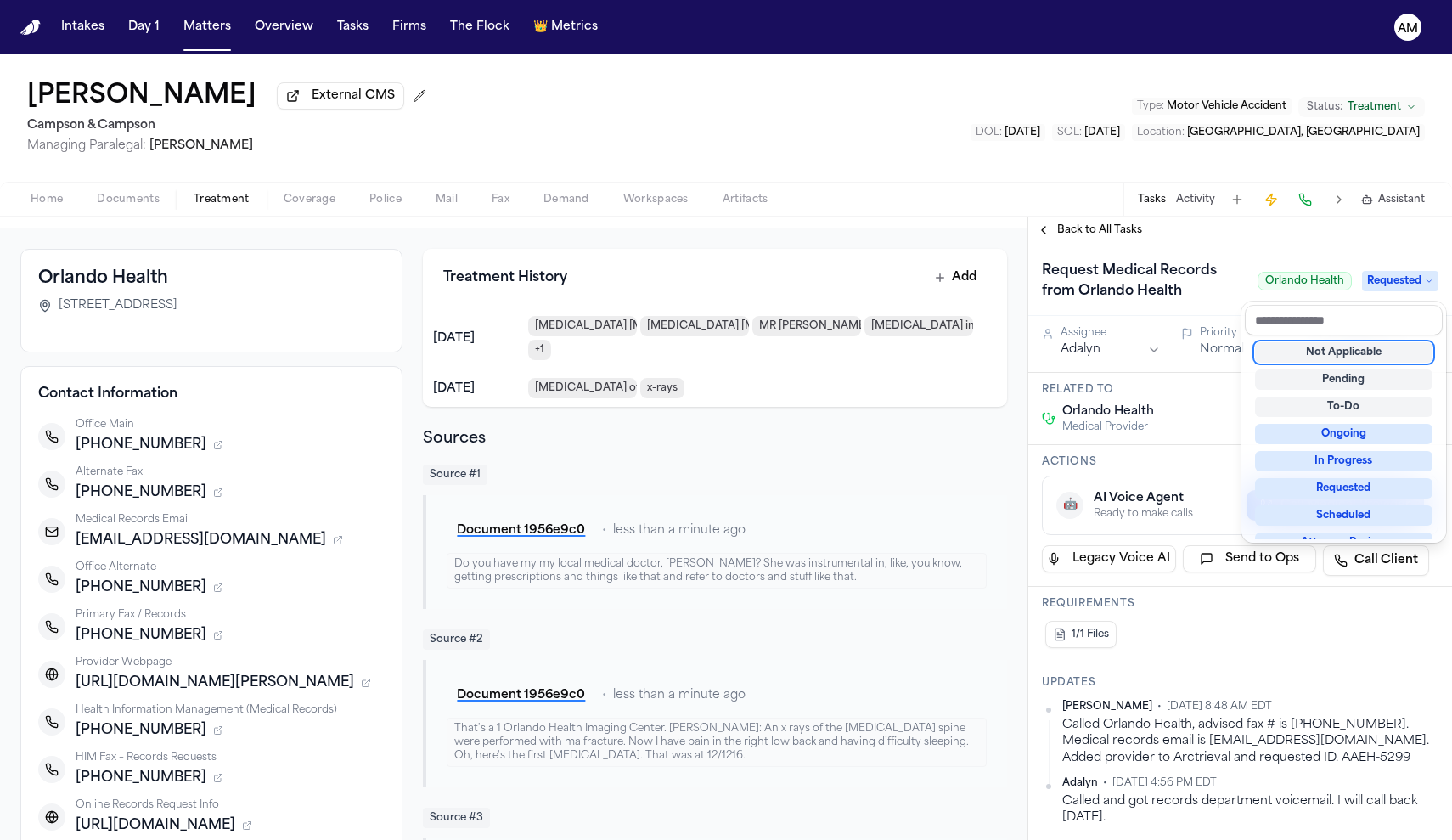
scroll to position [9, 0]
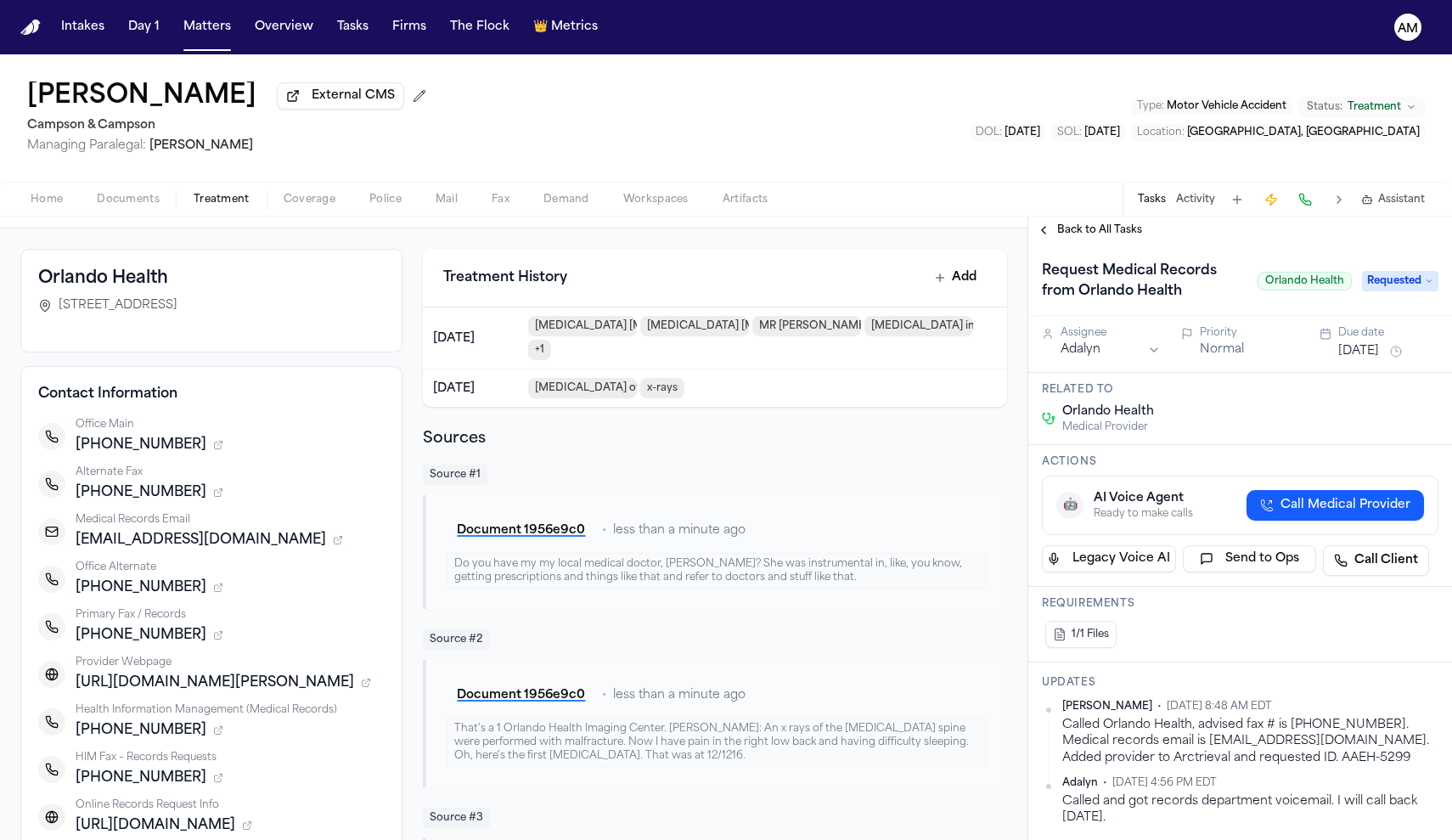
click at [1372, 340] on div "Due date" at bounding box center [1389, 332] width 100 height 13
click at [1379, 356] on button "[DATE]" at bounding box center [1358, 351] width 41 height 17
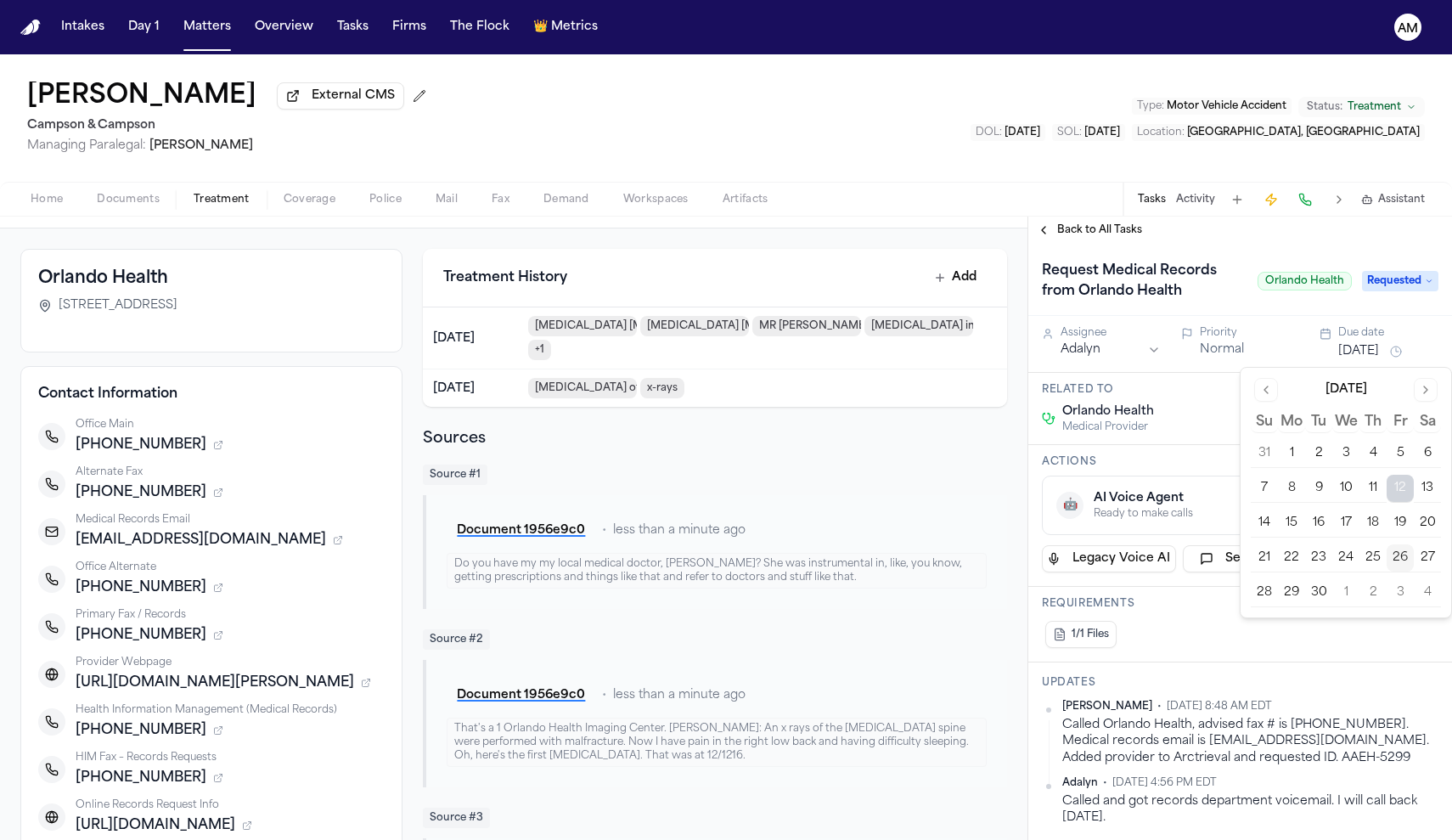
click at [1344, 600] on button "1" at bounding box center [1346, 592] width 27 height 27
click at [1324, 640] on div "1/1 Files" at bounding box center [1240, 634] width 397 height 34
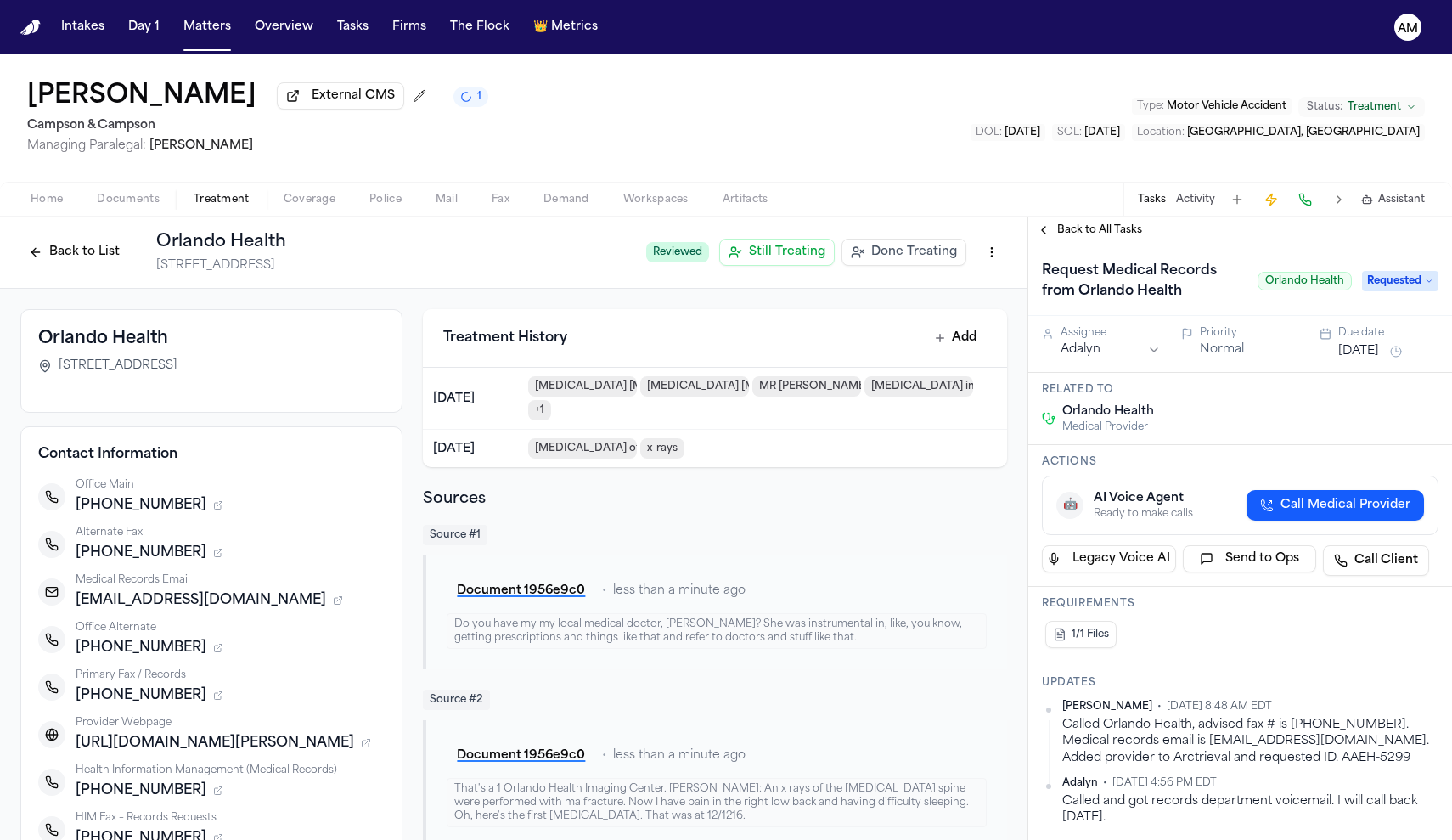
scroll to position [0, 0]
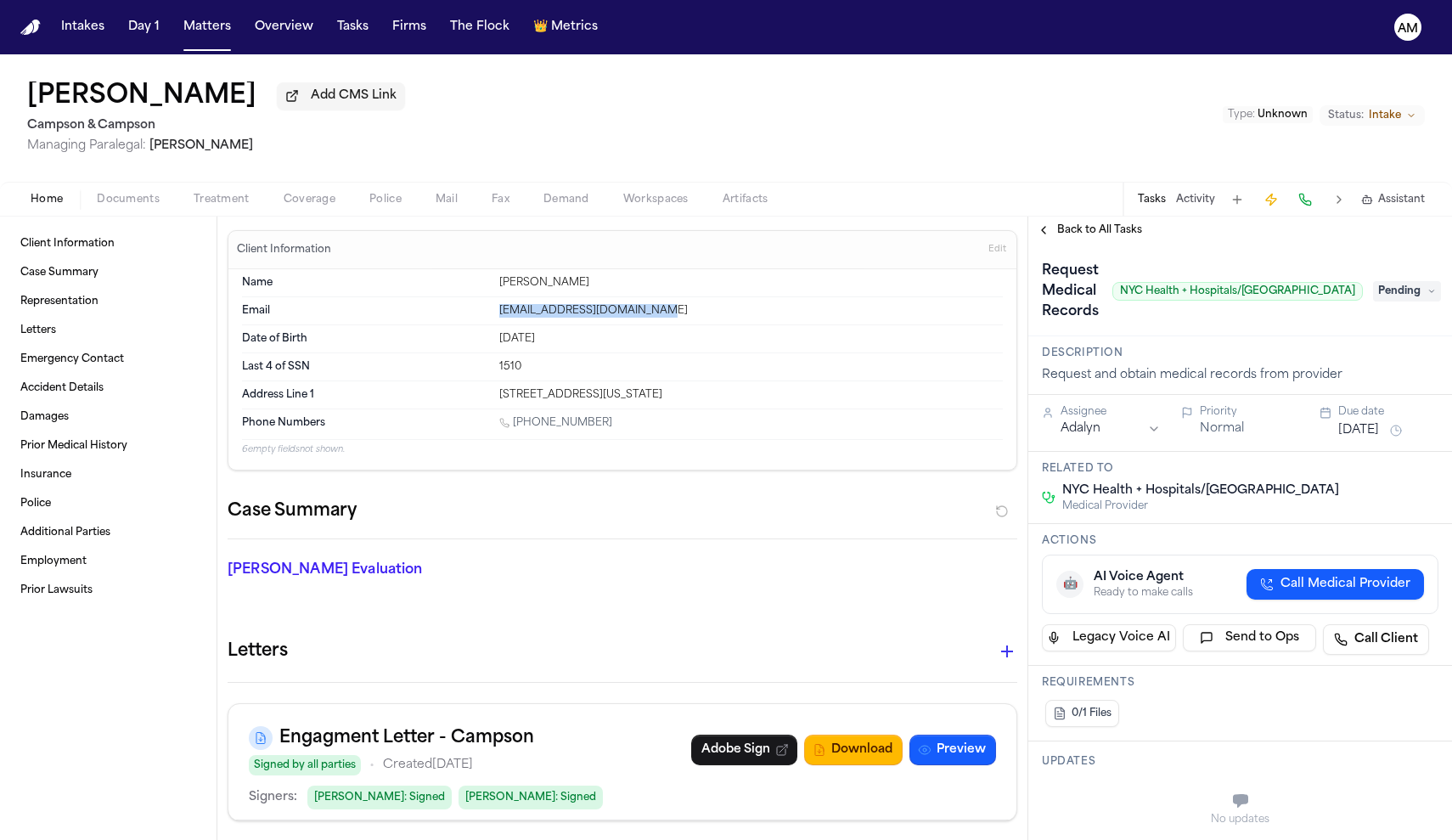
drag, startPoint x: 660, startPoint y: 321, endPoint x: 484, endPoint y: 309, distance: 176.4
click at [484, 309] on div "Email letterexchange42@gmail.com" at bounding box center [621, 312] width 761 height 28
copy div "letterexchange42@gmail.com"
drag, startPoint x: 598, startPoint y: 418, endPoint x: 567, endPoint y: 430, distance: 33.2
click at [567, 430] on div "Phone Numbers 1 (347) 737-5198" at bounding box center [621, 423] width 761 height 29
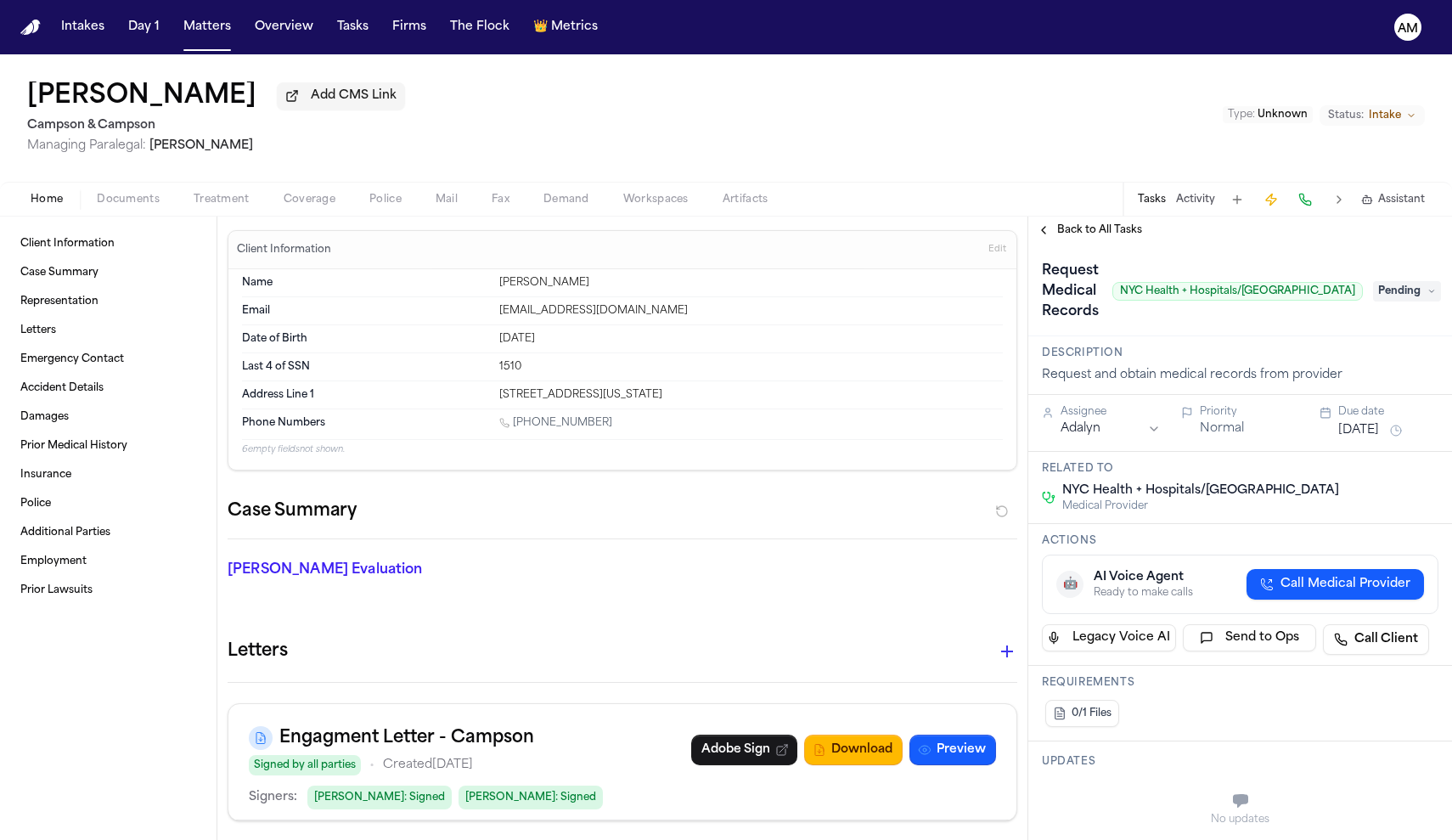
click at [627, 425] on div "1 (347) 737-5198" at bounding box center [751, 423] width 504 height 16
drag, startPoint x: 627, startPoint y: 425, endPoint x: 520, endPoint y: 433, distance: 107.3
click at [520, 432] on div "1 (347) 737-5198" at bounding box center [751, 423] width 504 height 16
drag, startPoint x: 649, startPoint y: 398, endPoint x: 500, endPoint y: 402, distance: 149.1
click at [500, 402] on div "100 broad st, Apt 6O Brooklyn, New York, 11249" at bounding box center [751, 395] width 504 height 13
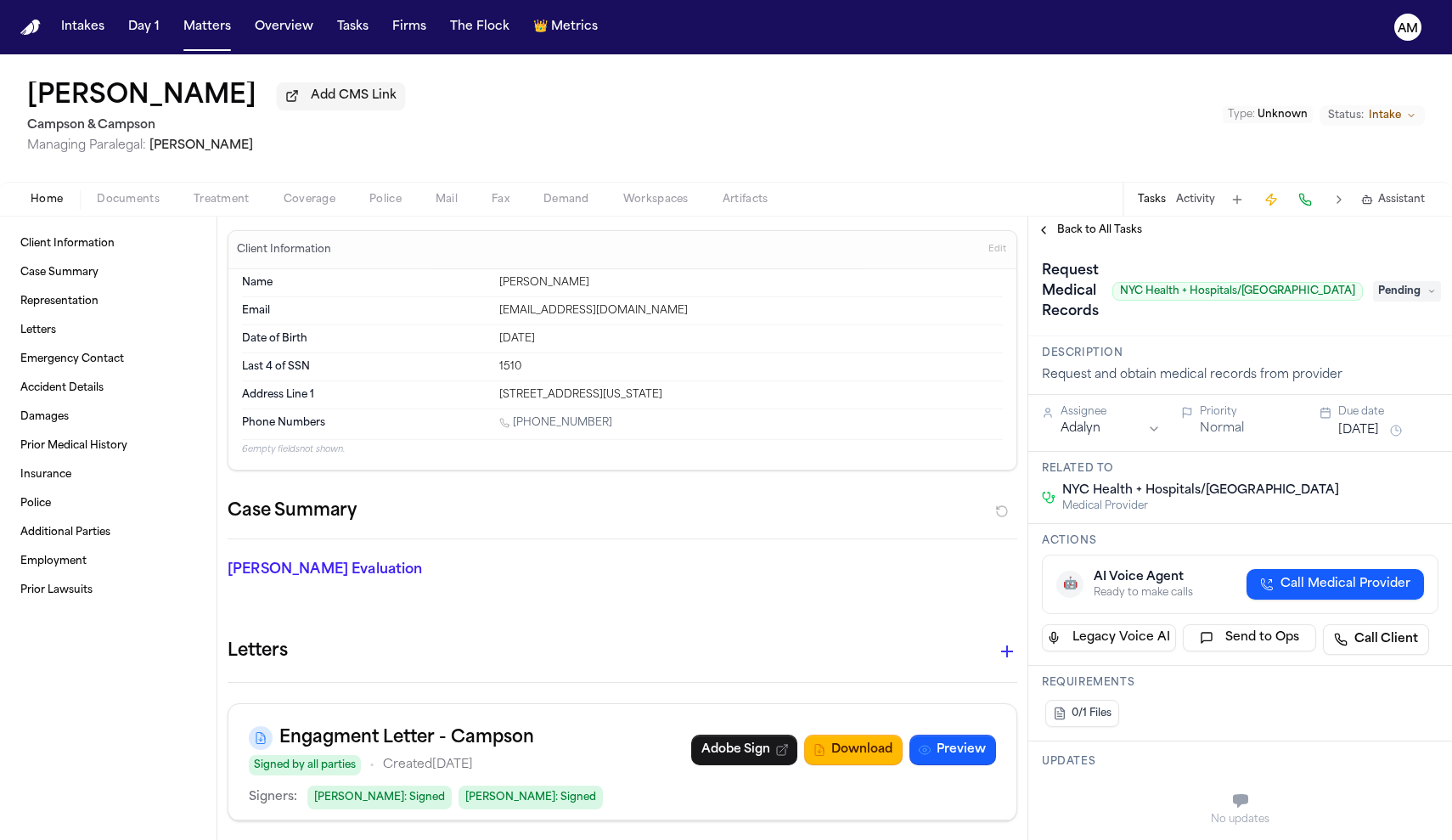
copy div "100 broad st, Apt 6O Brooklyn"
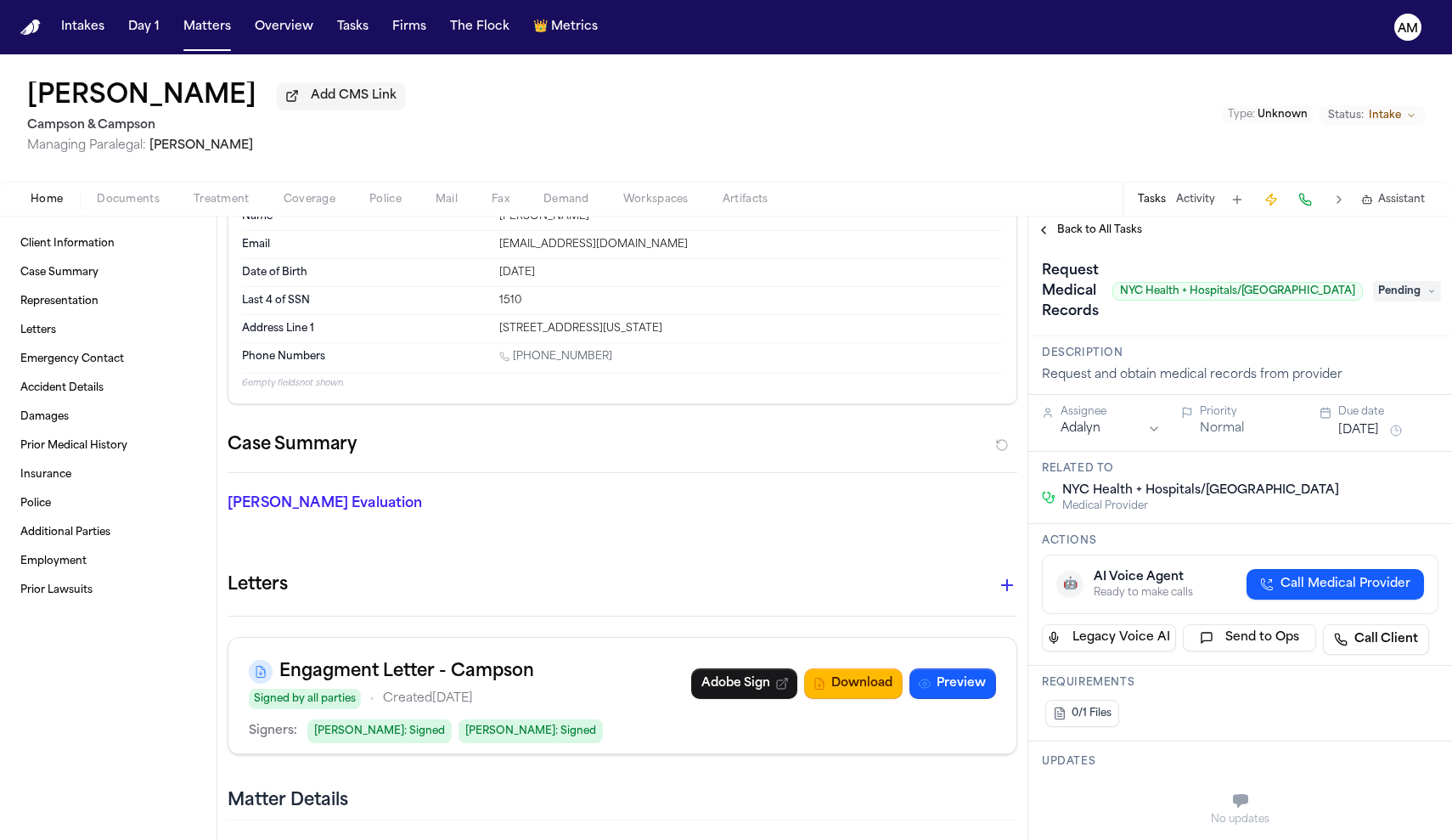
scroll to position [74, 0]
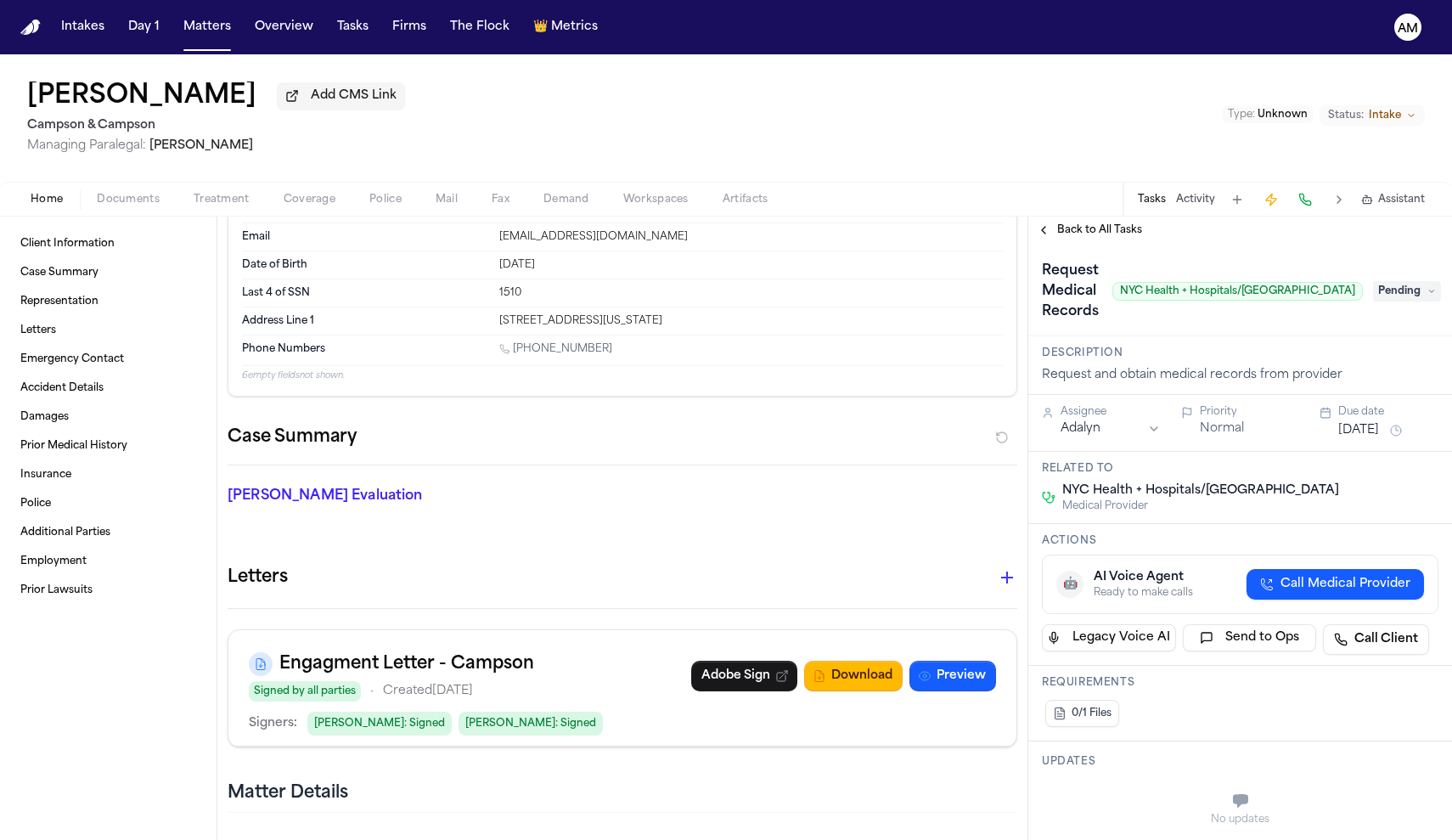
click at [1406, 290] on span "Pending" at bounding box center [1407, 292] width 68 height 21
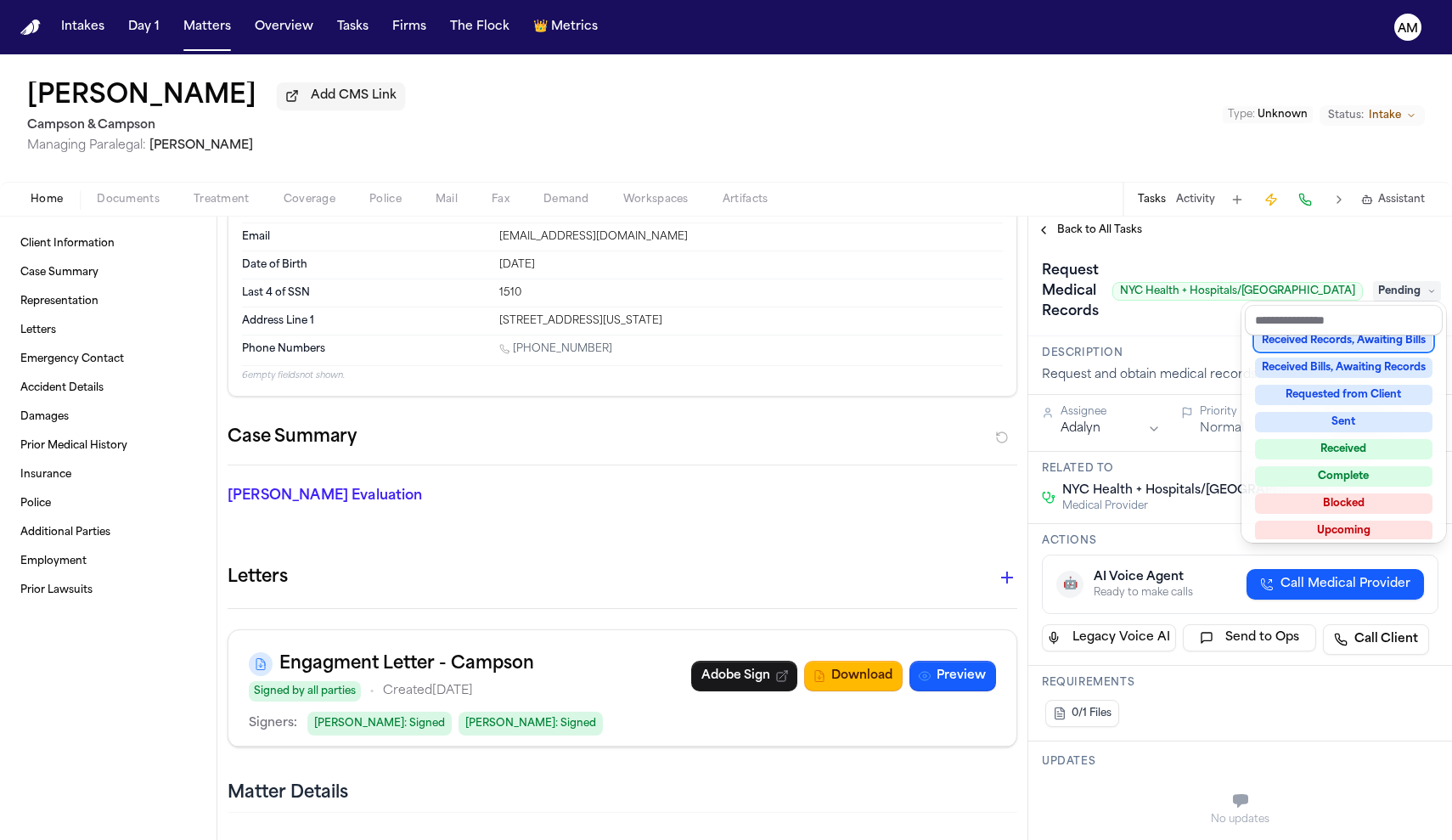
scroll to position [253, 0]
click at [1311, 510] on div "Blocked" at bounding box center [1343, 507] width 177 height 21
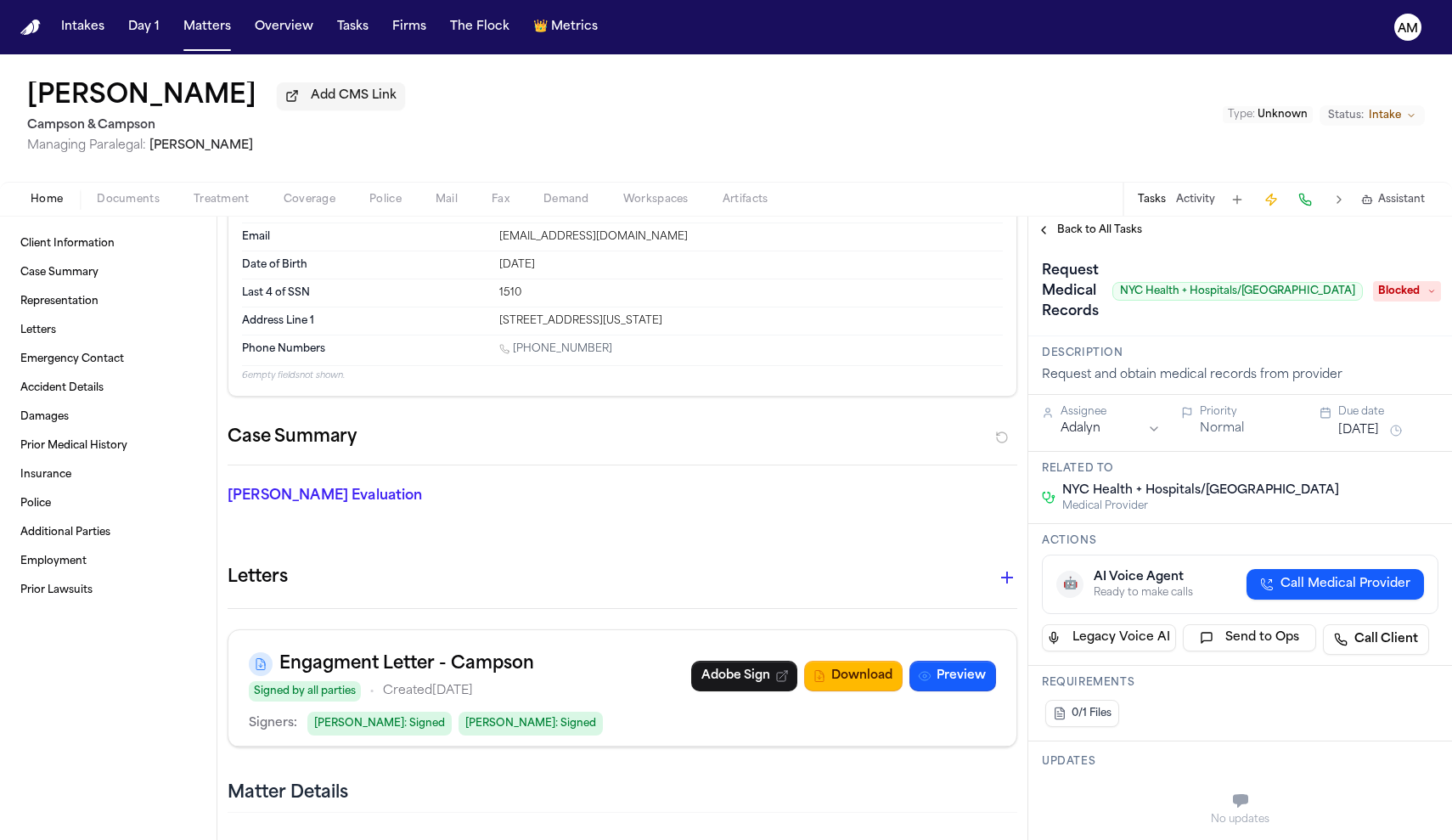
click at [1354, 422] on button "[DATE]" at bounding box center [1358, 431] width 41 height 17
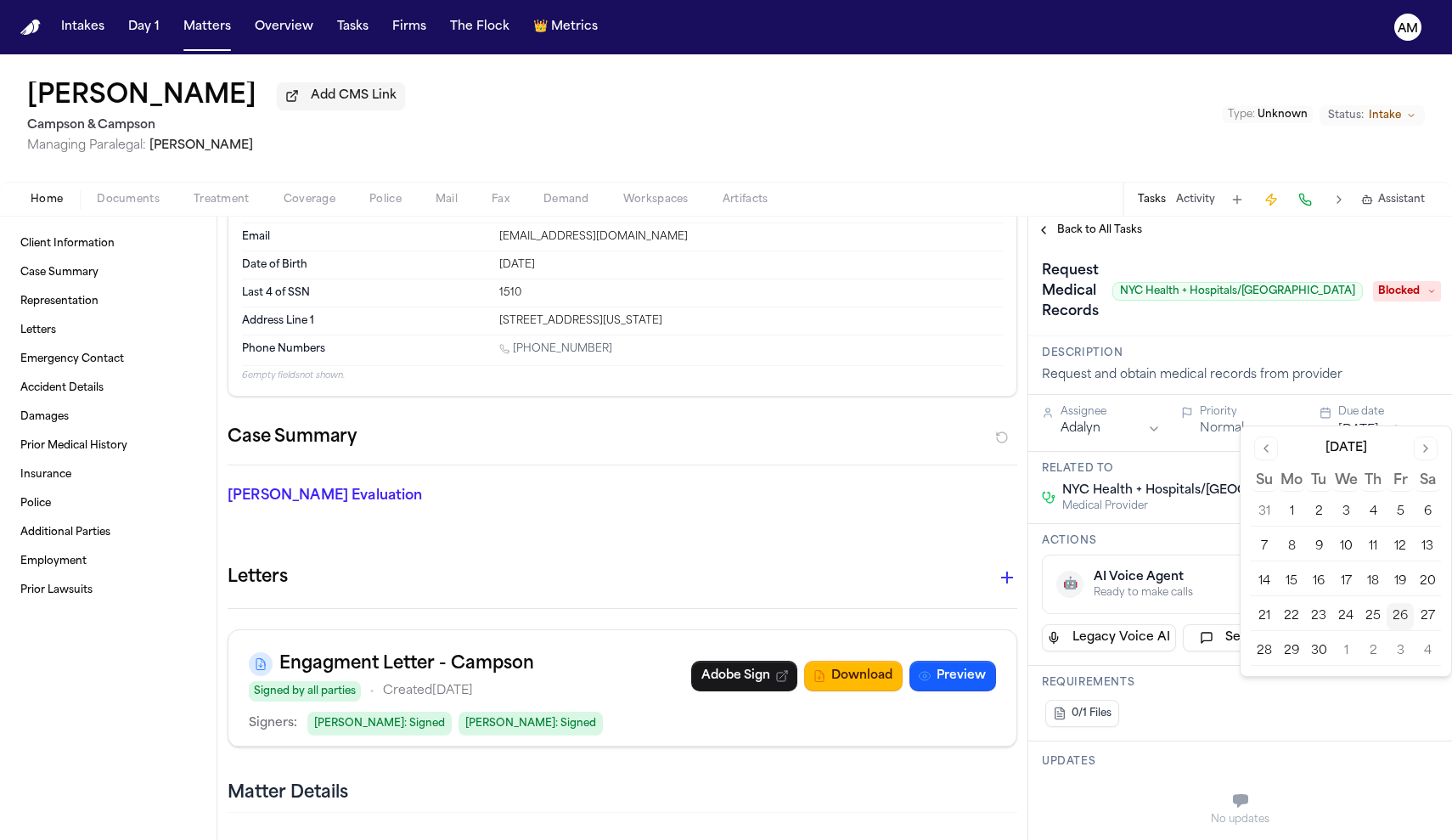
click at [1336, 663] on button "1" at bounding box center [1346, 651] width 27 height 27
click at [1340, 651] on button "1" at bounding box center [1346, 651] width 27 height 27
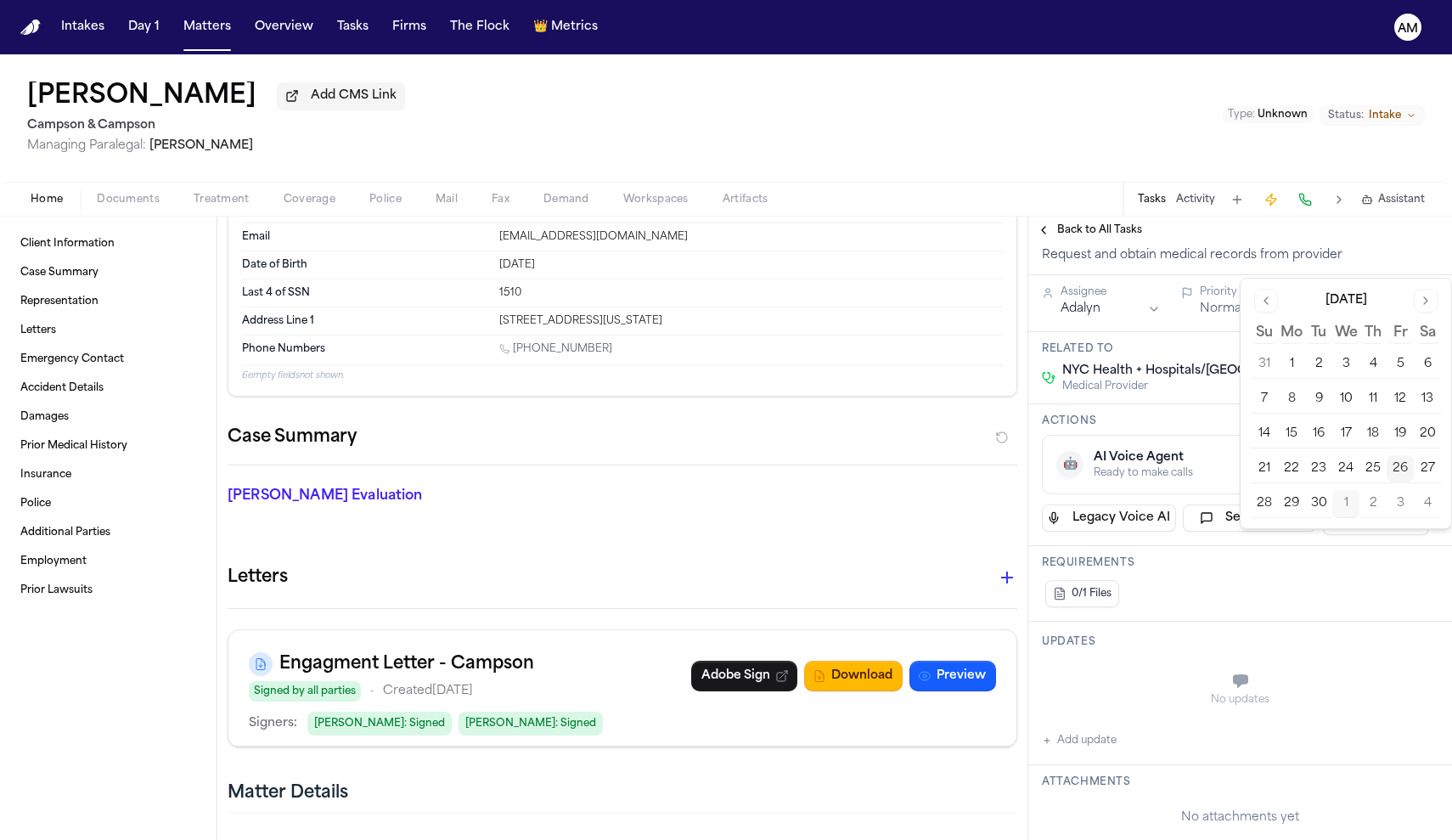
scroll to position [165, 0]
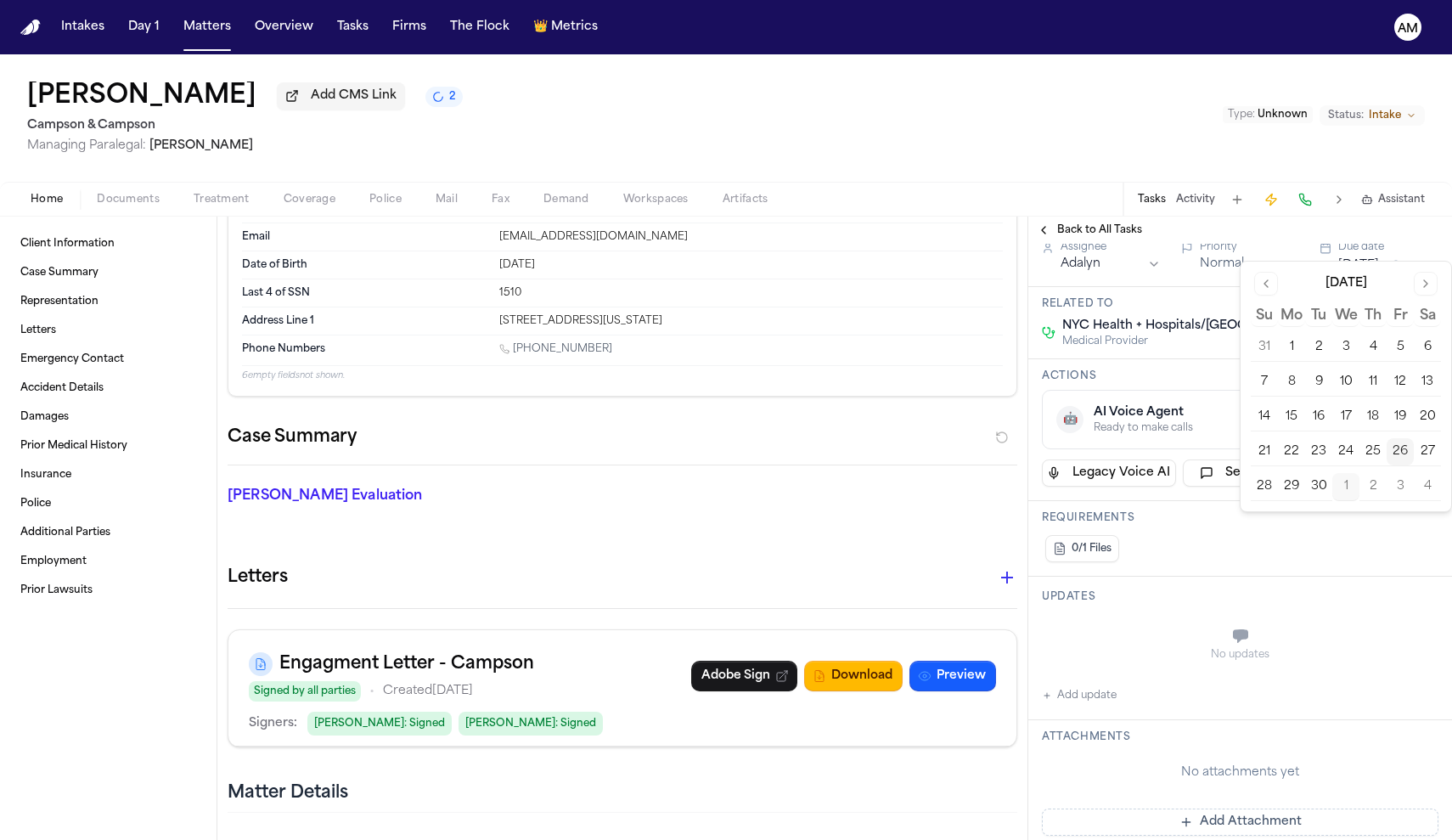
click at [1081, 688] on button "Add update" at bounding box center [1079, 695] width 75 height 21
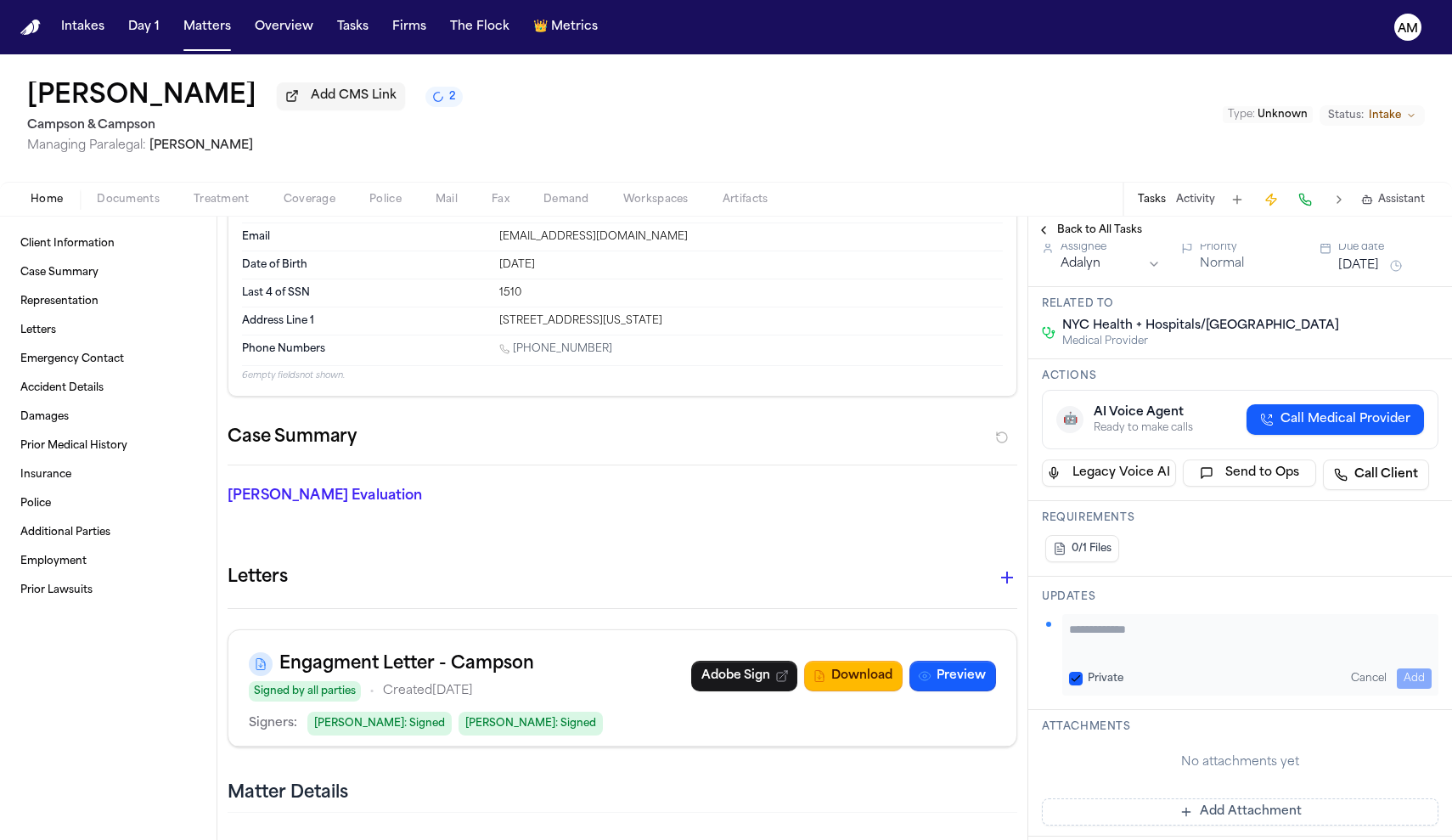
click at [1088, 671] on label "Private" at bounding box center [1105, 678] width 36 height 13
click at [1083, 671] on button "Private" at bounding box center [1076, 678] width 13 height 13
click at [1096, 620] on textarea "Add your update" at bounding box center [1250, 637] width 363 height 34
click at [1105, 250] on html "Intakes Day 1 Matters Overview Tasks Firms The Flock 👑 Metrics AM Ramona Pardil…" at bounding box center [726, 420] width 1452 height 840
